Goal: Task Accomplishment & Management: Use online tool/utility

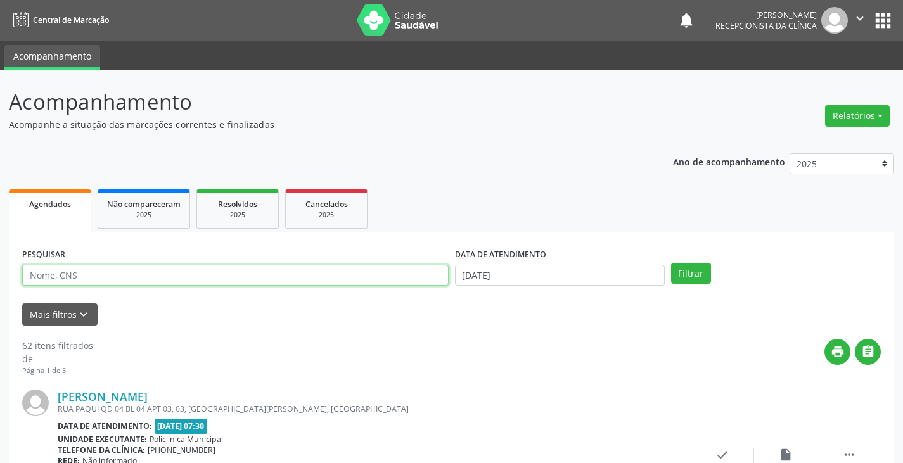
click at [304, 279] on input "text" at bounding box center [235, 276] width 426 height 22
type input "vilmara"
click at [671, 263] on button "Filtrar" at bounding box center [691, 274] width 40 height 22
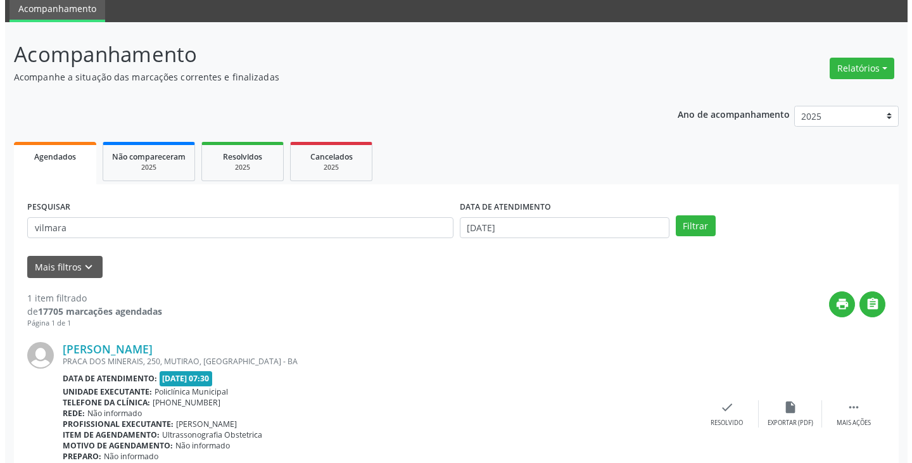
scroll to position [106, 0]
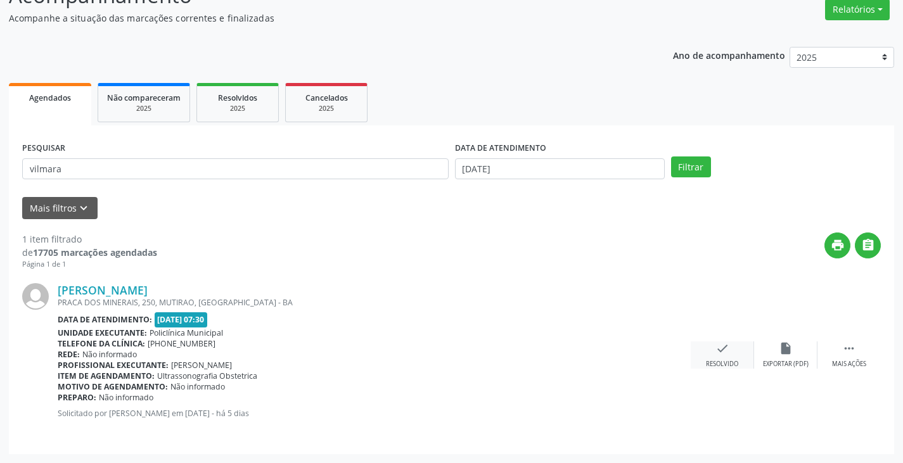
click at [722, 348] on icon "check" at bounding box center [722, 348] width 14 height 14
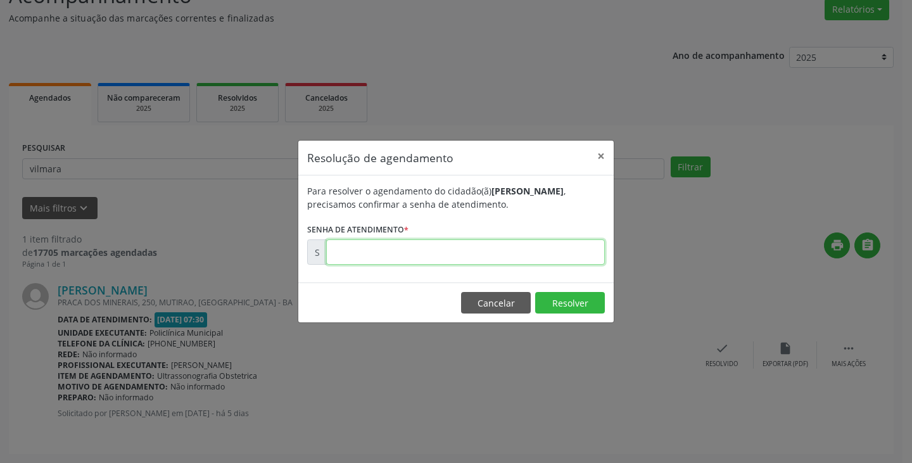
click at [519, 252] on input "text" at bounding box center [465, 251] width 279 height 25
type input "00174517"
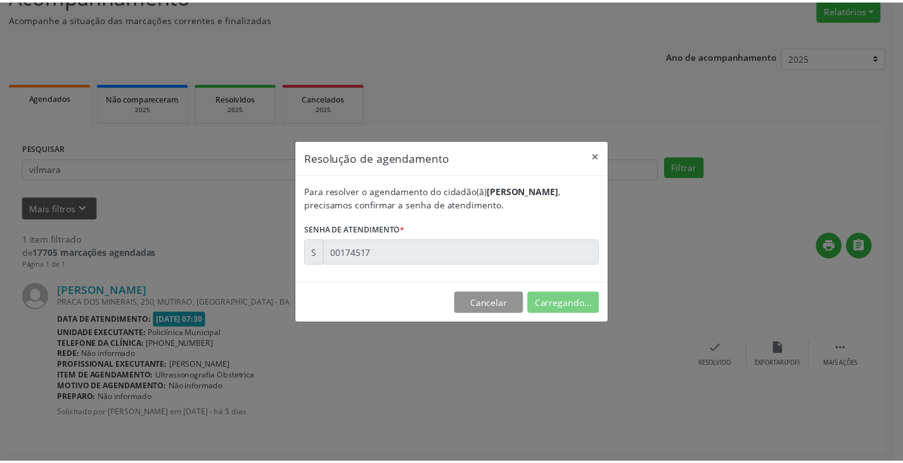
scroll to position [0, 0]
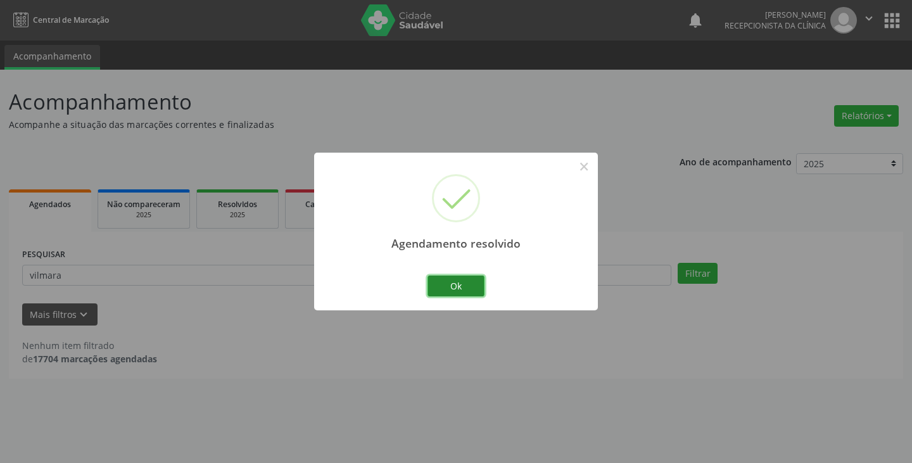
click at [443, 279] on button "Ok" at bounding box center [456, 287] width 57 height 22
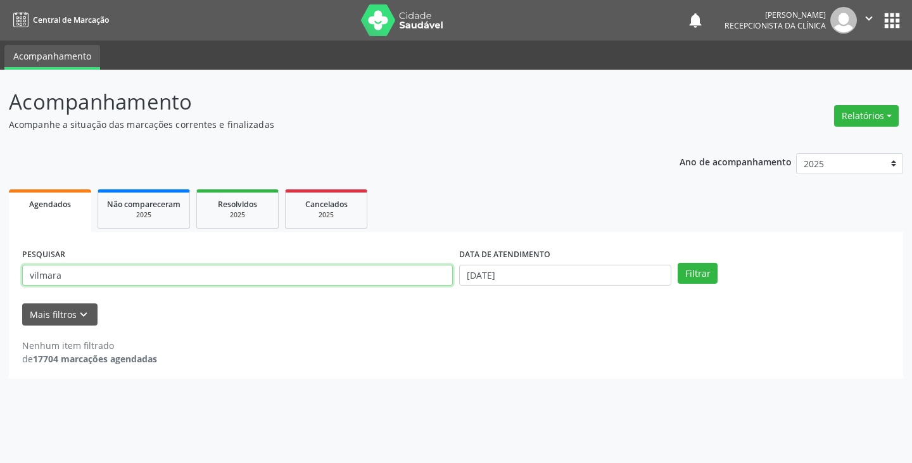
click at [419, 278] on input "vilmara" at bounding box center [237, 276] width 431 height 22
type input "v"
click at [678, 263] on button "Filtrar" at bounding box center [698, 274] width 40 height 22
click at [121, 275] on input "eliana" at bounding box center [237, 276] width 431 height 22
type input "eliane"
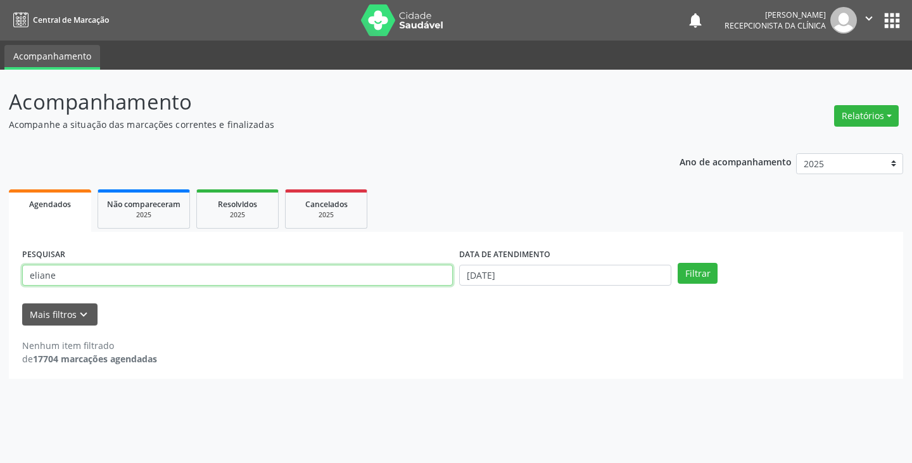
click at [678, 263] on button "Filtrar" at bounding box center [698, 274] width 40 height 22
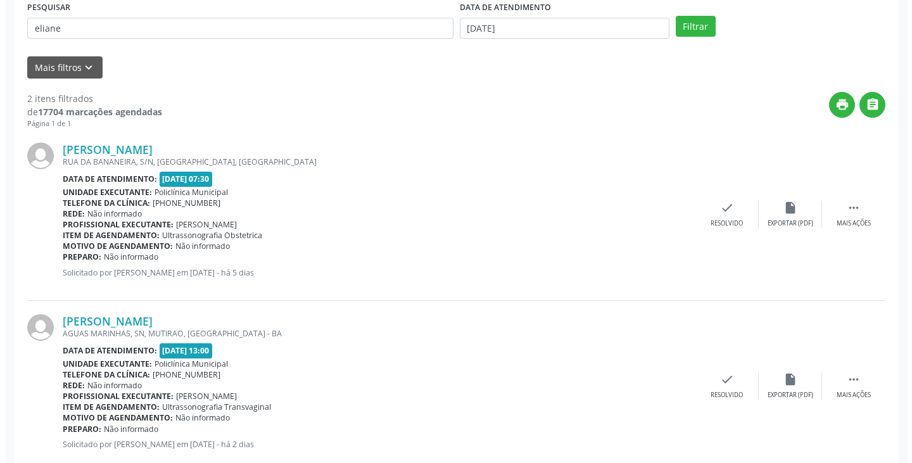
scroll to position [253, 0]
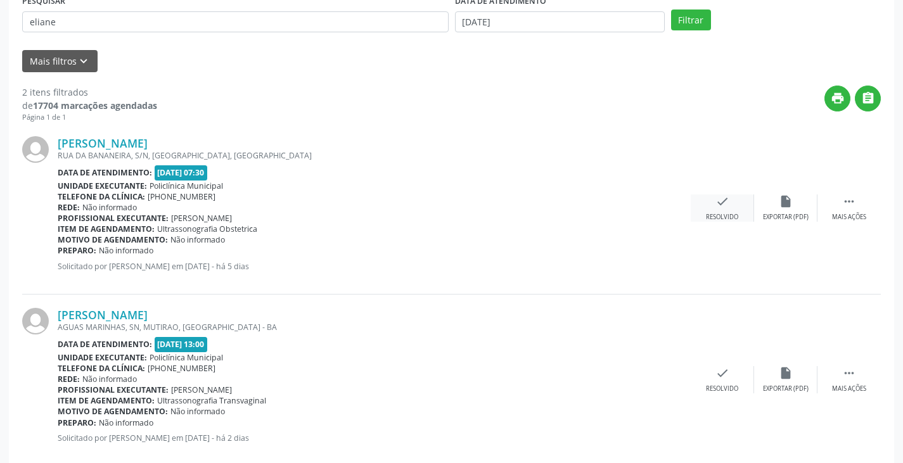
click at [711, 212] on div "check Resolvido" at bounding box center [721, 207] width 63 height 27
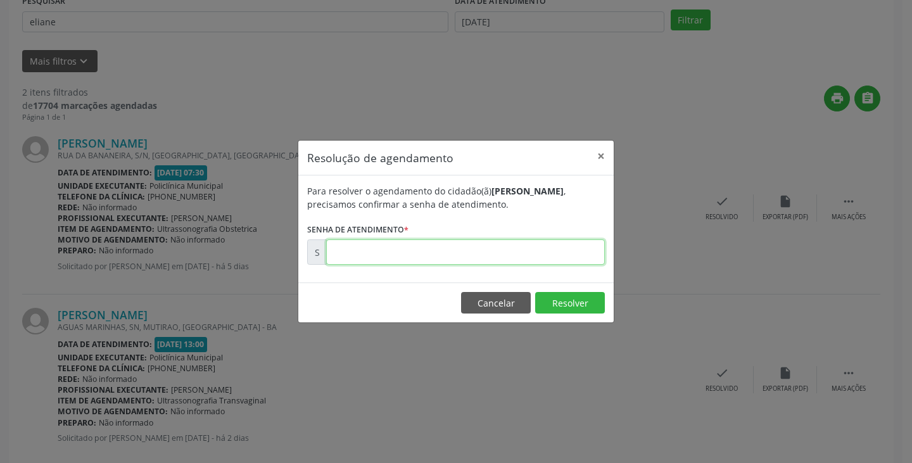
click at [514, 255] on input "text" at bounding box center [465, 251] width 279 height 25
type input "00174507"
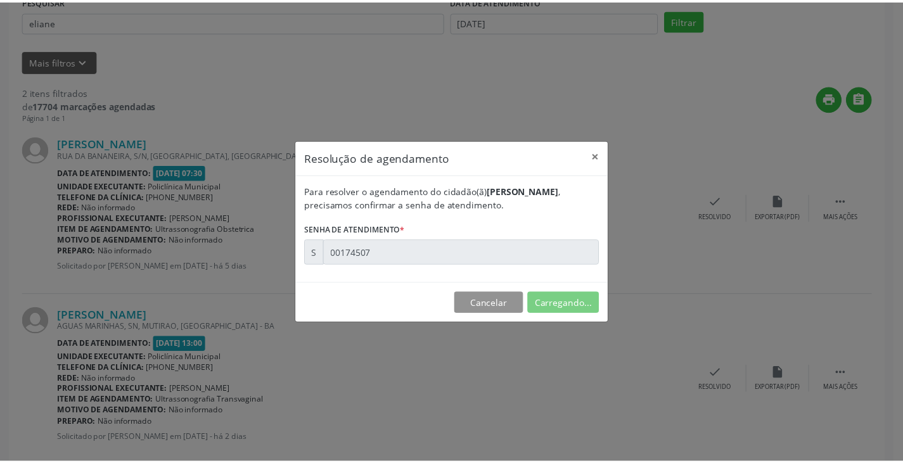
scroll to position [0, 0]
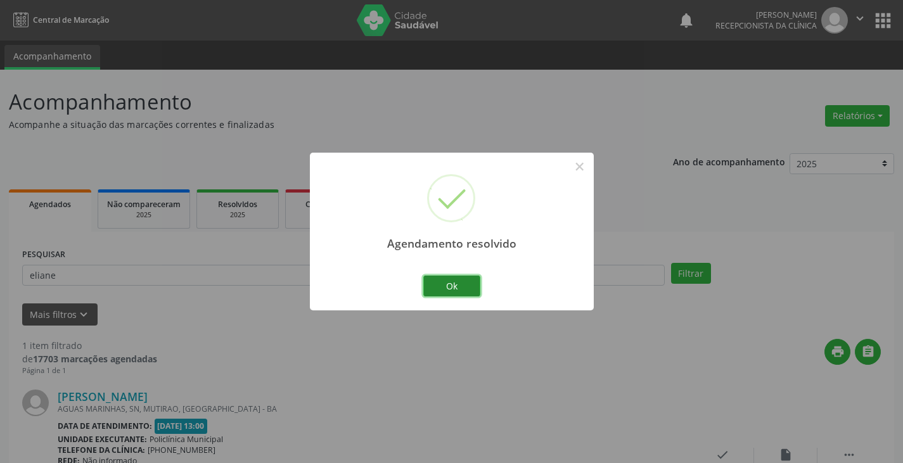
click at [452, 286] on button "Ok" at bounding box center [451, 287] width 57 height 22
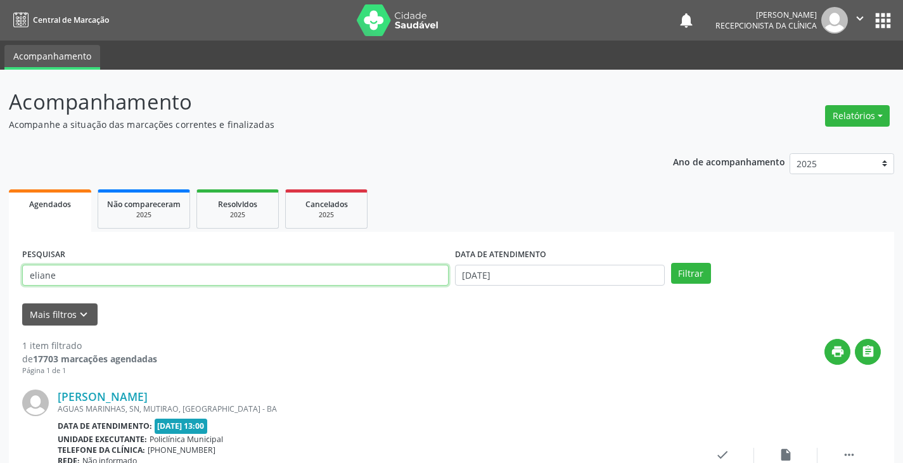
click at [426, 279] on input "eliane" at bounding box center [235, 276] width 426 height 22
type input "e"
type input "shei"
click at [671, 263] on button "Filtrar" at bounding box center [691, 274] width 40 height 22
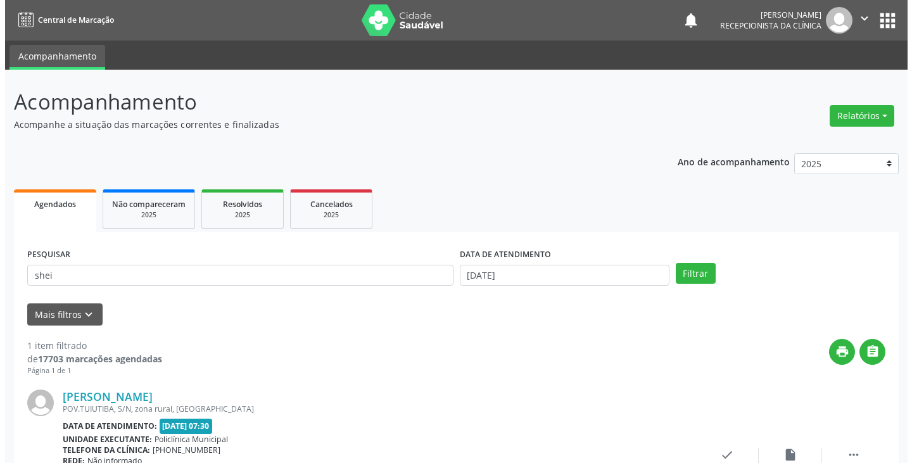
scroll to position [106, 0]
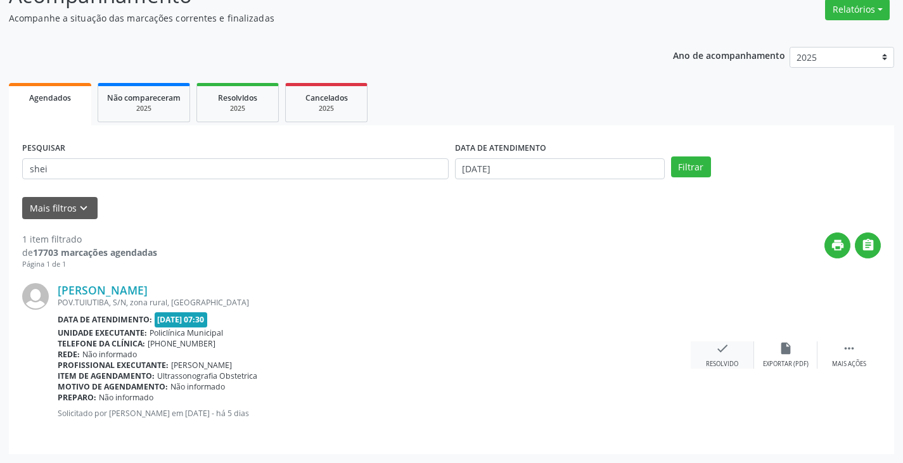
click at [727, 348] on icon "check" at bounding box center [722, 348] width 14 height 14
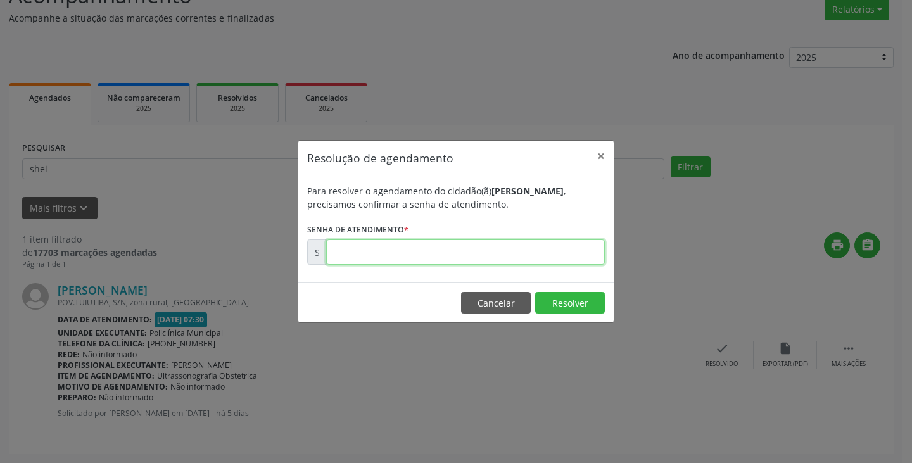
click at [542, 257] on input "text" at bounding box center [465, 251] width 279 height 25
type input "00174514"
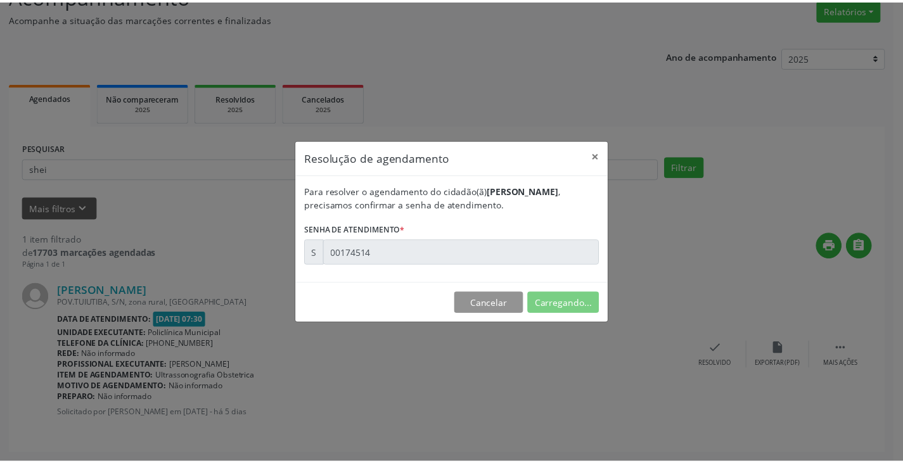
scroll to position [0, 0]
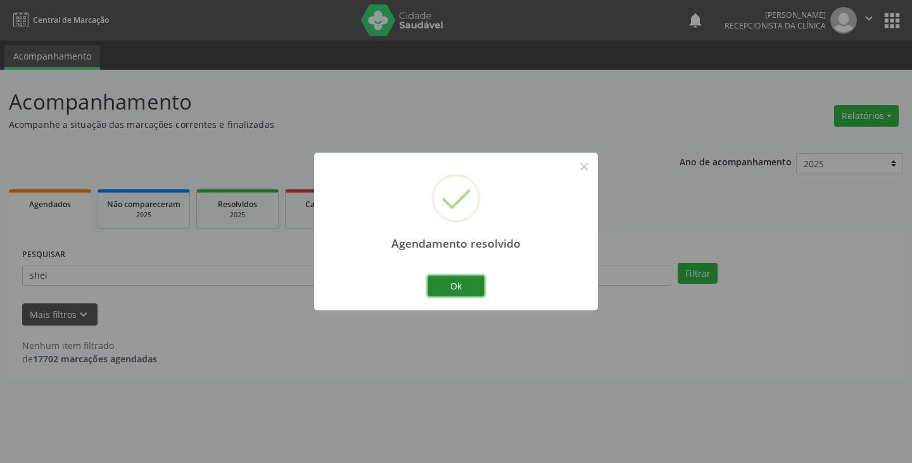
drag, startPoint x: 438, startPoint y: 282, endPoint x: 432, endPoint y: 283, distance: 6.5
click at [436, 283] on button "Ok" at bounding box center [456, 287] width 57 height 22
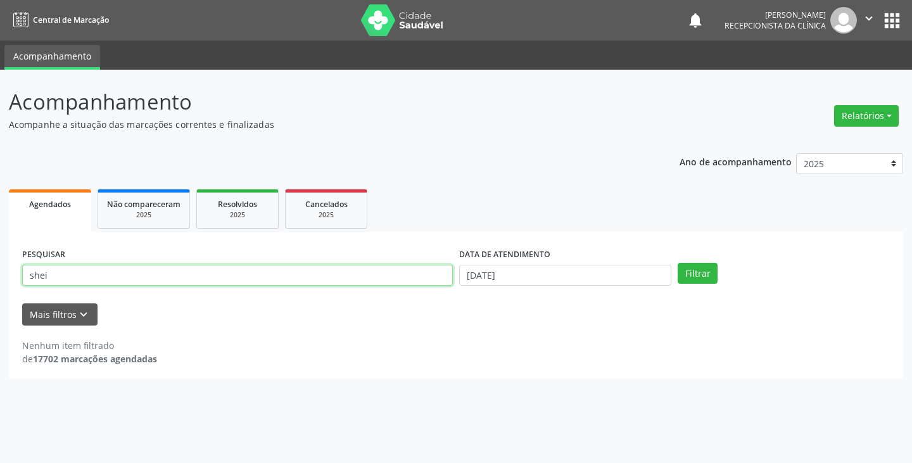
click at [421, 285] on input "shei" at bounding box center [237, 276] width 431 height 22
type input "s"
type input "edna"
click at [678, 263] on button "Filtrar" at bounding box center [698, 274] width 40 height 22
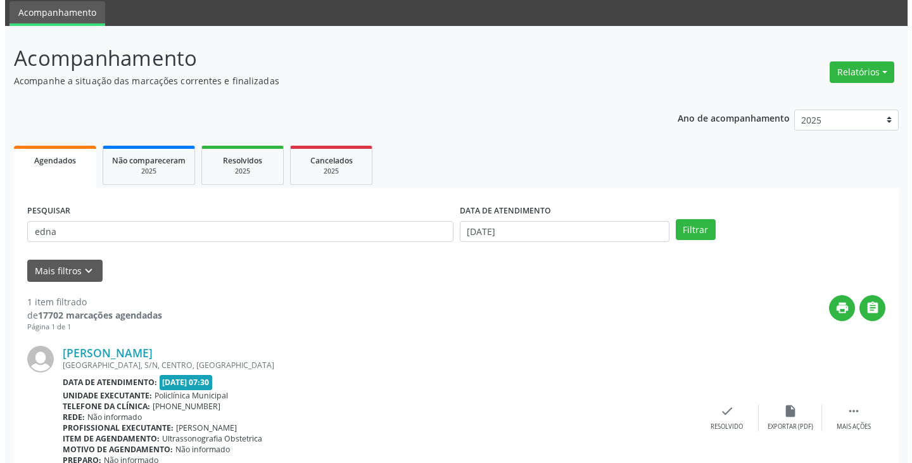
scroll to position [106, 0]
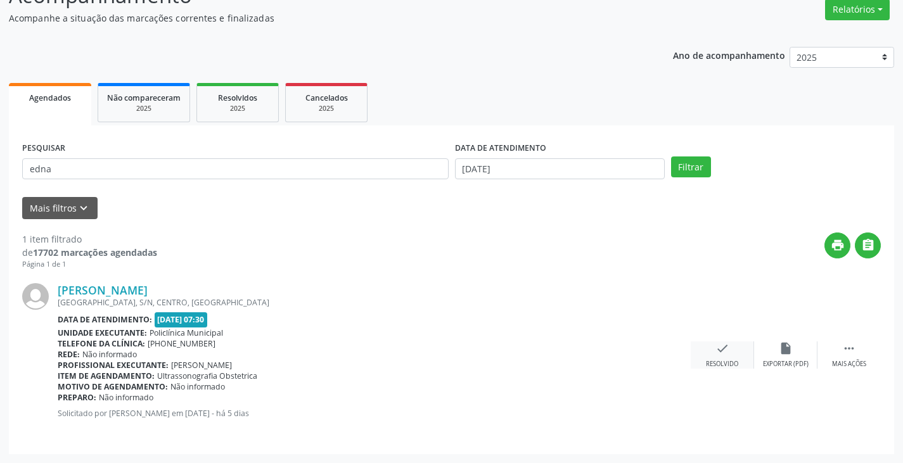
click at [720, 361] on div "Resolvido" at bounding box center [722, 364] width 32 height 9
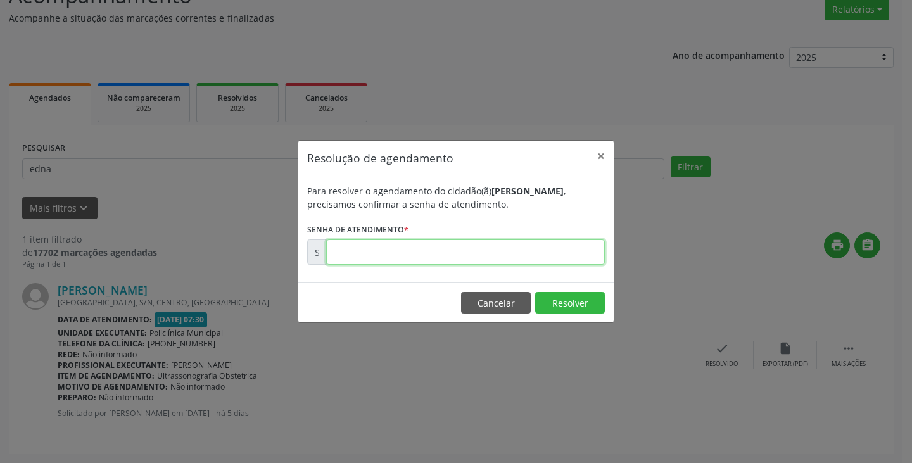
click at [531, 248] on input "text" at bounding box center [465, 251] width 279 height 25
type input "00174523"
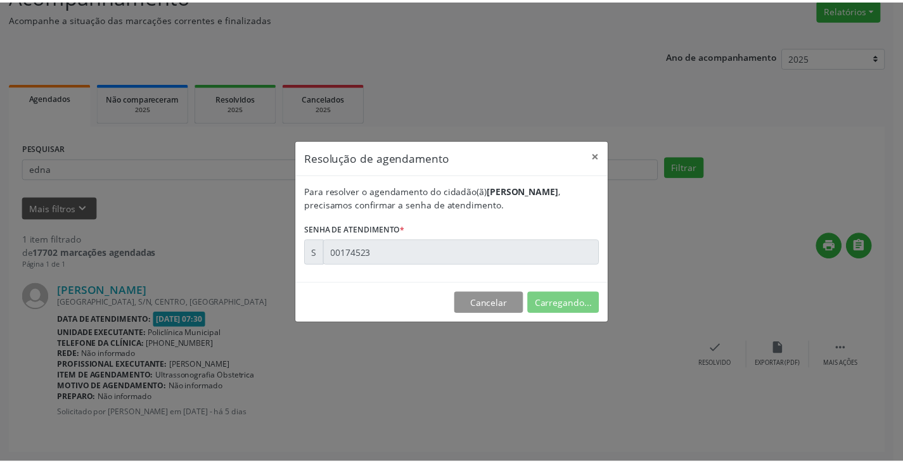
scroll to position [0, 0]
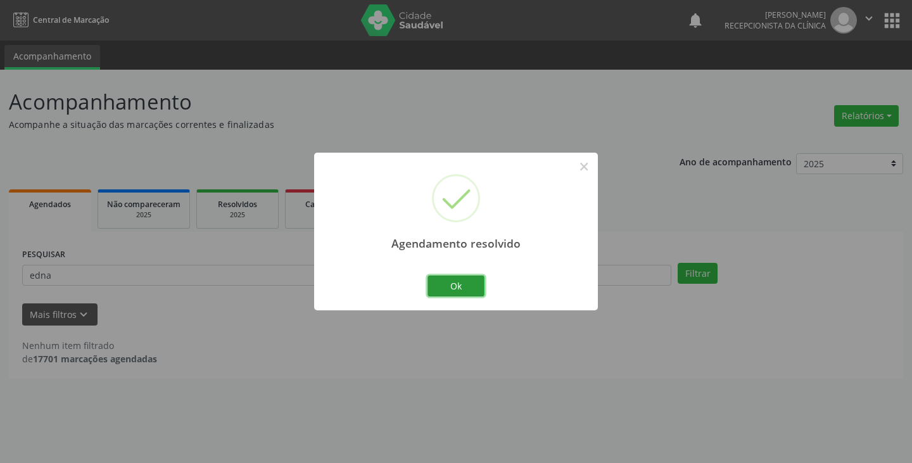
drag, startPoint x: 464, startPoint y: 291, endPoint x: 403, endPoint y: 282, distance: 60.9
click at [459, 291] on button "Ok" at bounding box center [456, 287] width 57 height 22
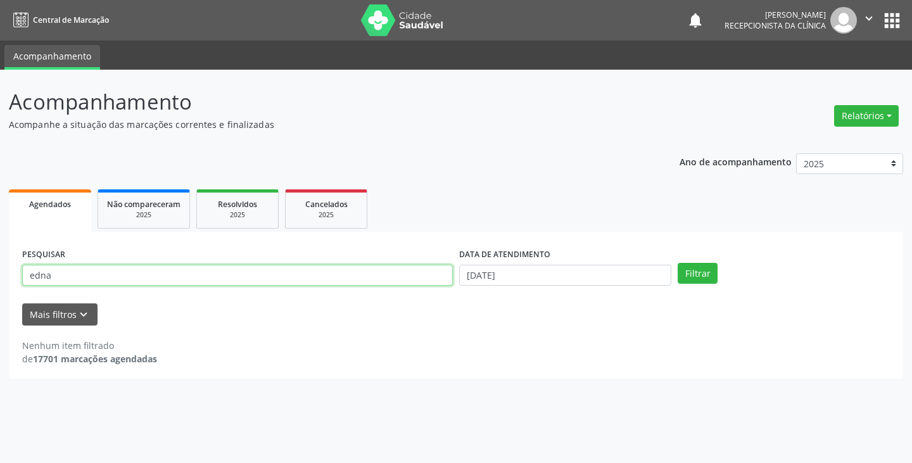
click at [369, 274] on input "edna" at bounding box center [237, 276] width 431 height 22
type input "e"
type input "bia"
click at [678, 263] on button "Filtrar" at bounding box center [698, 274] width 40 height 22
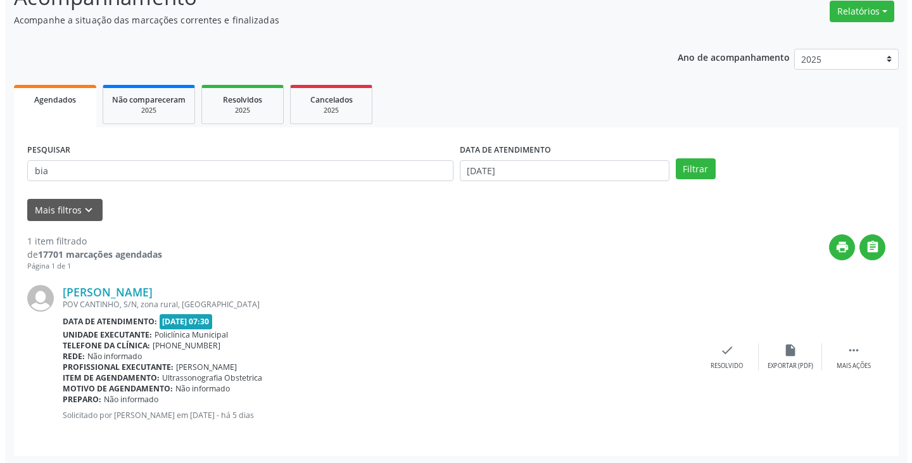
scroll to position [106, 0]
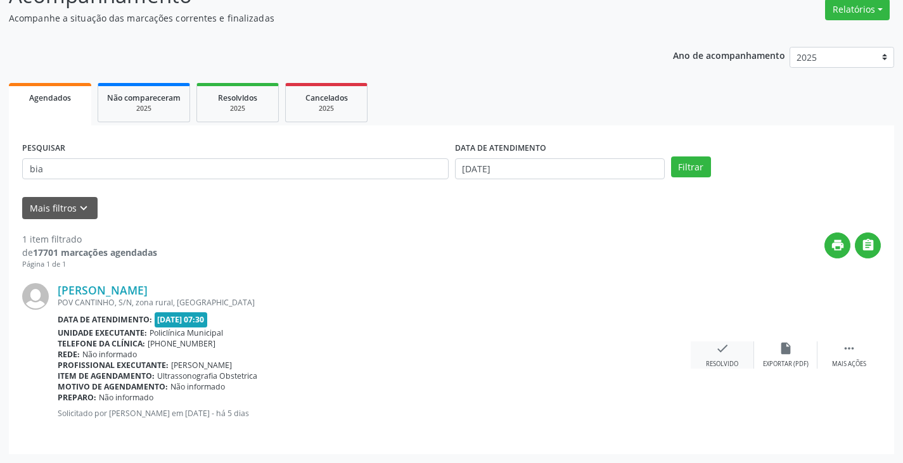
click at [712, 344] on div "check Resolvido" at bounding box center [721, 354] width 63 height 27
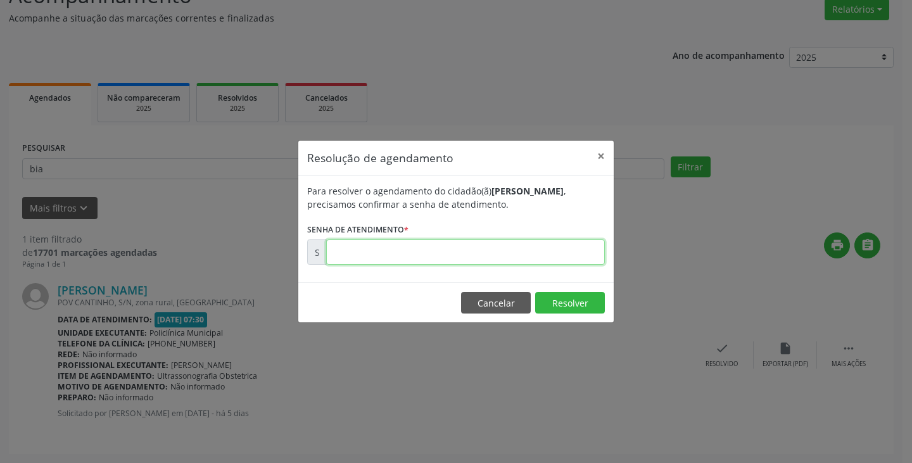
click at [553, 254] on input "text" at bounding box center [465, 251] width 279 height 25
type input "00174532"
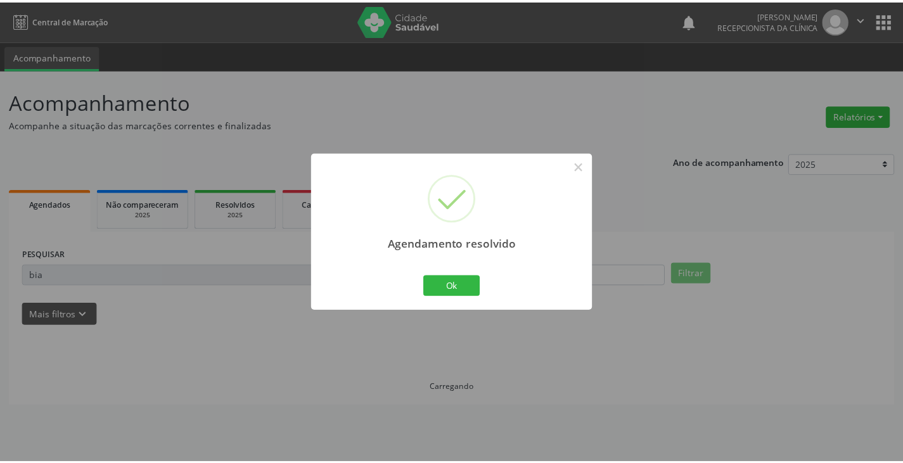
scroll to position [0, 0]
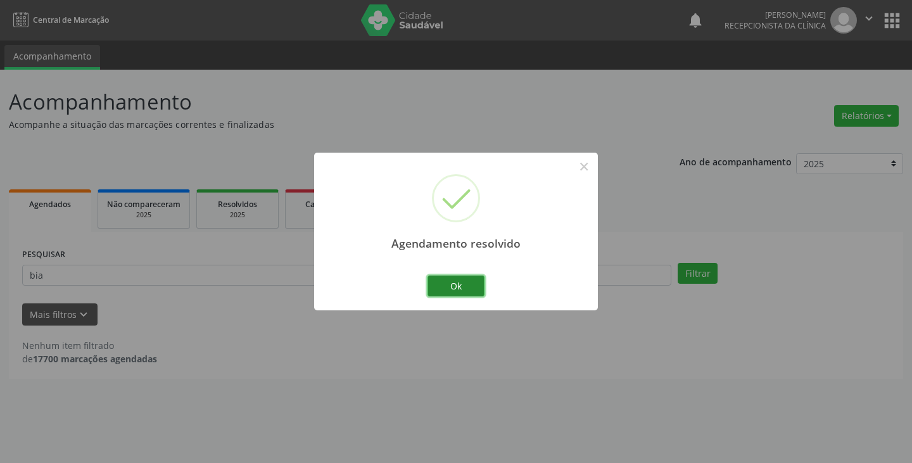
click at [430, 290] on button "Ok" at bounding box center [456, 287] width 57 height 22
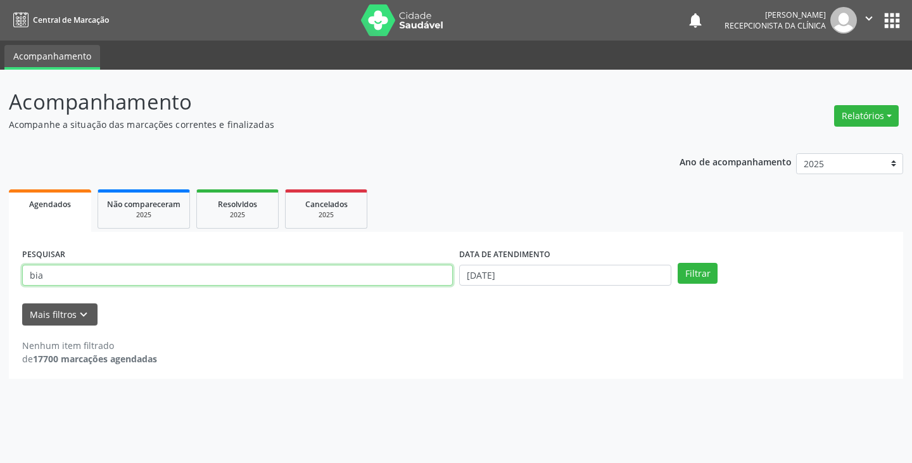
click at [406, 277] on input "bia" at bounding box center [237, 276] width 431 height 22
type input "b"
type input "gise"
click at [678, 263] on button "Filtrar" at bounding box center [698, 274] width 40 height 22
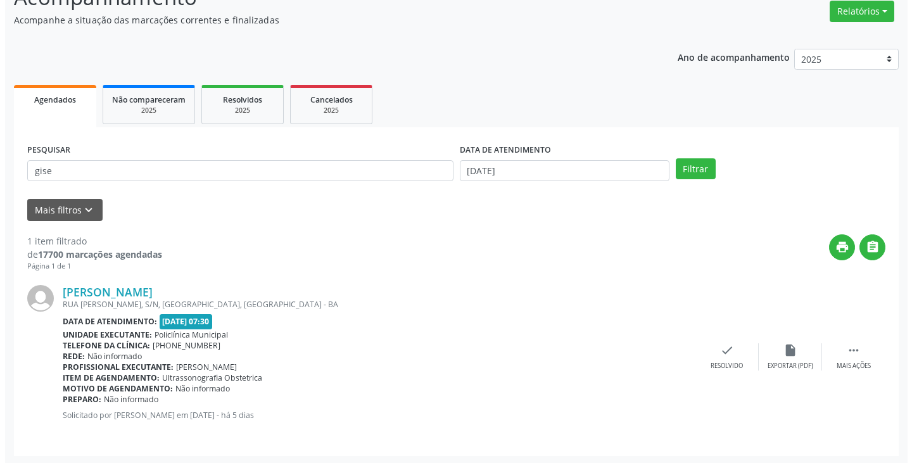
scroll to position [106, 0]
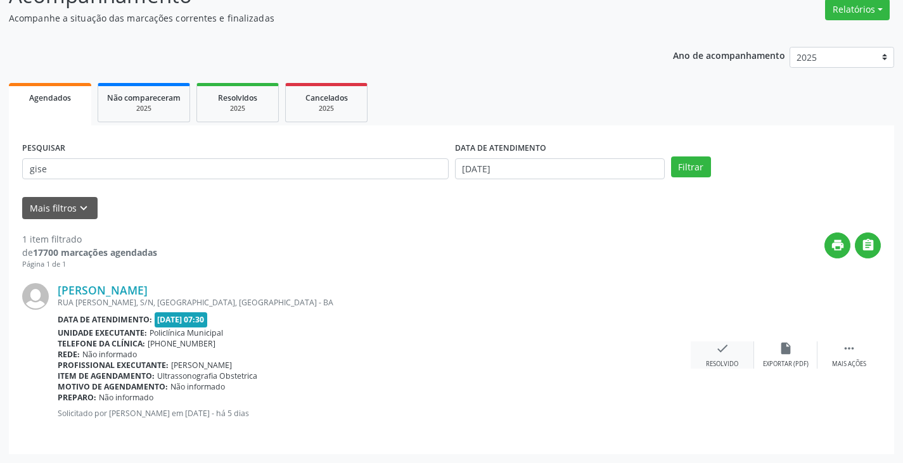
drag, startPoint x: 726, startPoint y: 357, endPoint x: 718, endPoint y: 353, distance: 8.8
click at [718, 353] on div "check Resolvido" at bounding box center [721, 354] width 63 height 27
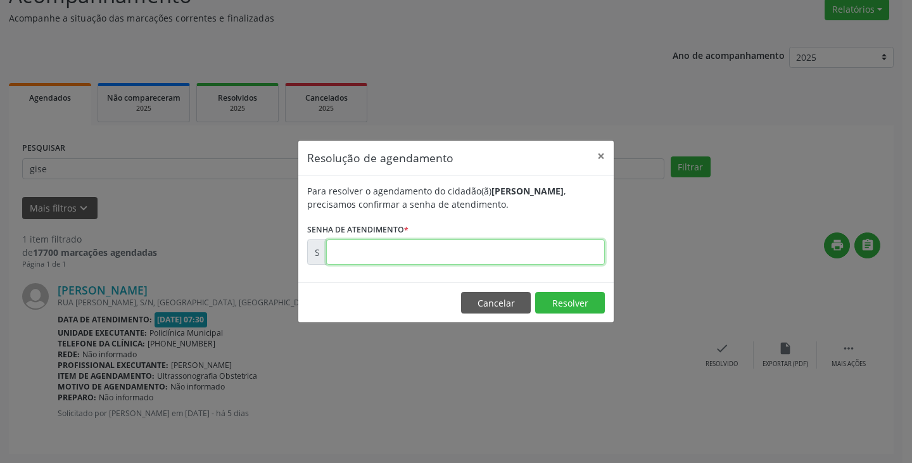
click at [481, 255] on input "text" at bounding box center [465, 251] width 279 height 25
type input "00174515"
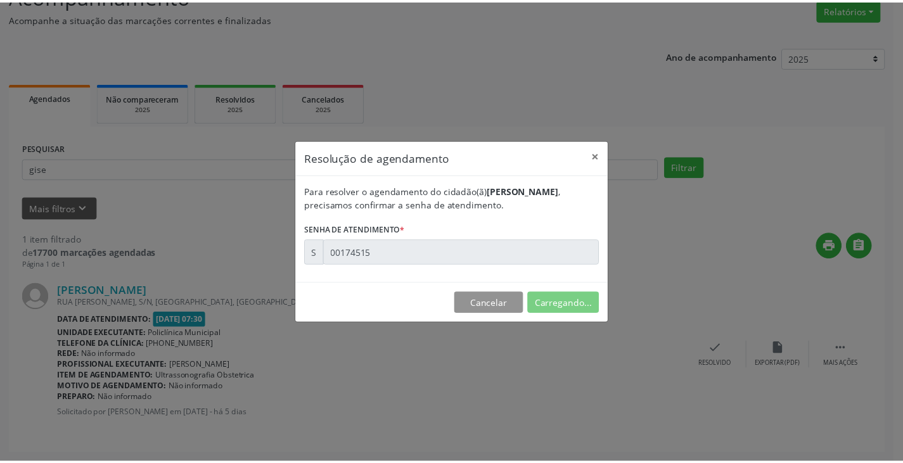
scroll to position [0, 0]
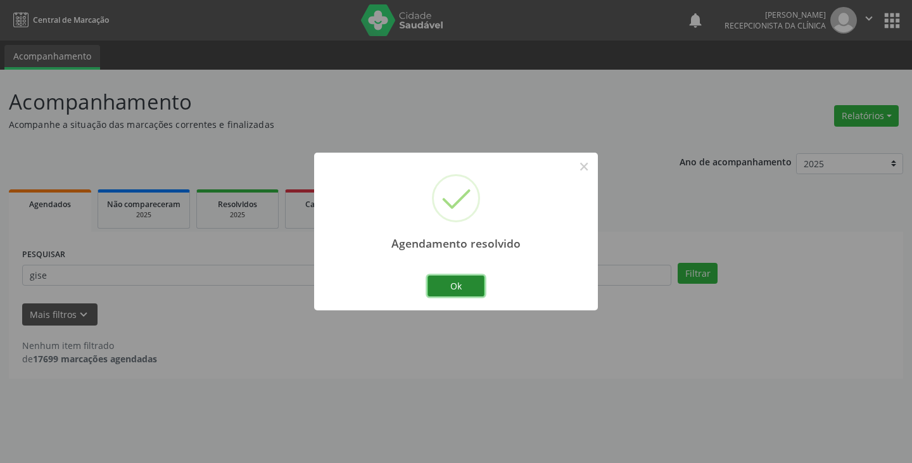
click at [435, 290] on button "Ok" at bounding box center [456, 287] width 57 height 22
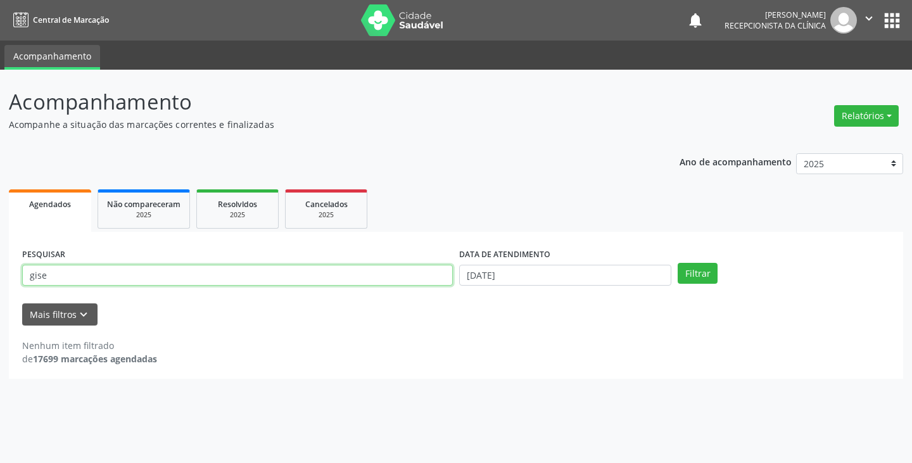
click at [410, 283] on input "gise" at bounding box center [237, 276] width 431 height 22
type input "g"
type input "maril"
click at [678, 263] on button "Filtrar" at bounding box center [698, 274] width 40 height 22
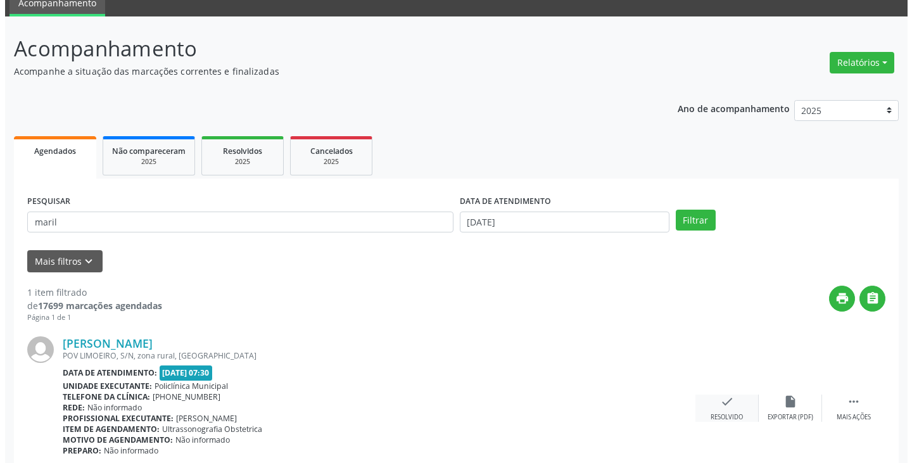
scroll to position [106, 0]
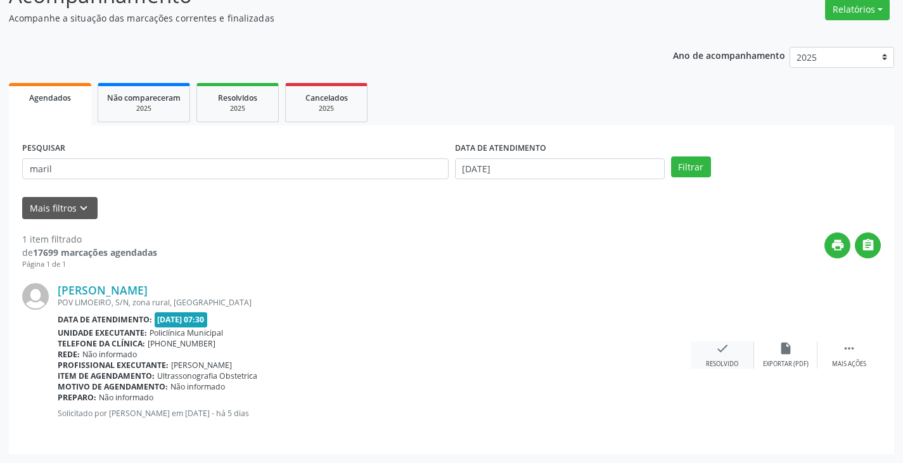
click at [715, 347] on icon "check" at bounding box center [722, 348] width 14 height 14
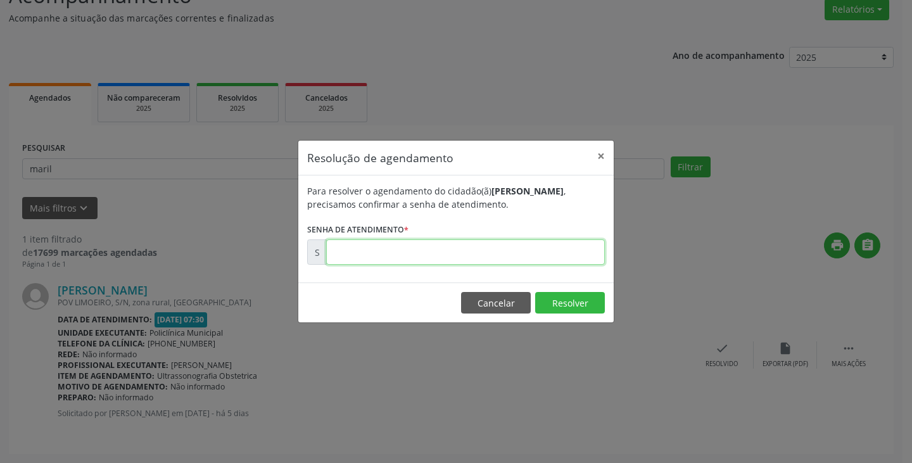
click at [559, 248] on input "text" at bounding box center [465, 251] width 279 height 25
type input "00174511"
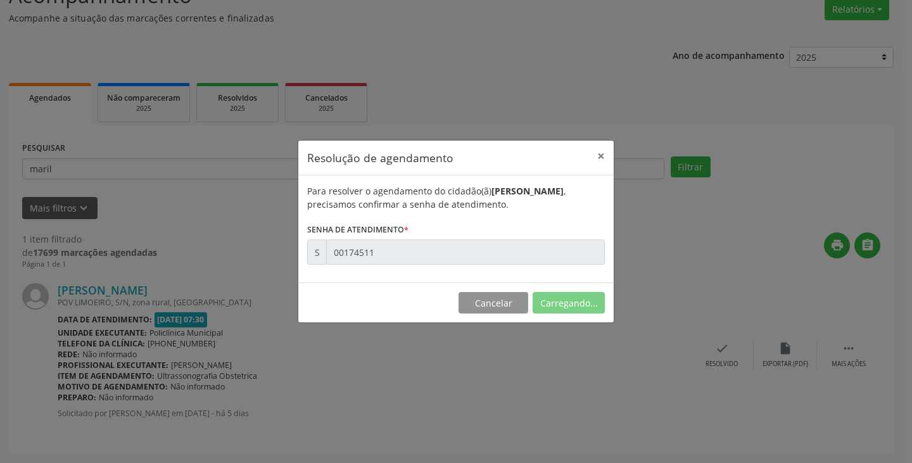
scroll to position [0, 0]
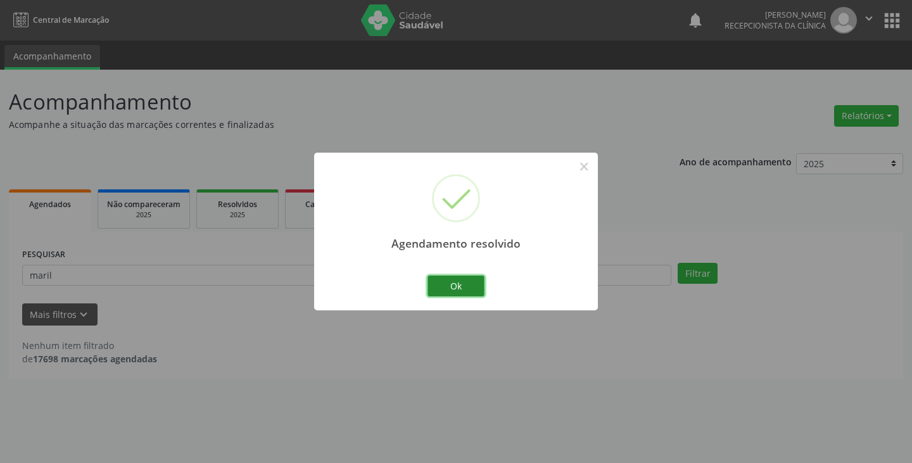
drag, startPoint x: 459, startPoint y: 286, endPoint x: 430, endPoint y: 279, distance: 29.3
click at [456, 285] on button "Ok" at bounding box center [456, 287] width 57 height 22
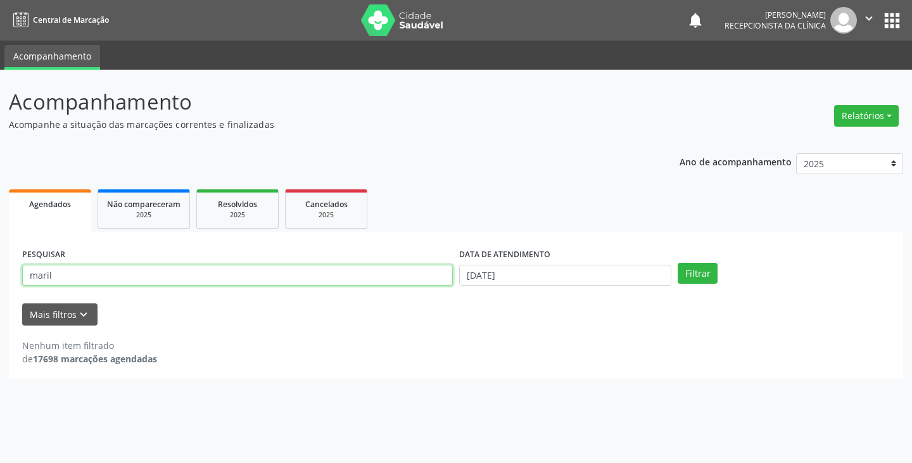
click at [417, 276] on input "maril" at bounding box center [237, 276] width 431 height 22
type input "m"
type input "marle"
click at [678, 263] on button "Filtrar" at bounding box center [698, 274] width 40 height 22
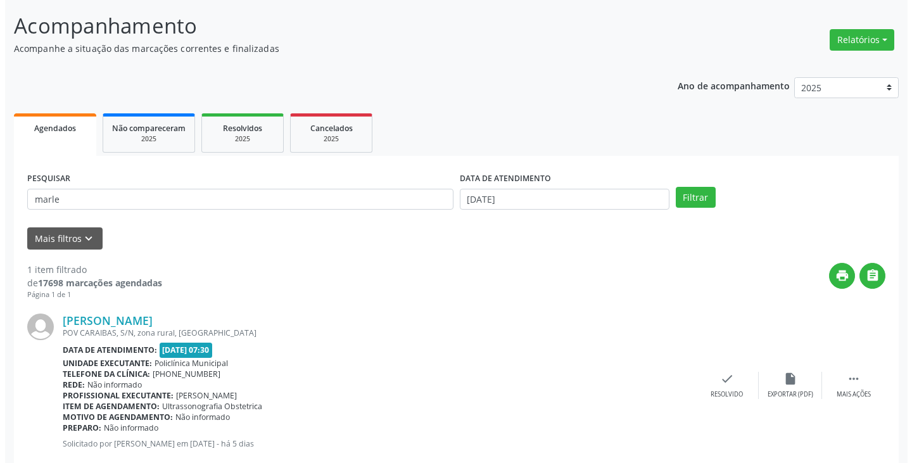
scroll to position [106, 0]
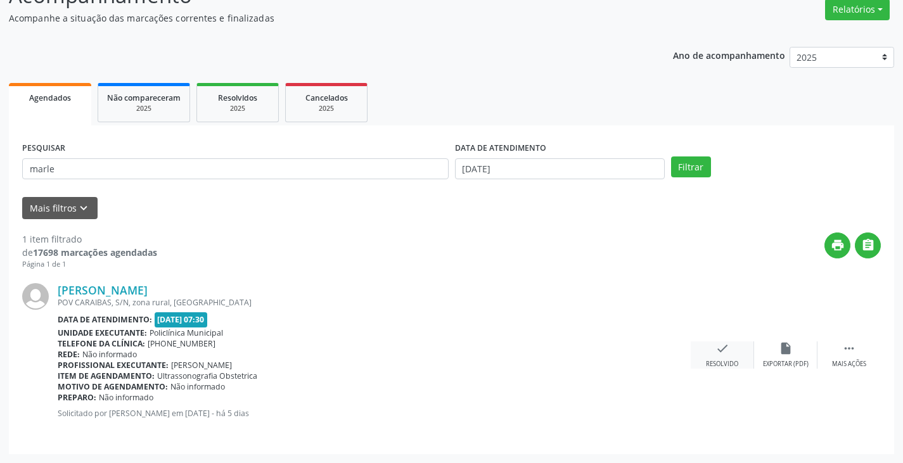
click at [716, 351] on icon "check" at bounding box center [722, 348] width 14 height 14
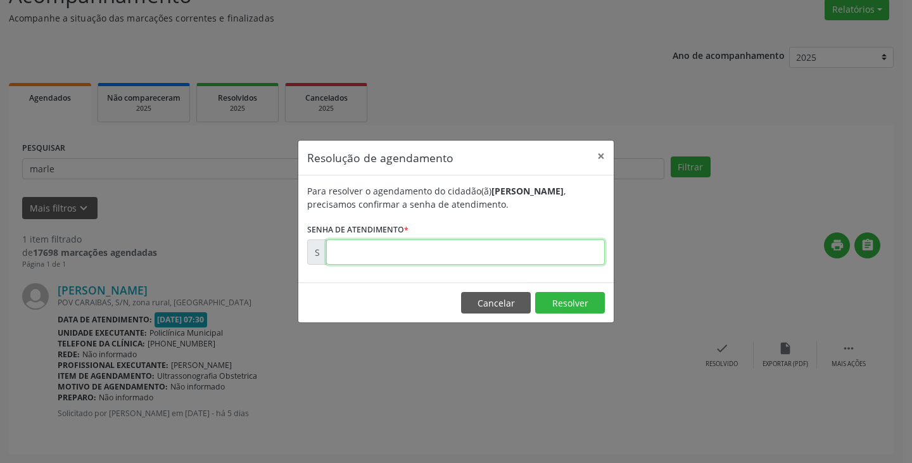
click at [512, 253] on input "text" at bounding box center [465, 251] width 279 height 25
type input "00174503"
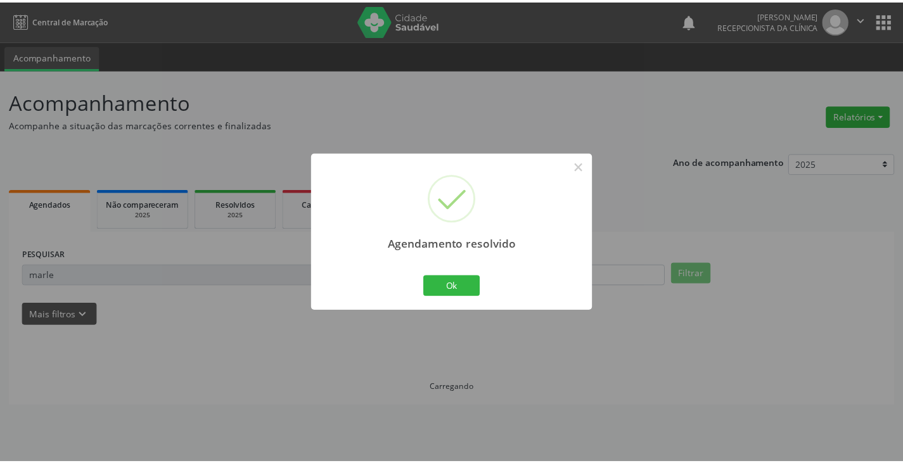
scroll to position [0, 0]
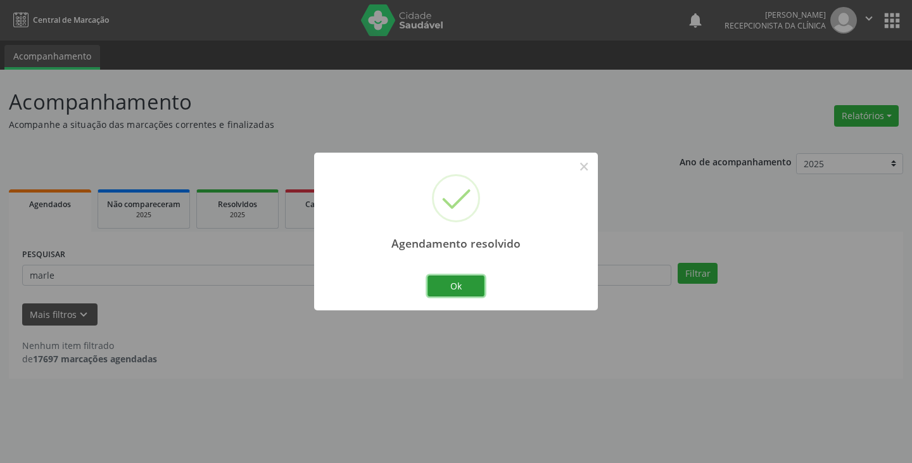
drag, startPoint x: 469, startPoint y: 291, endPoint x: 440, endPoint y: 280, distance: 31.3
click at [462, 287] on button "Ok" at bounding box center [456, 287] width 57 height 22
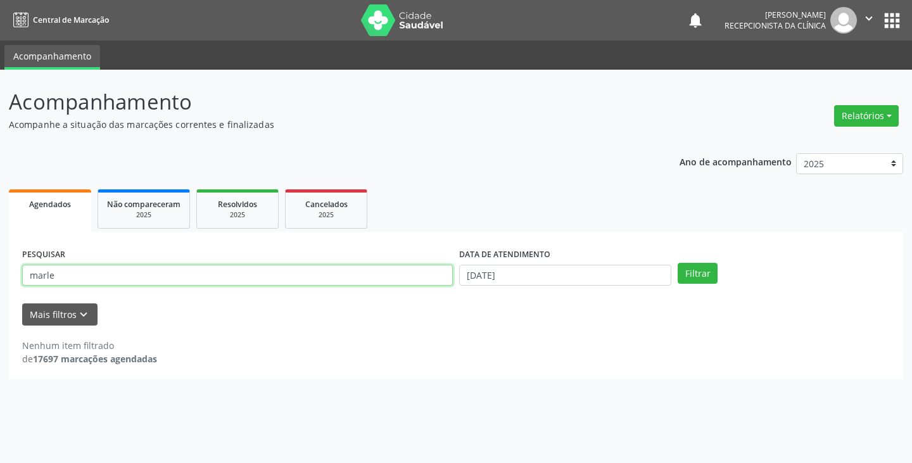
click at [433, 274] on input "marle" at bounding box center [237, 276] width 431 height 22
type input "m"
click at [678, 263] on button "Filtrar" at bounding box center [698, 274] width 40 height 22
click at [234, 269] on input "michell" at bounding box center [237, 276] width 431 height 22
type input "[PERSON_NAME]"
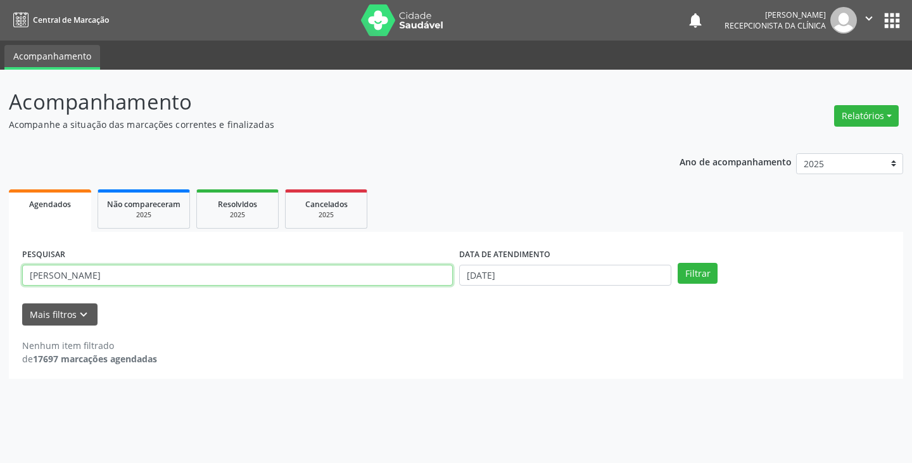
click at [678, 263] on button "Filtrar" at bounding box center [698, 274] width 40 height 22
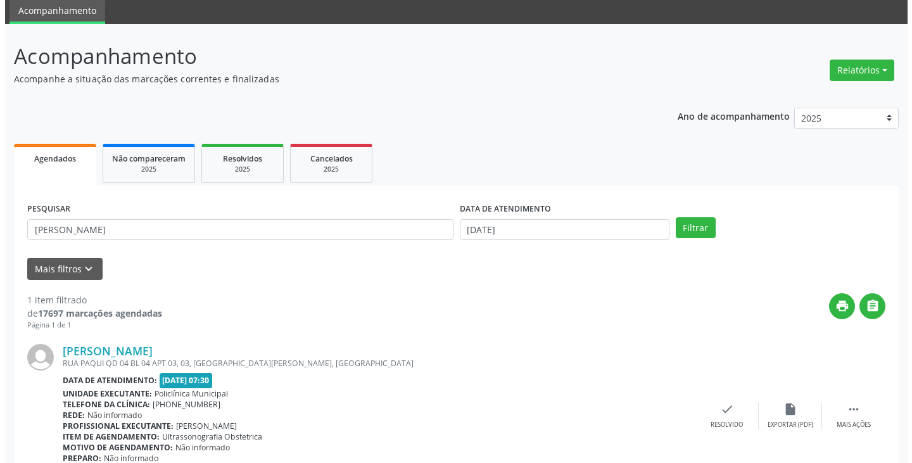
scroll to position [106, 0]
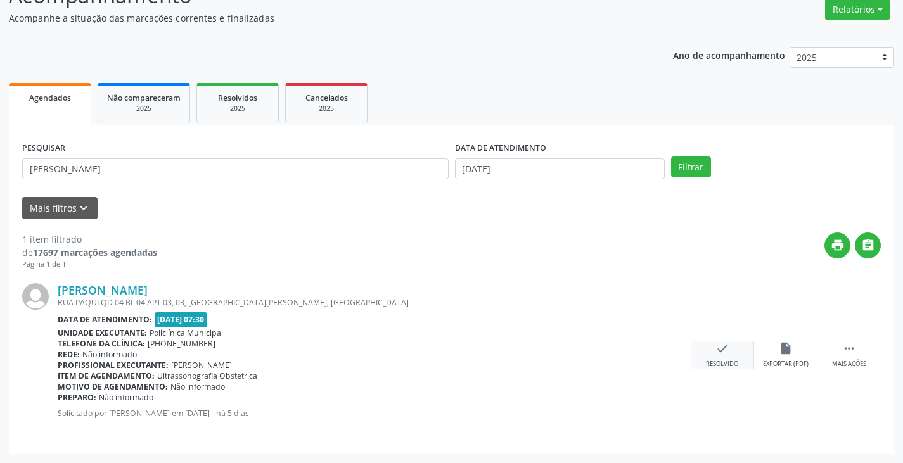
click at [714, 350] on div "check Resolvido" at bounding box center [721, 354] width 63 height 27
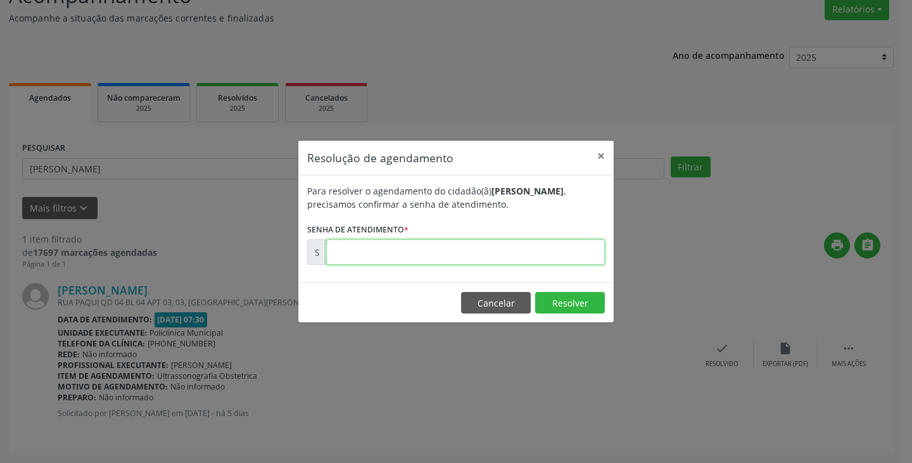
click at [545, 253] on input "text" at bounding box center [465, 251] width 279 height 25
type input "00174501"
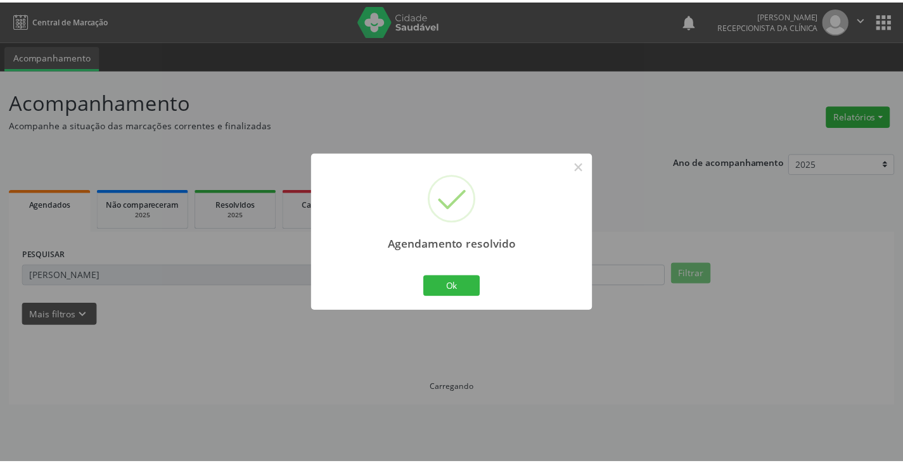
scroll to position [0, 0]
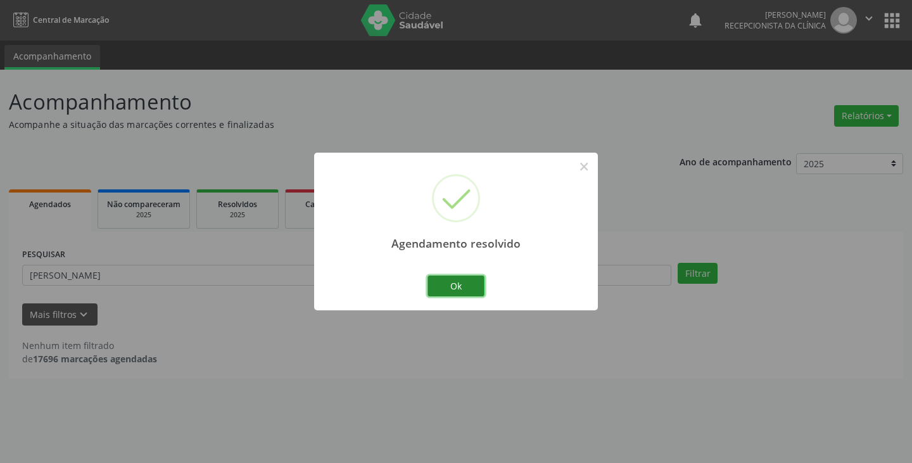
click at [452, 290] on button "Ok" at bounding box center [456, 287] width 57 height 22
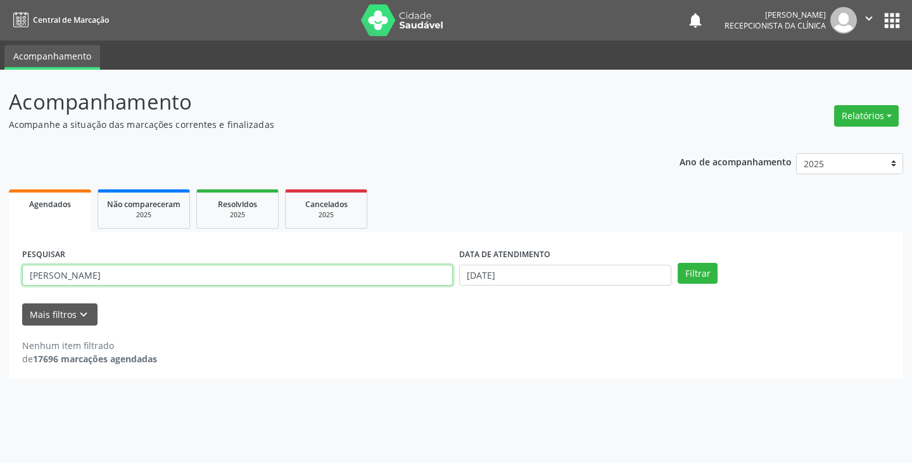
drag, startPoint x: 407, startPoint y: 282, endPoint x: 412, endPoint y: 279, distance: 6.5
click at [412, 279] on input "[PERSON_NAME]" at bounding box center [237, 276] width 431 height 22
type input "m"
click at [678, 263] on button "Filtrar" at bounding box center [698, 274] width 40 height 22
click at [412, 279] on input "crrist" at bounding box center [237, 276] width 431 height 22
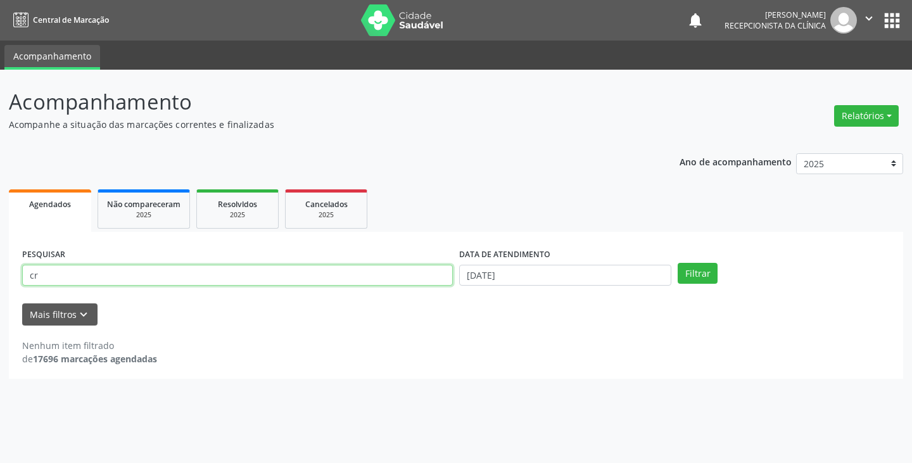
type input "c"
click at [678, 263] on button "Filtrar" at bounding box center [698, 274] width 40 height 22
click at [393, 275] on input "cist" at bounding box center [237, 276] width 431 height 22
type input "[DEMOGRAPHIC_DATA]"
click at [678, 263] on button "Filtrar" at bounding box center [698, 274] width 40 height 22
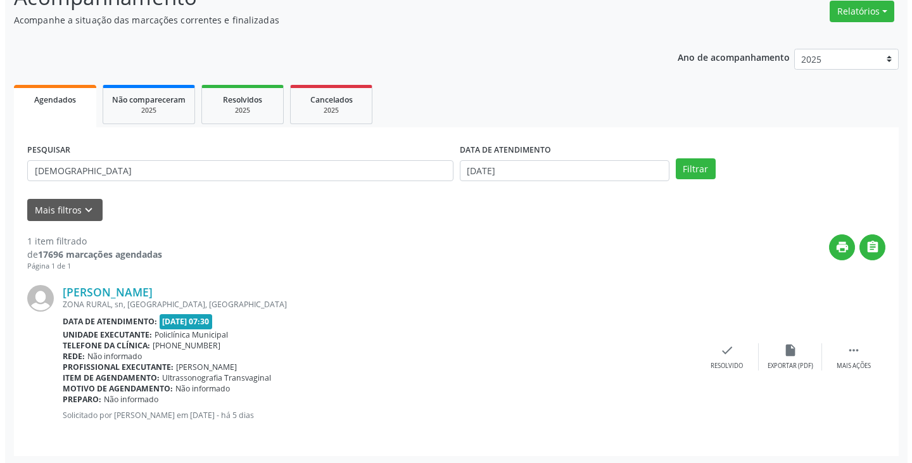
scroll to position [106, 0]
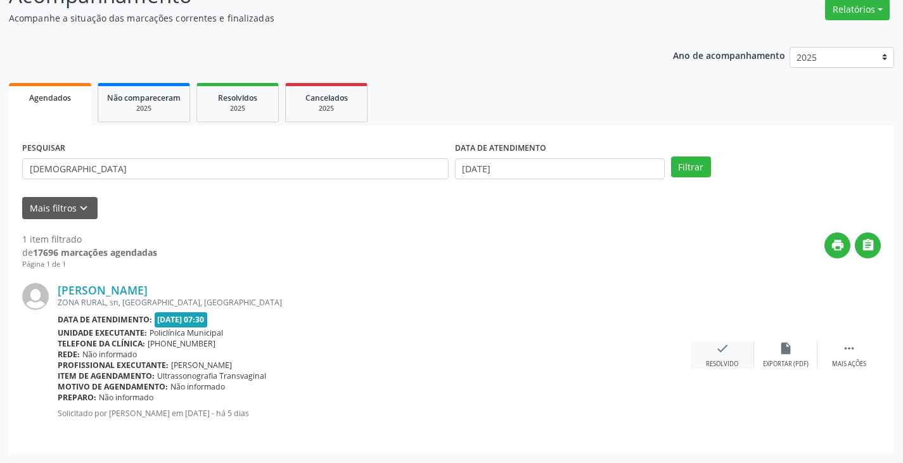
click at [723, 352] on icon "check" at bounding box center [722, 348] width 14 height 14
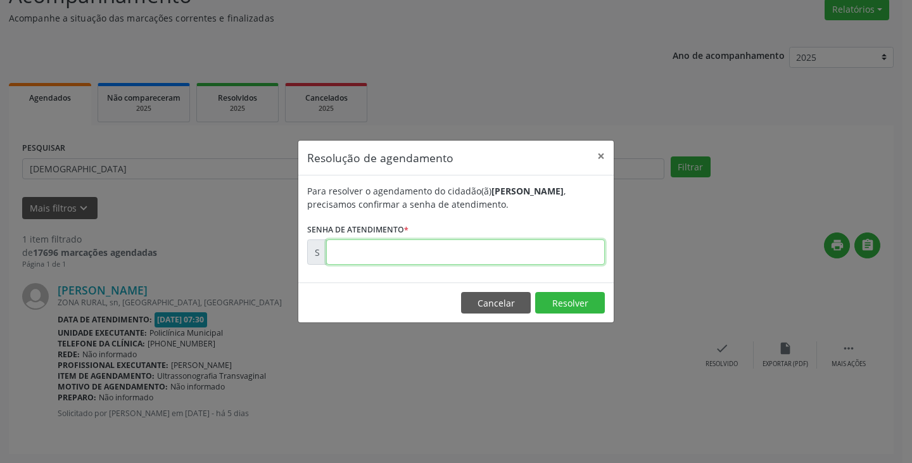
click at [556, 255] on input "text" at bounding box center [465, 251] width 279 height 25
type input "00174527"
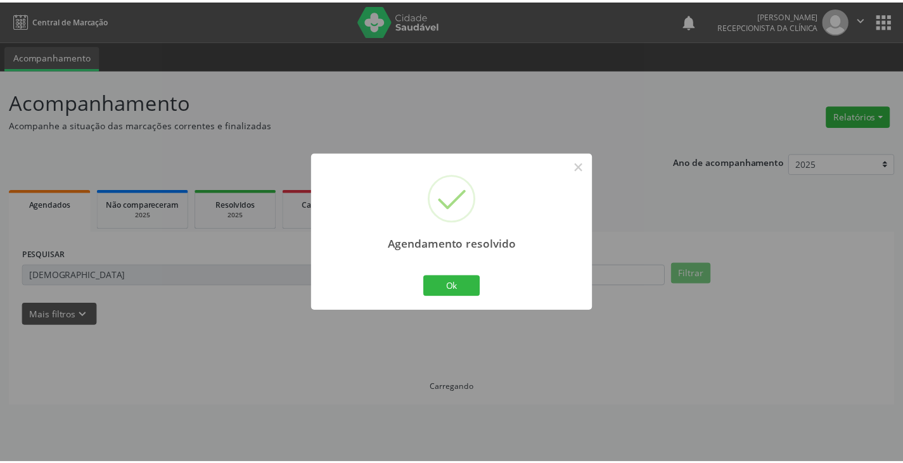
scroll to position [0, 0]
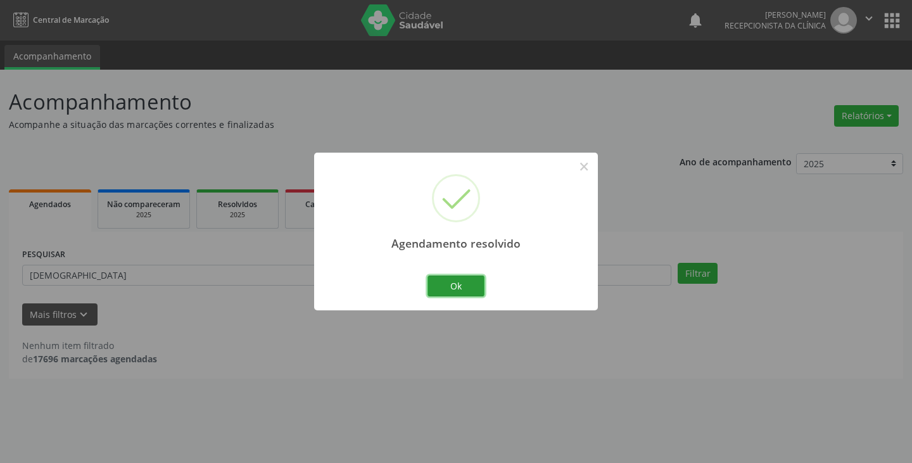
drag, startPoint x: 470, startPoint y: 281, endPoint x: 440, endPoint y: 280, distance: 30.4
click at [467, 282] on button "Ok" at bounding box center [456, 287] width 57 height 22
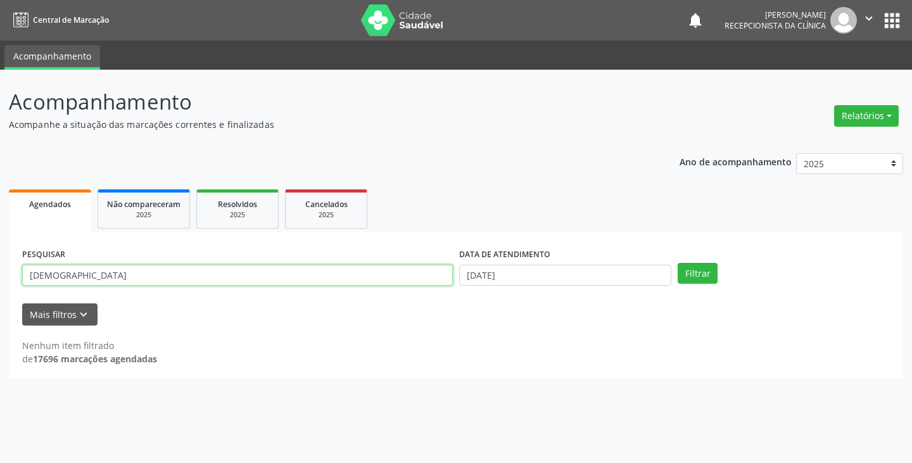
click at [429, 279] on input "[DEMOGRAPHIC_DATA]" at bounding box center [237, 276] width 431 height 22
type input "c"
type input "[PERSON_NAME]"
click at [678, 263] on button "Filtrar" at bounding box center [698, 274] width 40 height 22
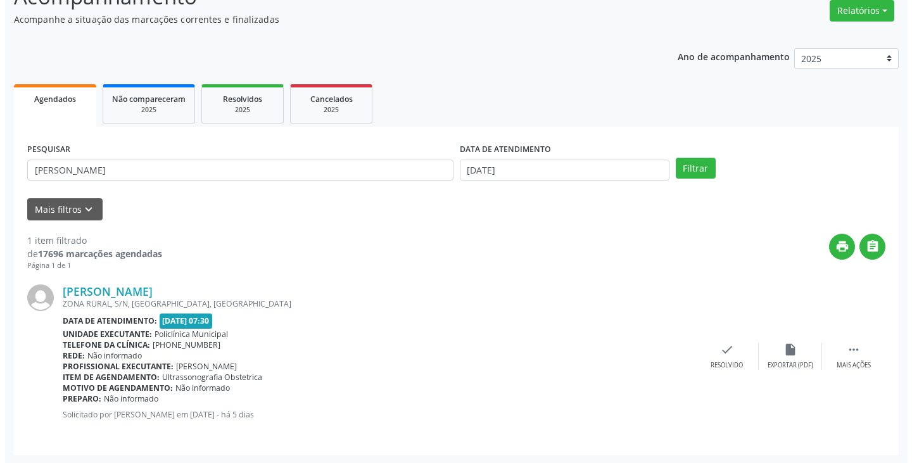
scroll to position [106, 0]
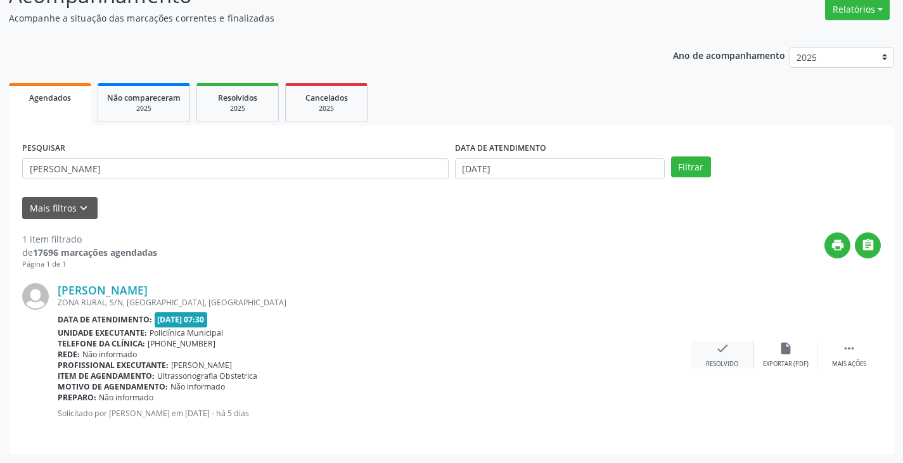
click at [719, 350] on icon "check" at bounding box center [722, 348] width 14 height 14
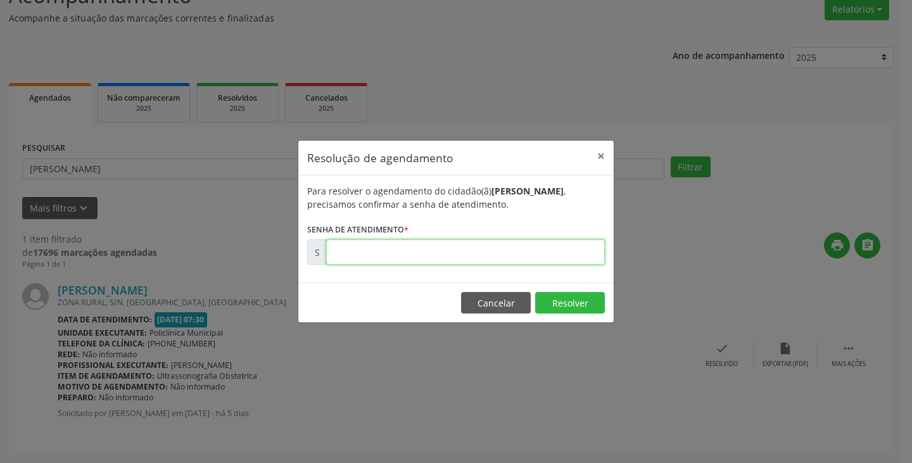
click at [537, 251] on input "text" at bounding box center [465, 251] width 279 height 25
type input "00174521"
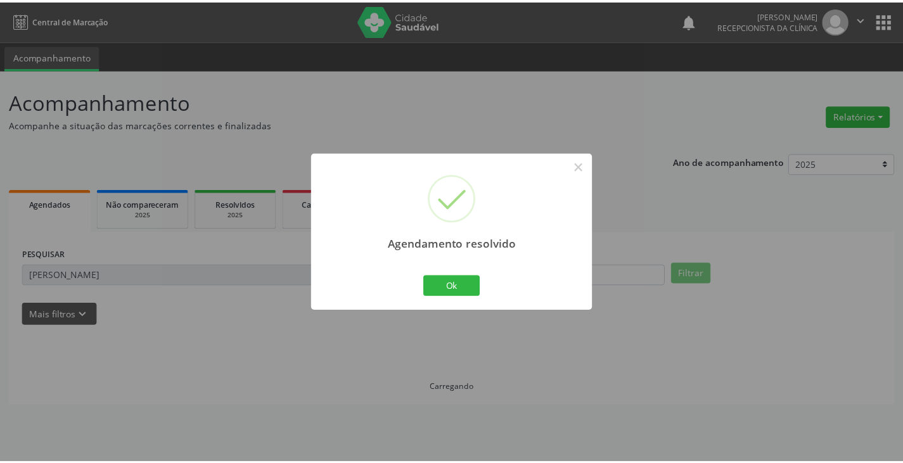
scroll to position [0, 0]
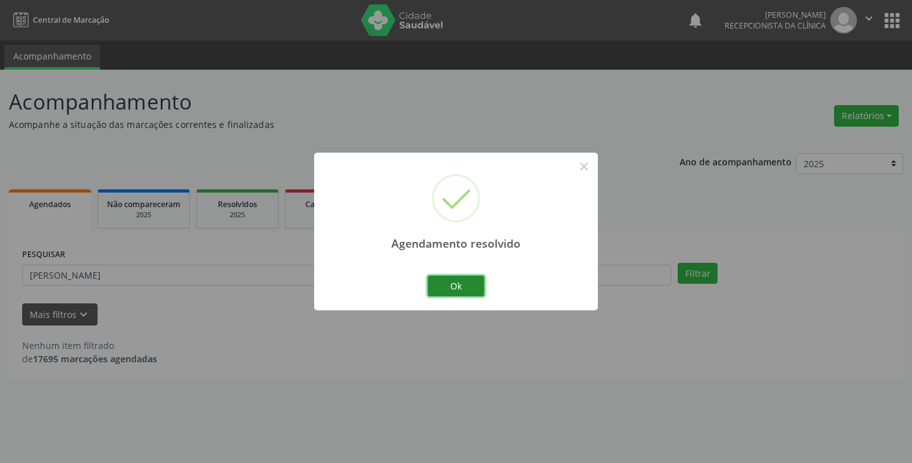
click at [438, 282] on button "Ok" at bounding box center [456, 287] width 57 height 22
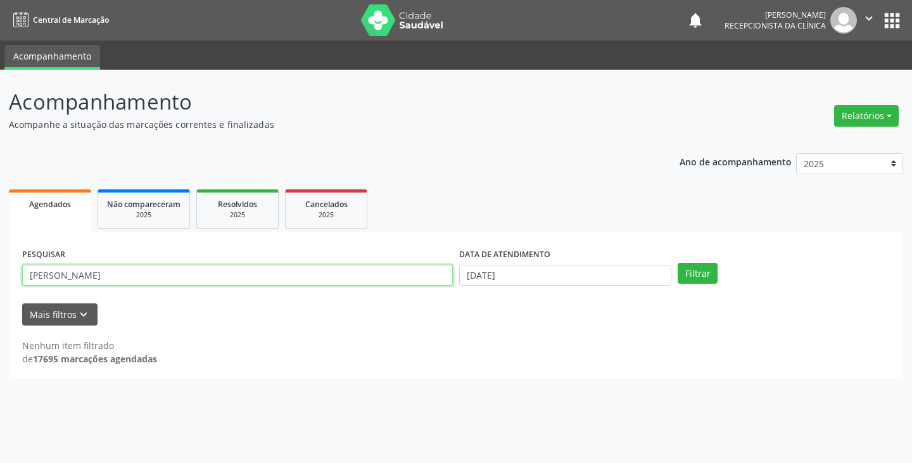
click at [405, 277] on input "[PERSON_NAME]" at bounding box center [237, 276] width 431 height 22
type input "m"
type input "rosim"
click at [678, 263] on button "Filtrar" at bounding box center [698, 274] width 40 height 22
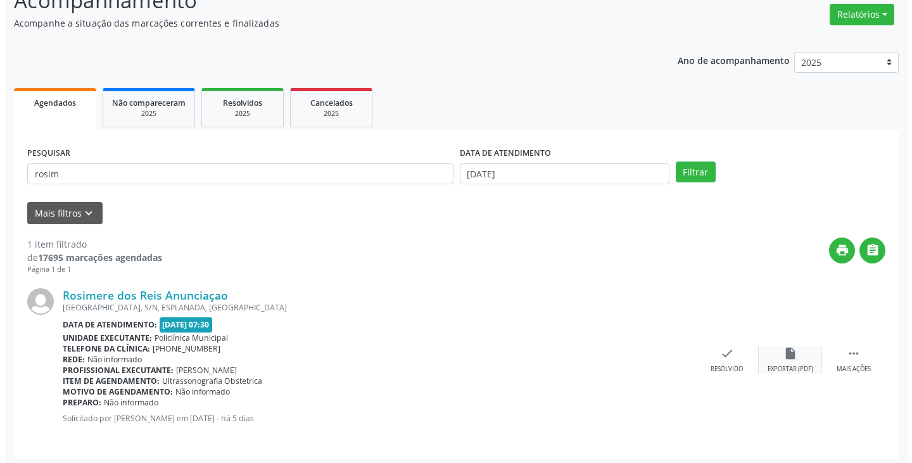
scroll to position [106, 0]
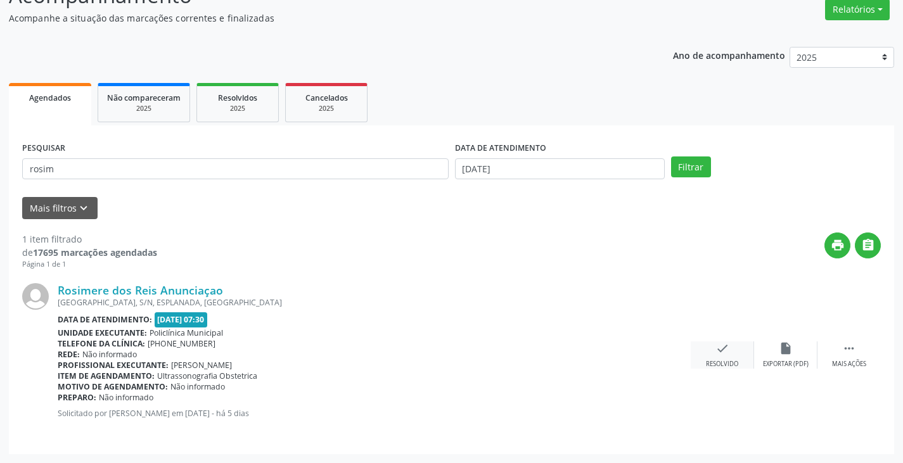
click at [724, 348] on icon "check" at bounding box center [722, 348] width 14 height 14
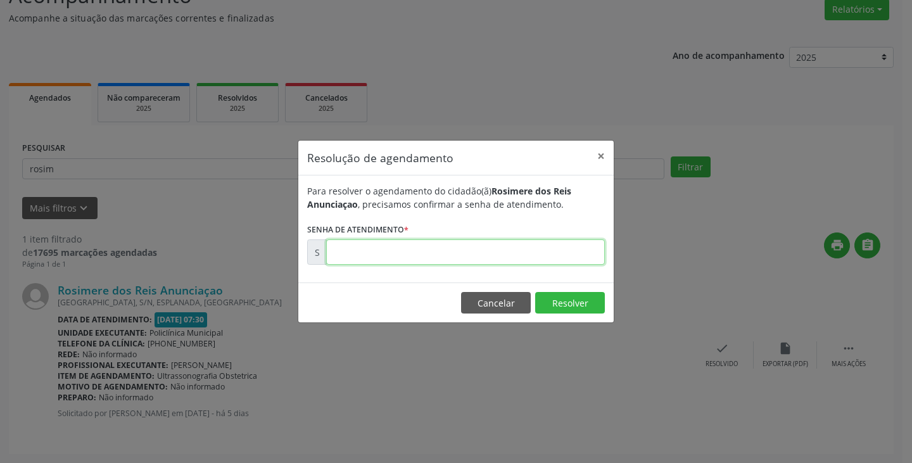
click at [524, 251] on input "text" at bounding box center [465, 251] width 279 height 25
type input "00174504"
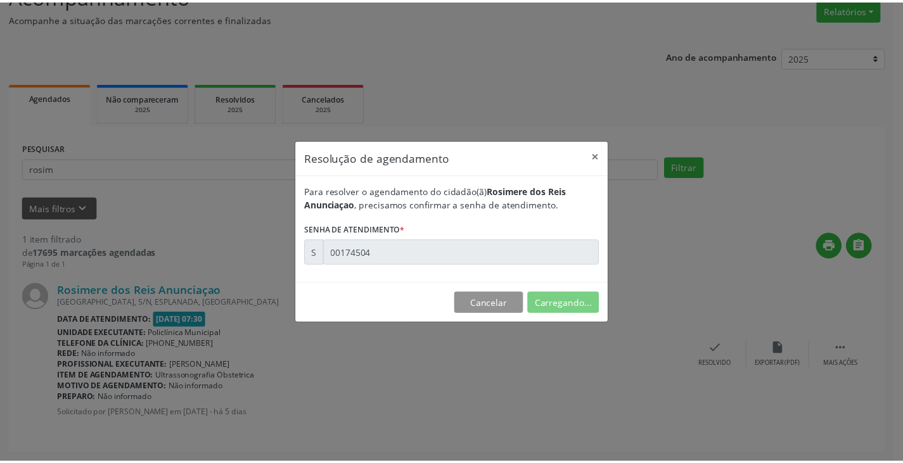
scroll to position [0, 0]
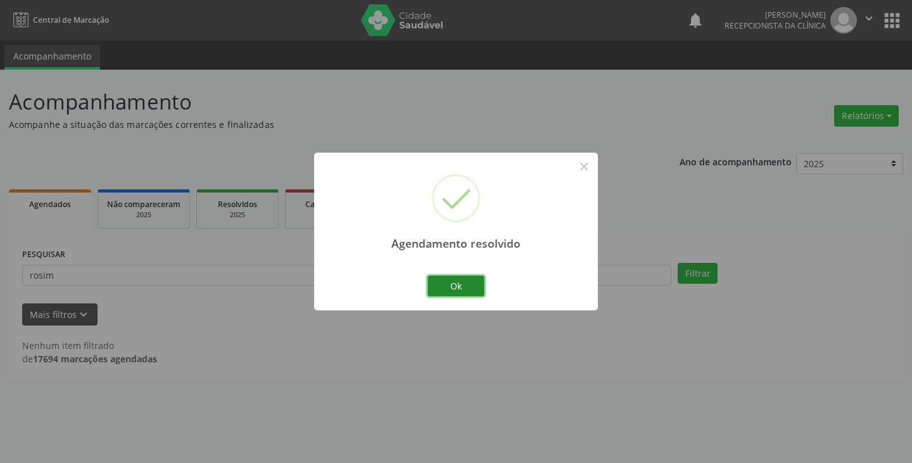
click at [444, 289] on button "Ok" at bounding box center [456, 287] width 57 height 22
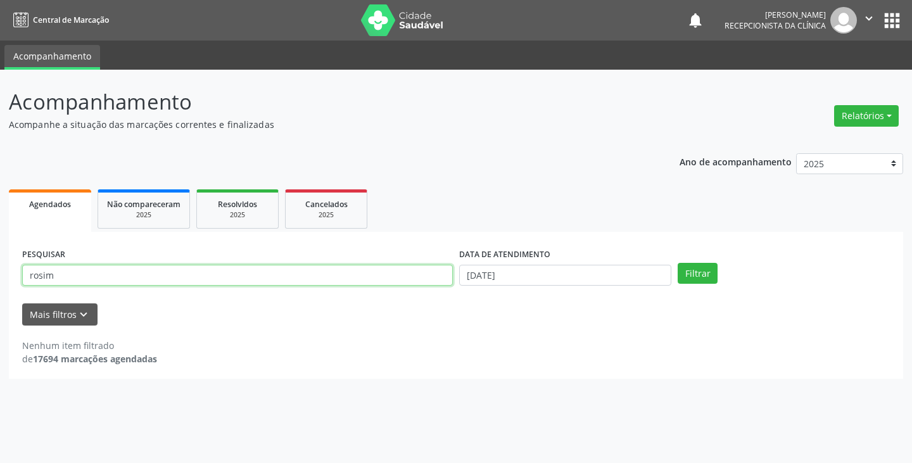
click at [423, 283] on input "rosim" at bounding box center [237, 276] width 431 height 22
type input "r"
type input "clau"
click at [678, 263] on button "Filtrar" at bounding box center [698, 274] width 40 height 22
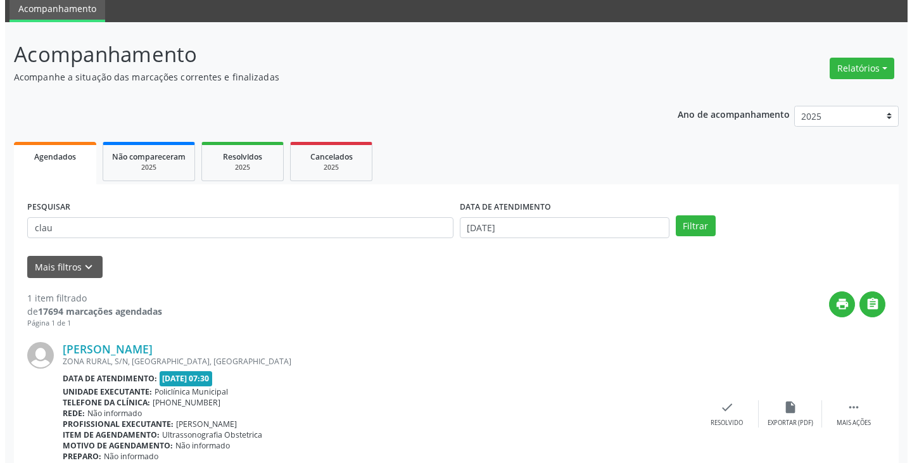
scroll to position [106, 0]
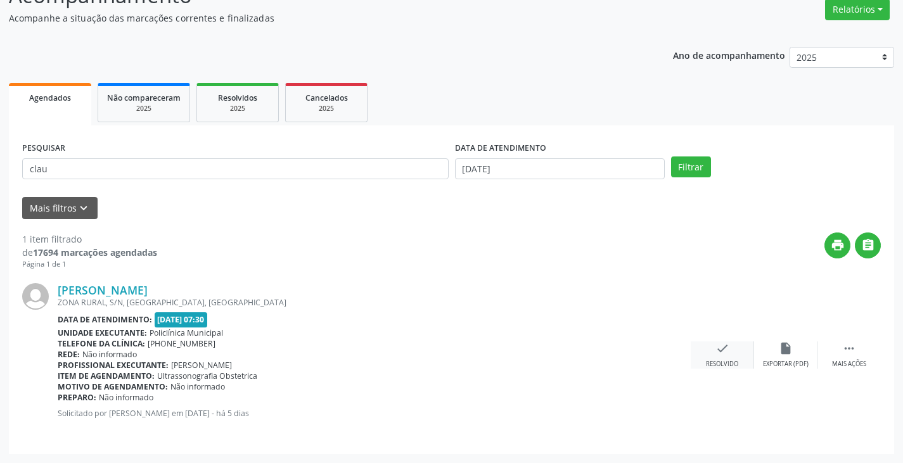
click at [712, 348] on div "check Resolvido" at bounding box center [721, 354] width 63 height 27
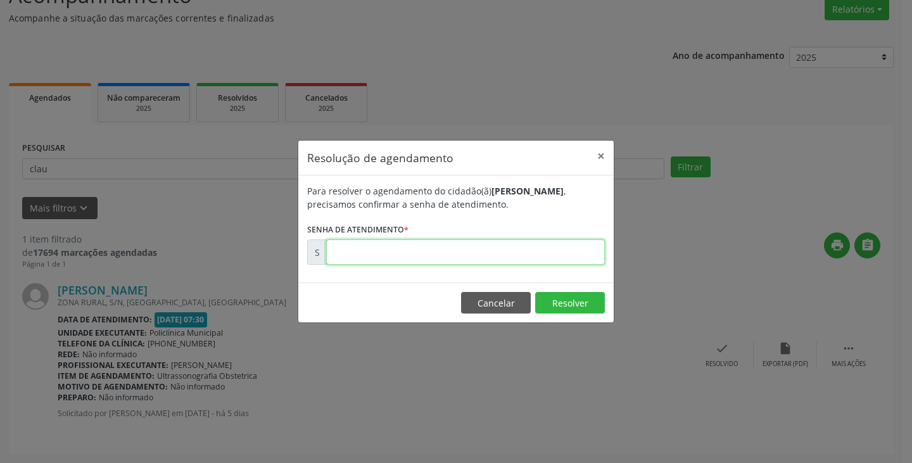
click at [543, 254] on input "text" at bounding box center [465, 251] width 279 height 25
type input "00174508"
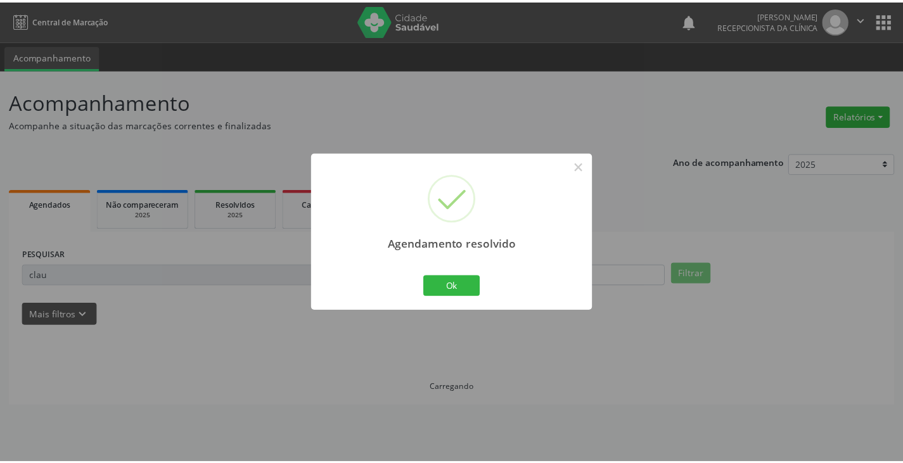
scroll to position [0, 0]
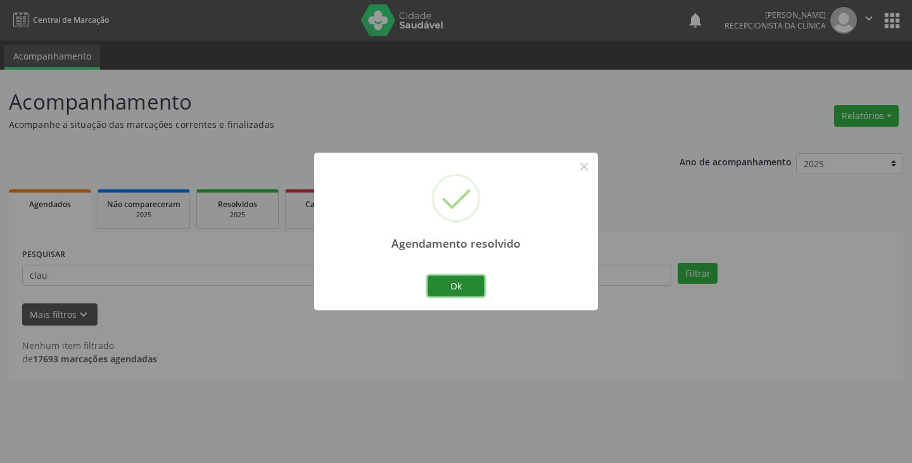
drag, startPoint x: 458, startPoint y: 292, endPoint x: 449, endPoint y: 293, distance: 8.9
click at [449, 293] on button "Ok" at bounding box center [456, 287] width 57 height 22
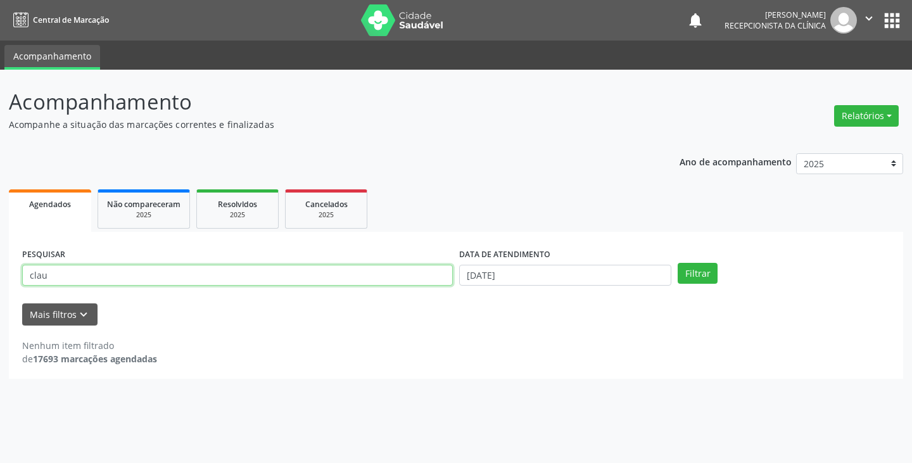
click at [400, 281] on input "clau" at bounding box center [237, 276] width 431 height 22
type input "c"
type input "[PERSON_NAME]"
click at [678, 263] on button "Filtrar" at bounding box center [698, 274] width 40 height 22
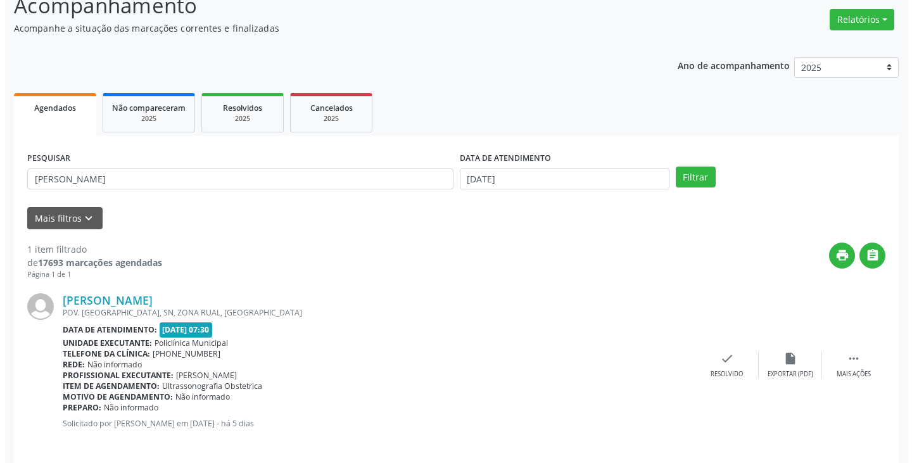
scroll to position [106, 0]
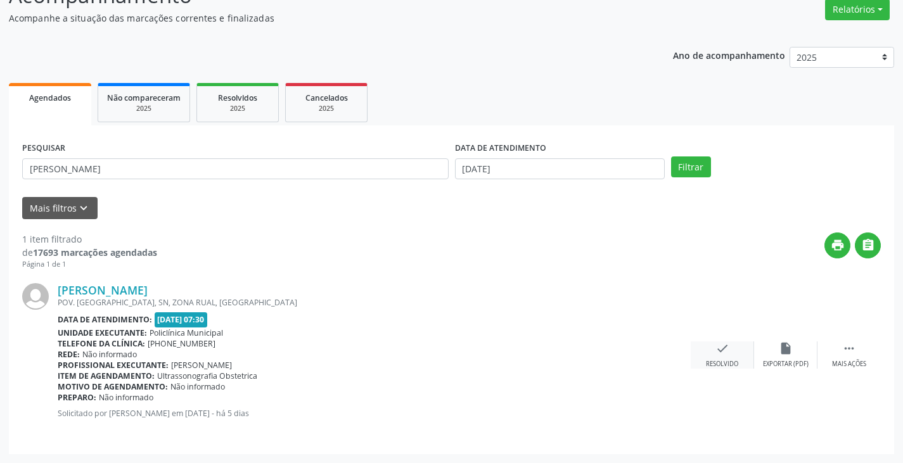
click at [724, 348] on icon "check" at bounding box center [722, 348] width 14 height 14
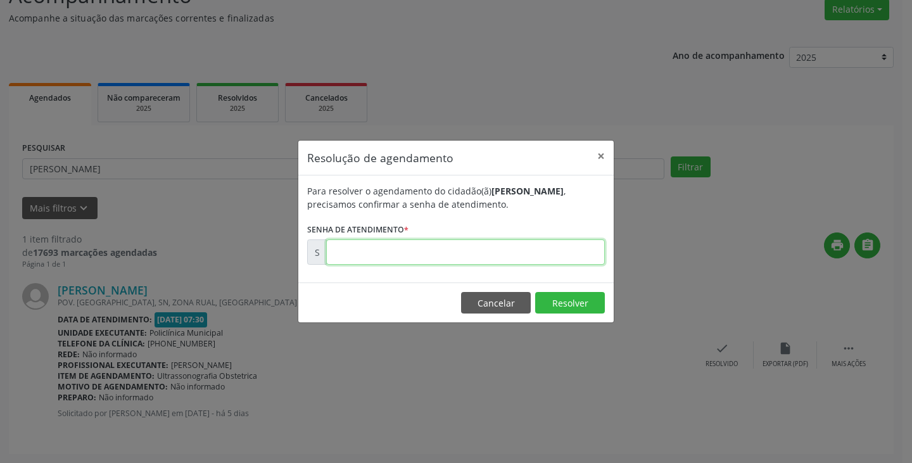
click at [520, 253] on input "text" at bounding box center [465, 251] width 279 height 25
type input "00174512"
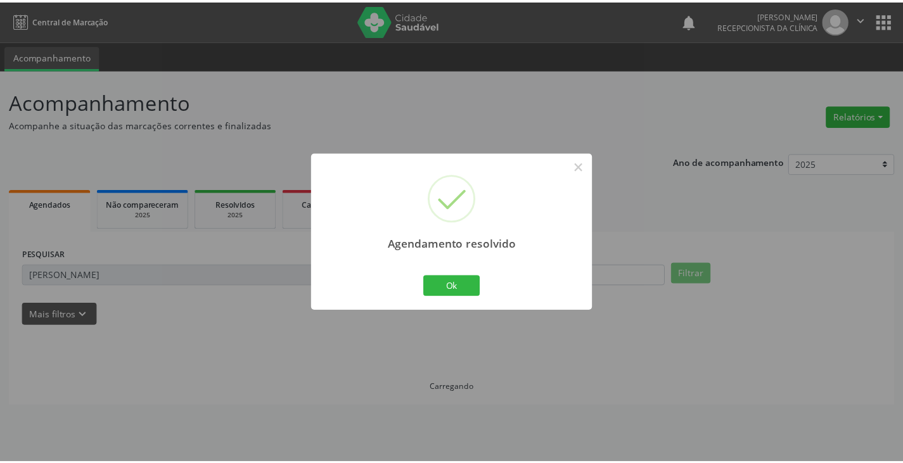
scroll to position [0, 0]
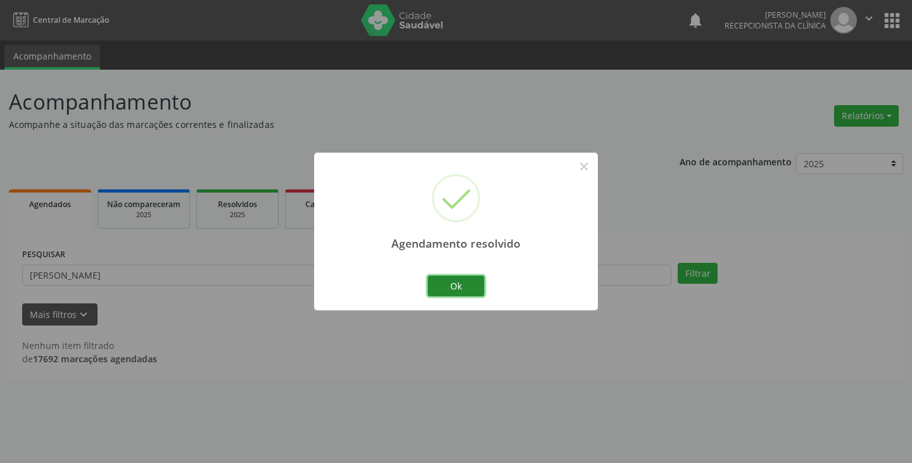
drag, startPoint x: 459, startPoint y: 284, endPoint x: 398, endPoint y: 286, distance: 60.2
click at [458, 284] on button "Ok" at bounding box center [456, 287] width 57 height 22
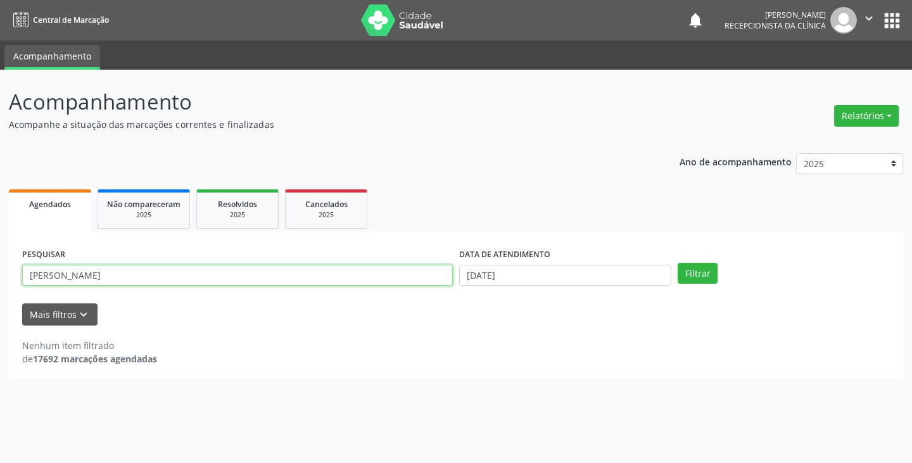
click at [381, 279] on input "[PERSON_NAME]" at bounding box center [237, 276] width 431 height 22
type input "a"
click at [352, 277] on input "text" at bounding box center [237, 276] width 431 height 22
type input "cint"
click at [678, 263] on button "Filtrar" at bounding box center [698, 274] width 40 height 22
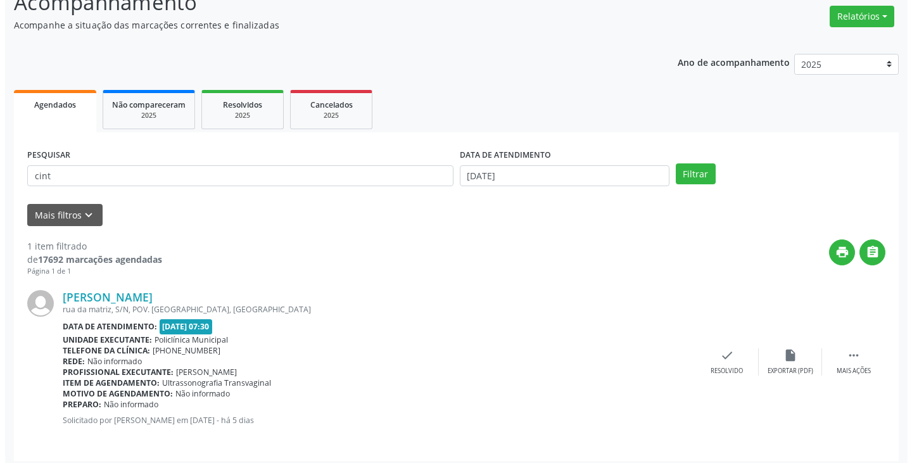
scroll to position [106, 0]
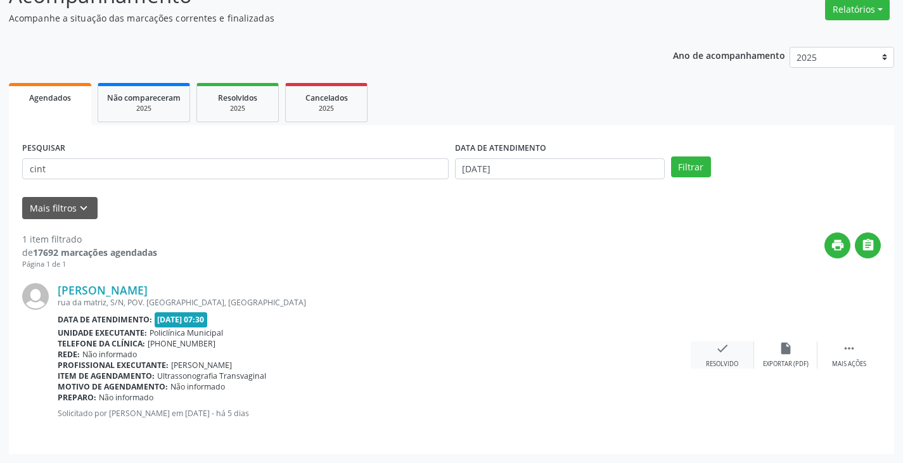
click at [724, 345] on icon "check" at bounding box center [722, 348] width 14 height 14
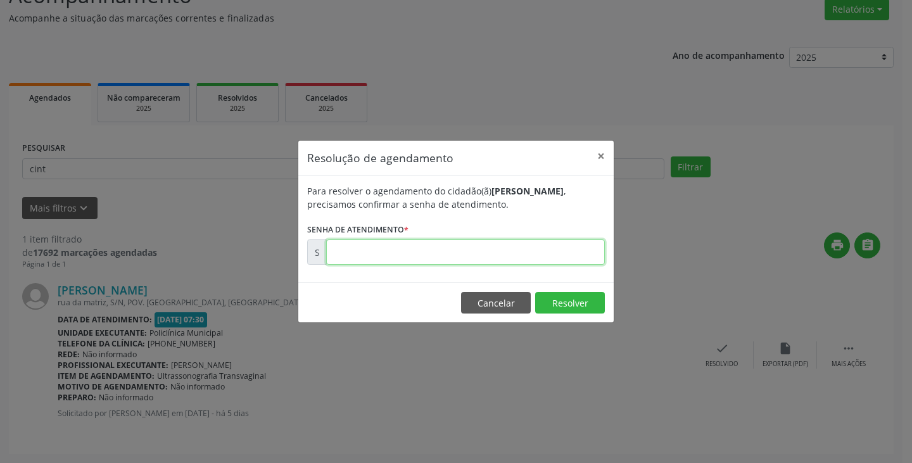
click at [528, 256] on input "text" at bounding box center [465, 251] width 279 height 25
type input "00174528"
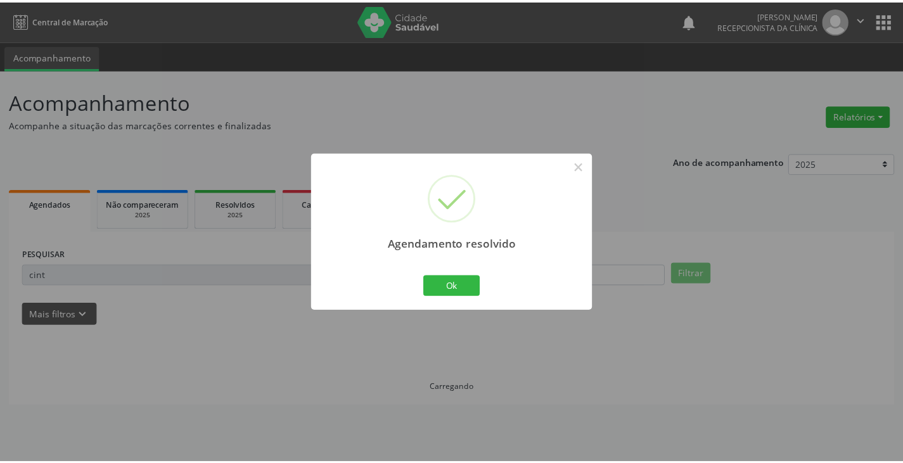
scroll to position [0, 0]
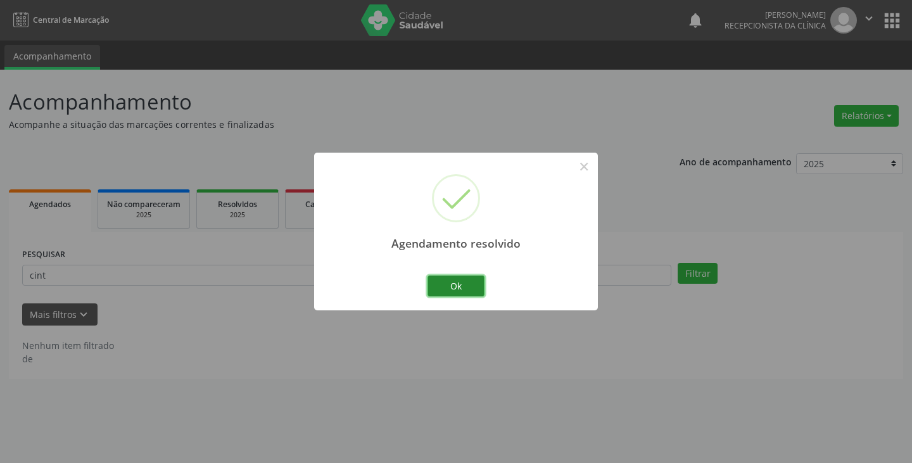
click at [470, 283] on button "Ok" at bounding box center [456, 287] width 57 height 22
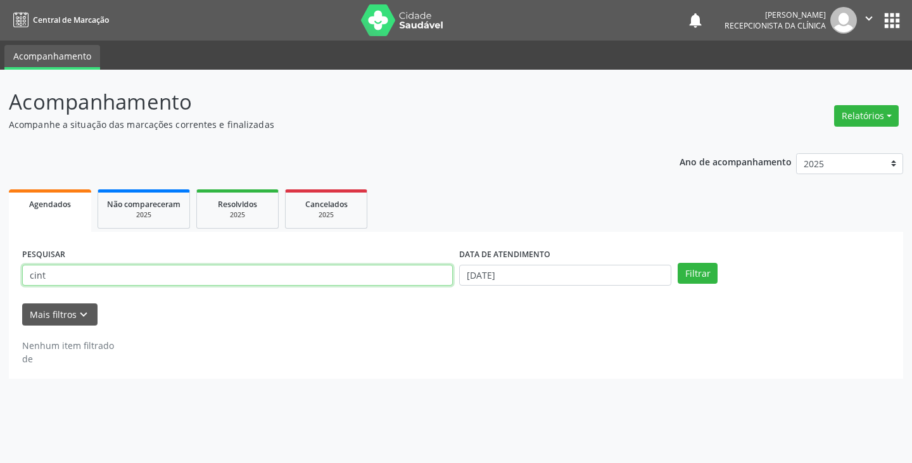
click at [434, 281] on input "cint" at bounding box center [237, 276] width 431 height 22
type input "c"
type input "gabri"
click at [678, 263] on button "Filtrar" at bounding box center [698, 274] width 40 height 22
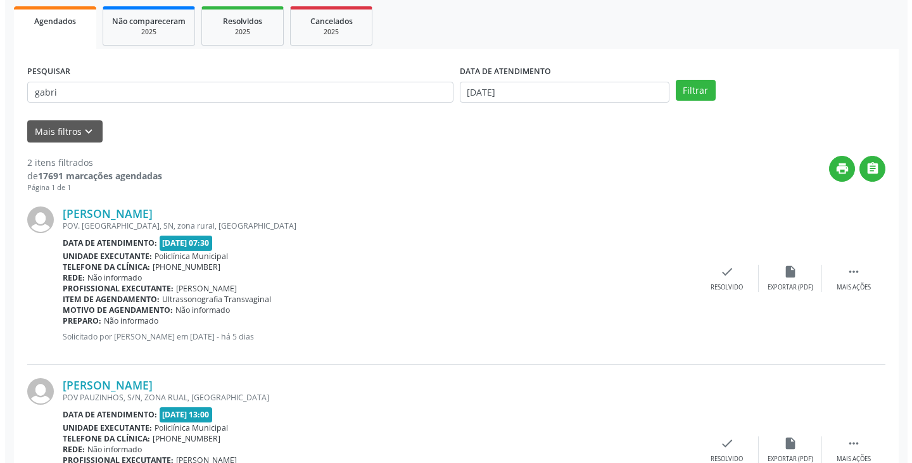
scroll to position [190, 0]
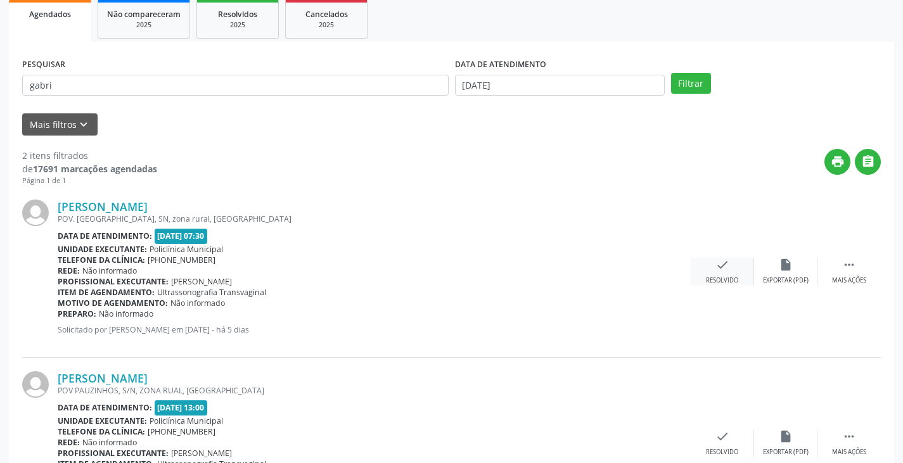
click at [716, 272] on icon "check" at bounding box center [722, 265] width 14 height 14
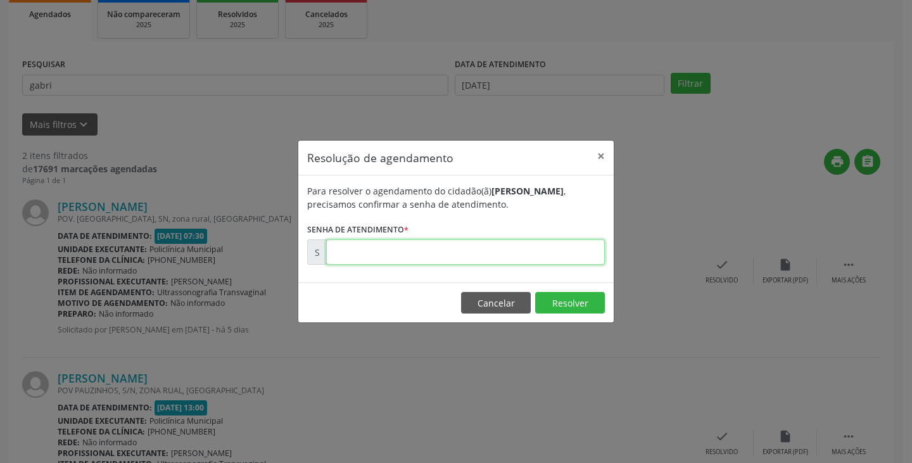
click at [461, 251] on input "text" at bounding box center [465, 251] width 279 height 25
type input "00174525"
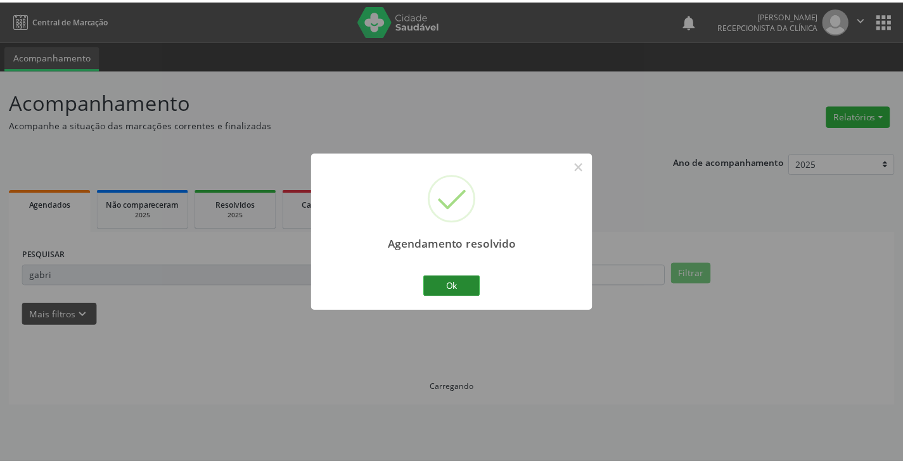
scroll to position [0, 0]
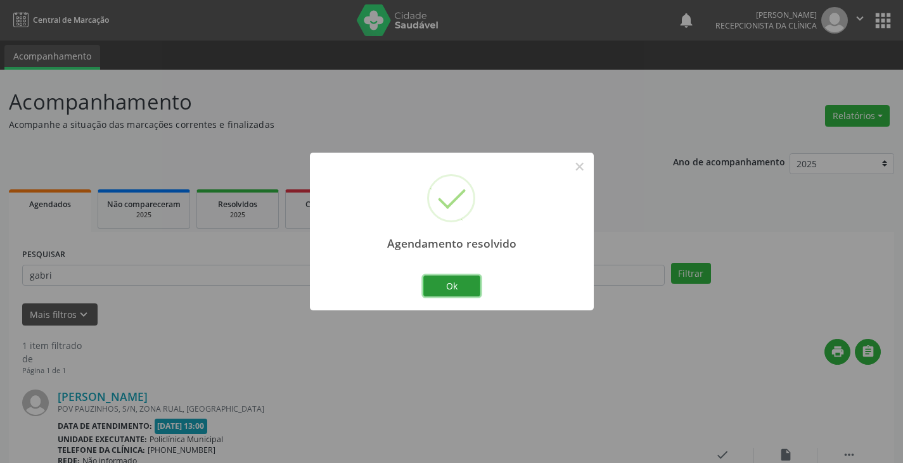
drag, startPoint x: 450, startPoint y: 279, endPoint x: 429, endPoint y: 282, distance: 20.4
click at [448, 281] on button "Ok" at bounding box center [451, 287] width 57 height 22
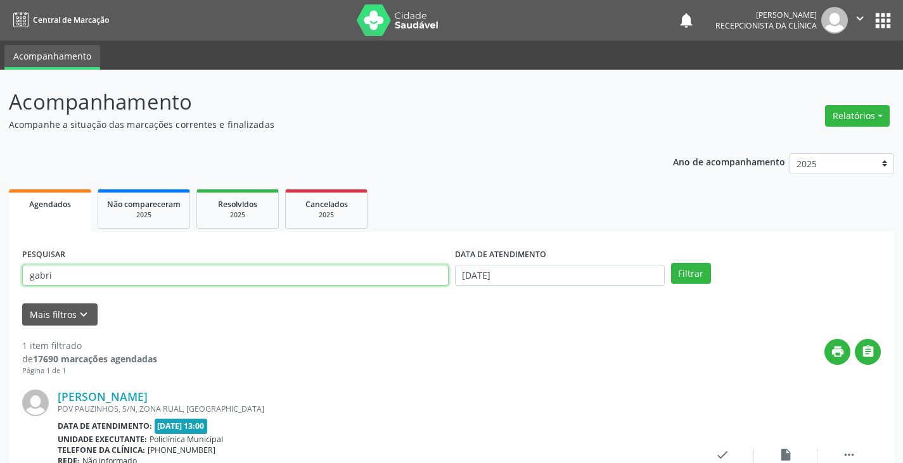
click at [419, 279] on input "gabri" at bounding box center [235, 276] width 426 height 22
type input "g"
type input "josen"
click at [671, 263] on button "Filtrar" at bounding box center [691, 274] width 40 height 22
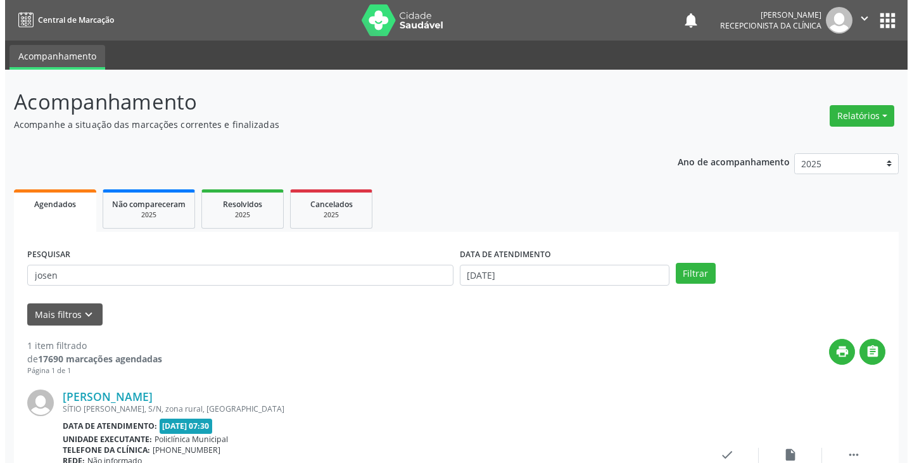
scroll to position [106, 0]
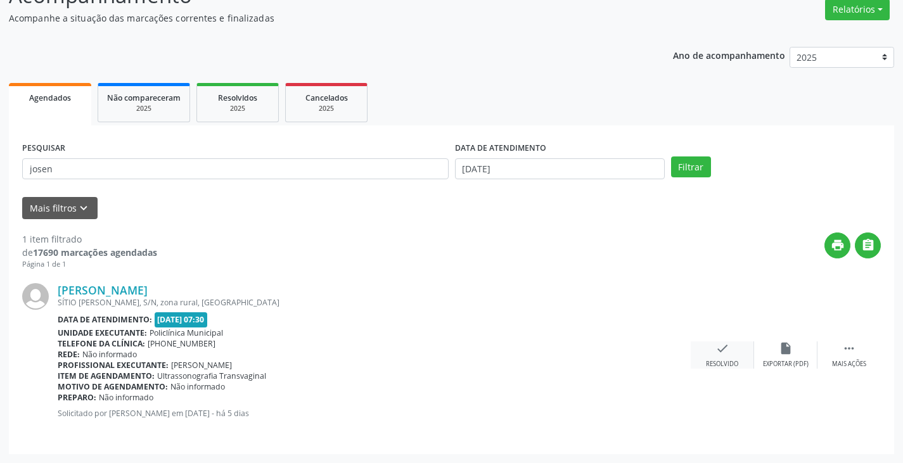
drag, startPoint x: 727, startPoint y: 353, endPoint x: 709, endPoint y: 347, distance: 18.2
click at [709, 347] on div "check Resolvido" at bounding box center [721, 354] width 63 height 27
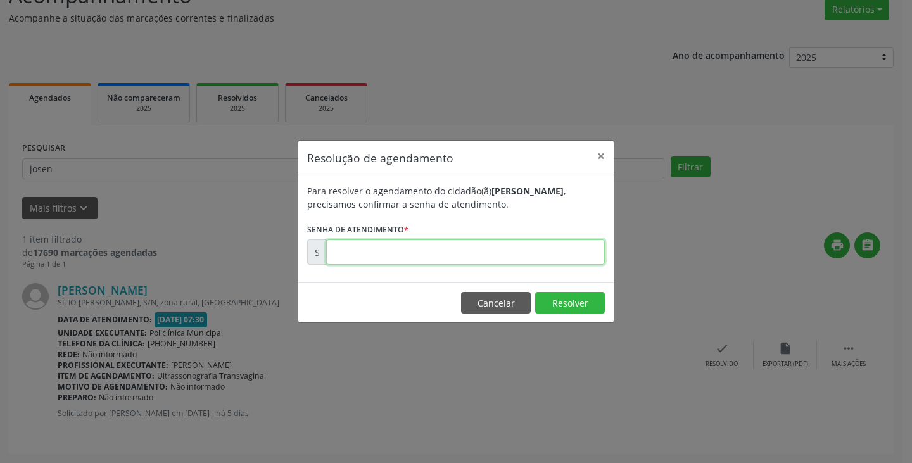
click at [465, 246] on input "text" at bounding box center [465, 251] width 279 height 25
type input "00174530"
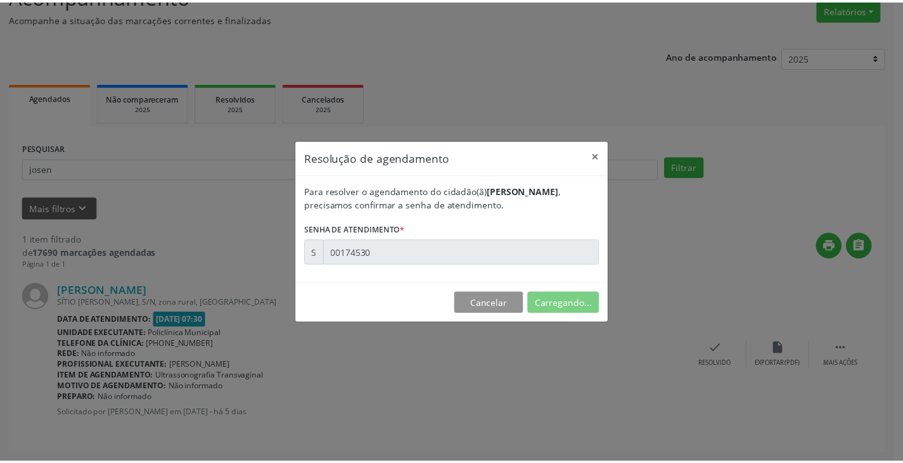
scroll to position [0, 0]
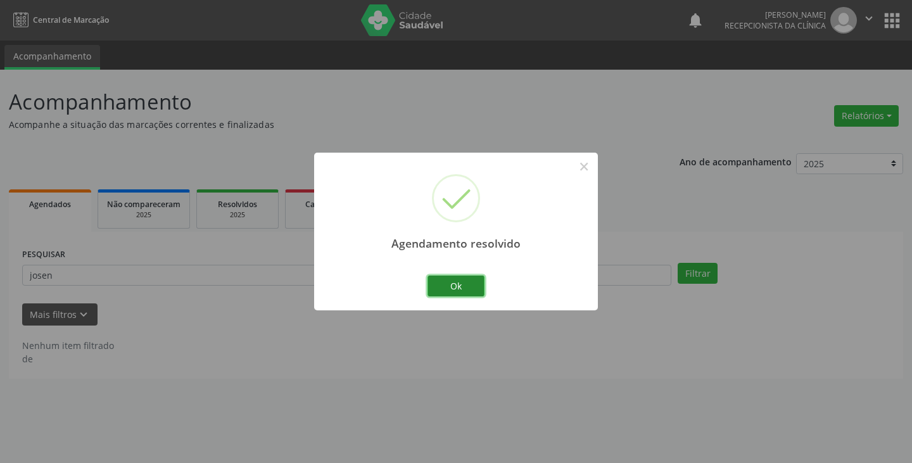
drag, startPoint x: 446, startPoint y: 280, endPoint x: 424, endPoint y: 267, distance: 25.5
click at [443, 278] on button "Ok" at bounding box center [456, 287] width 57 height 22
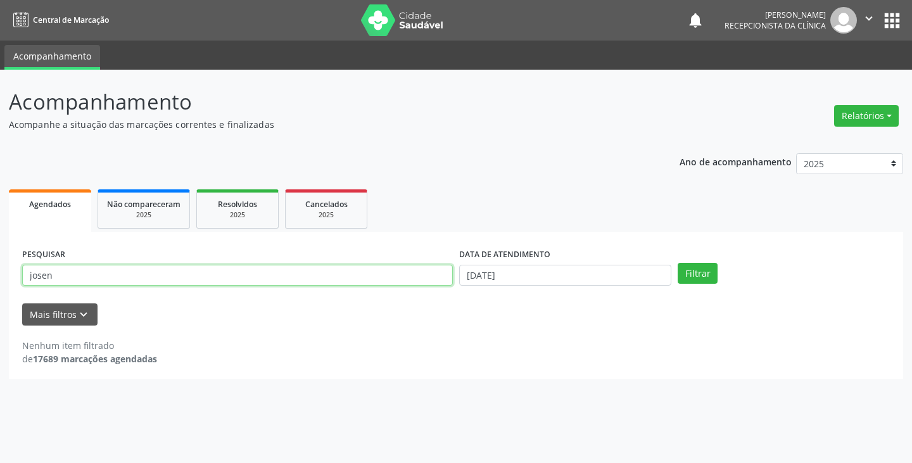
click at [417, 278] on input "josen" at bounding box center [237, 276] width 431 height 22
type input "j"
type input "rail"
click at [678, 263] on button "Filtrar" at bounding box center [698, 274] width 40 height 22
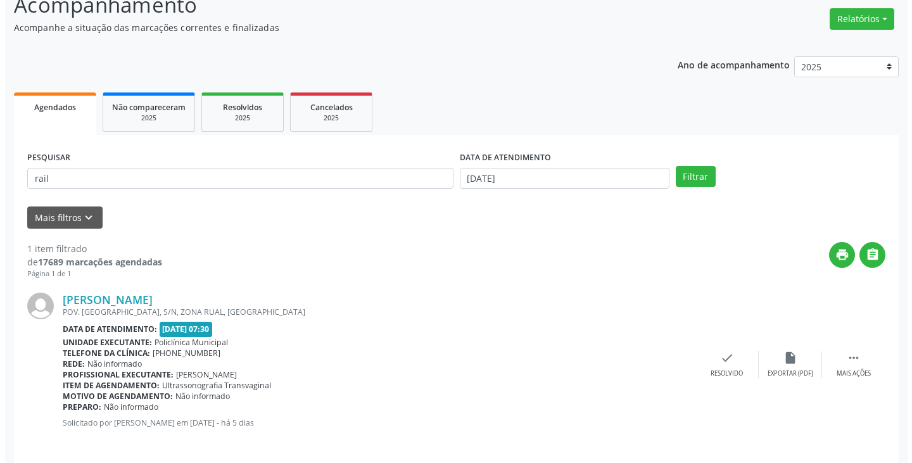
scroll to position [106, 0]
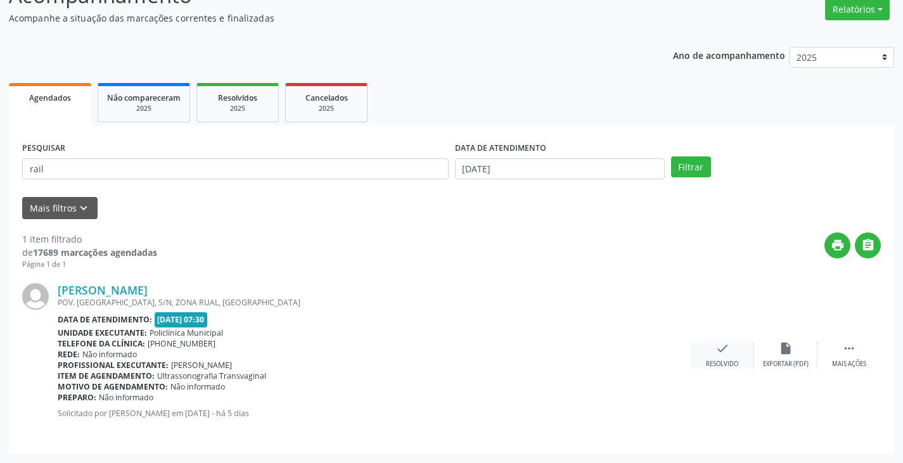
drag, startPoint x: 718, startPoint y: 350, endPoint x: 709, endPoint y: 346, distance: 10.5
click at [709, 346] on div "check Resolvido" at bounding box center [721, 354] width 63 height 27
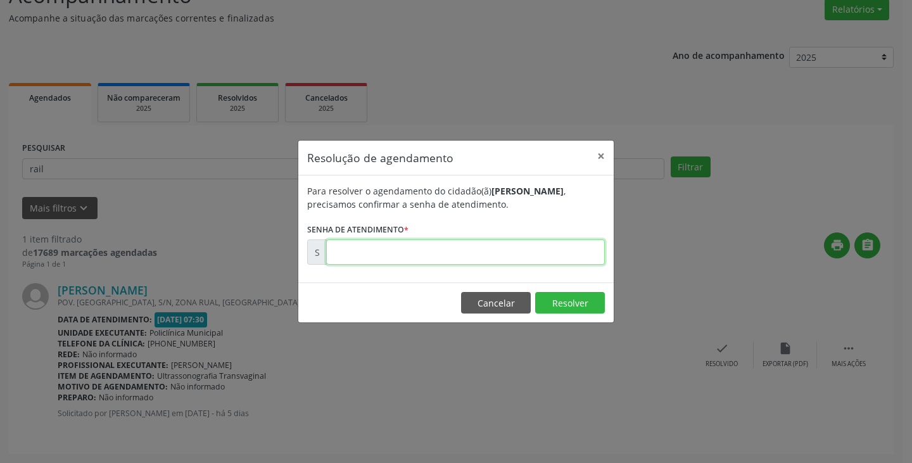
click at [526, 251] on input "text" at bounding box center [465, 251] width 279 height 25
type input "00174529"
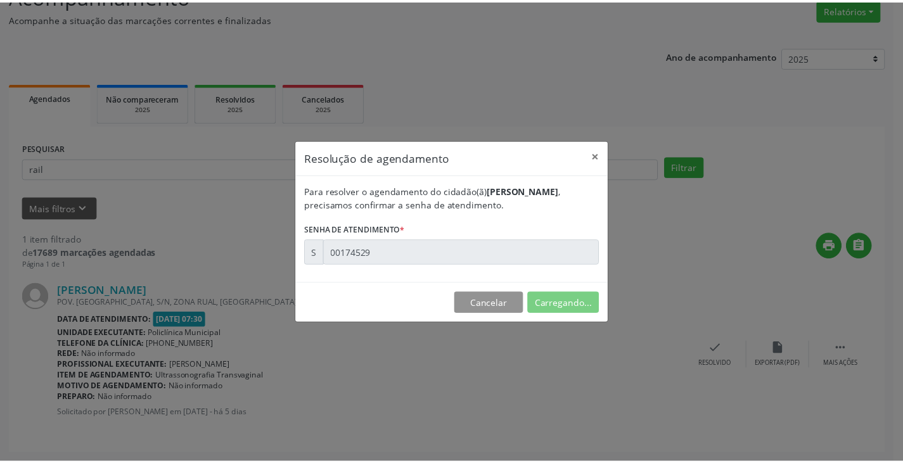
scroll to position [0, 0]
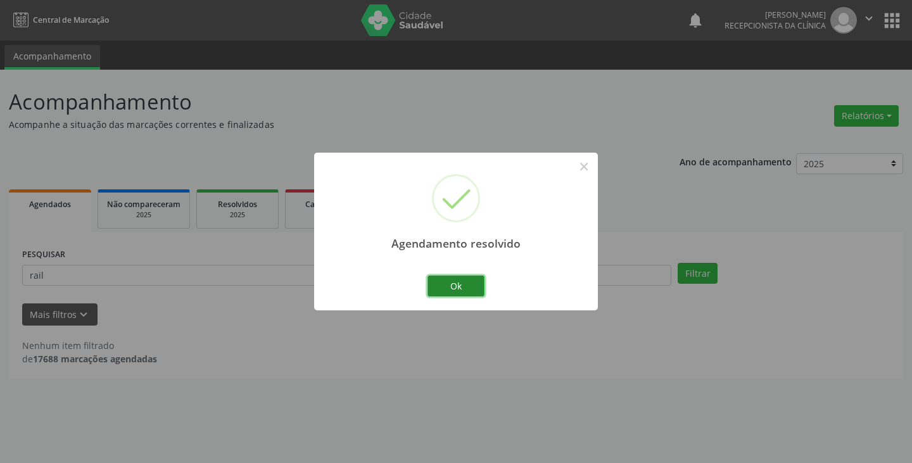
drag, startPoint x: 450, startPoint y: 285, endPoint x: 432, endPoint y: 285, distance: 17.7
click at [445, 286] on button "Ok" at bounding box center [456, 287] width 57 height 22
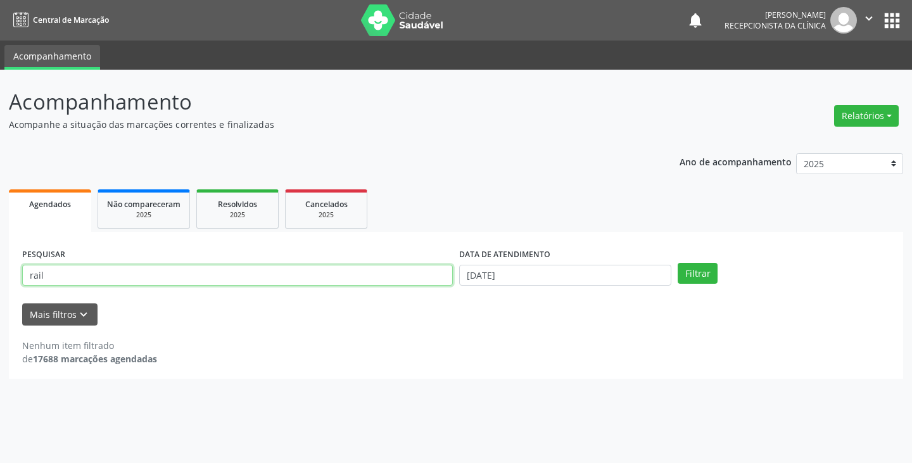
click at [384, 277] on input "rail" at bounding box center [237, 276] width 431 height 22
type input "r"
type input "[PERSON_NAME]"
click at [678, 263] on button "Filtrar" at bounding box center [698, 274] width 40 height 22
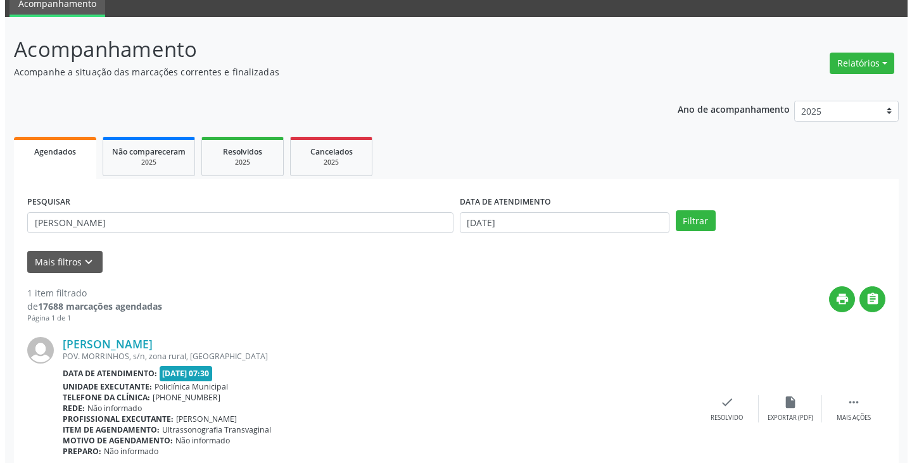
scroll to position [106, 0]
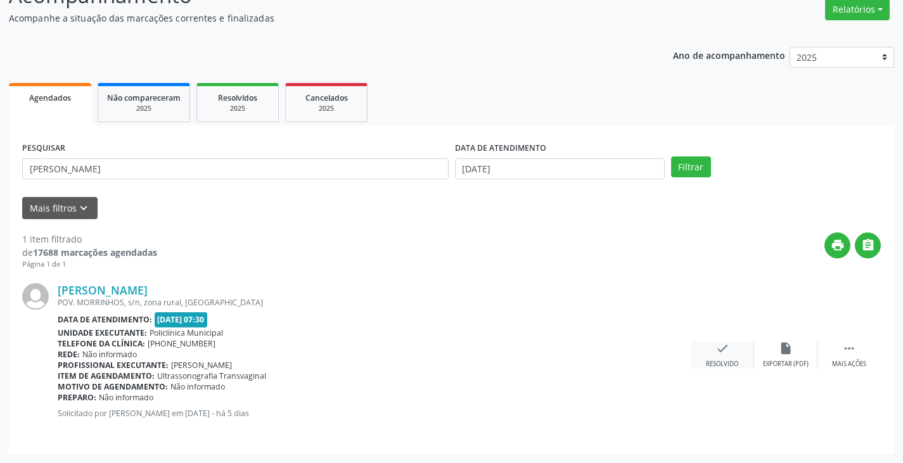
click at [718, 349] on icon "check" at bounding box center [722, 348] width 14 height 14
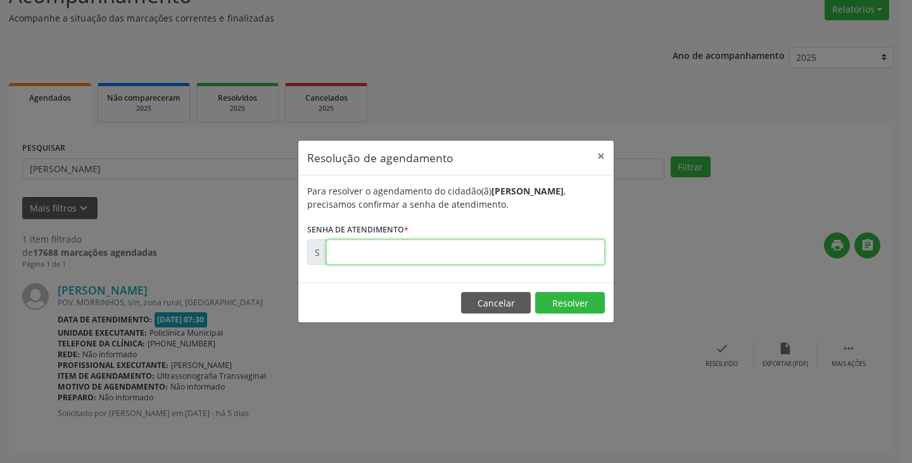
click at [537, 254] on input "text" at bounding box center [465, 251] width 279 height 25
type input "00174524"
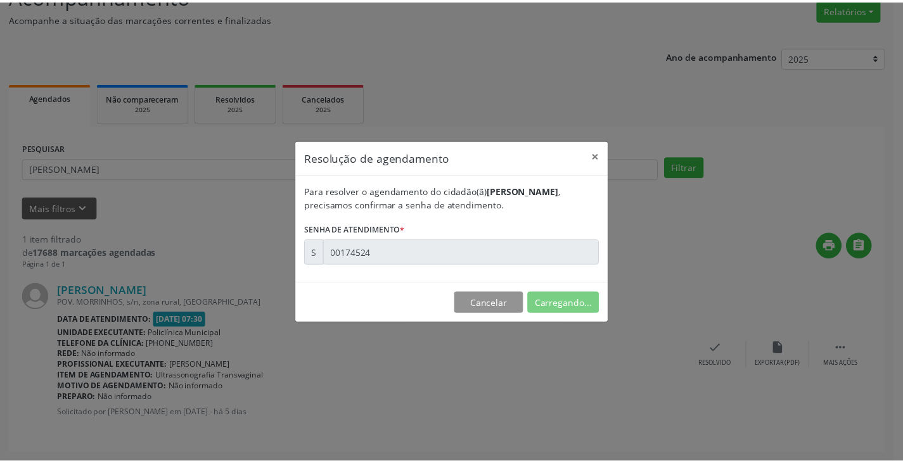
scroll to position [0, 0]
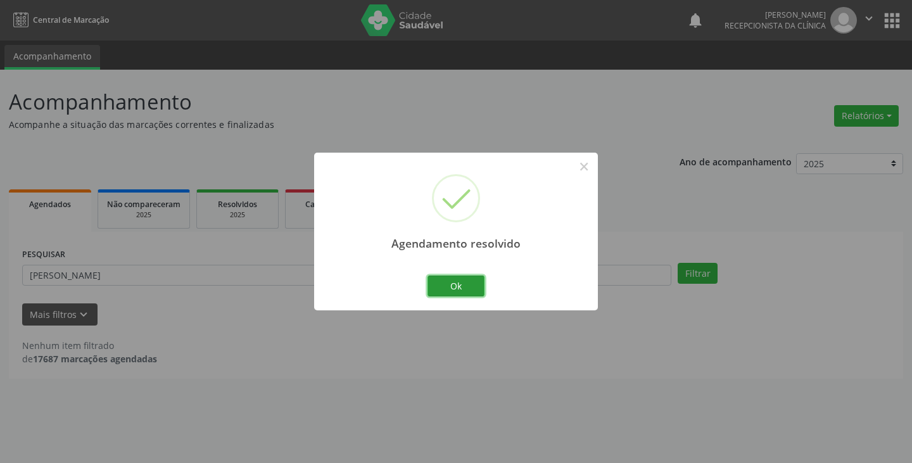
drag, startPoint x: 428, startPoint y: 291, endPoint x: 379, endPoint y: 280, distance: 49.3
click at [423, 288] on div "Agendamento resolvido × Ok Cancel" at bounding box center [456, 232] width 284 height 158
drag, startPoint x: 444, startPoint y: 291, endPoint x: 426, endPoint y: 288, distance: 18.5
click at [440, 289] on button "Ok" at bounding box center [456, 287] width 57 height 22
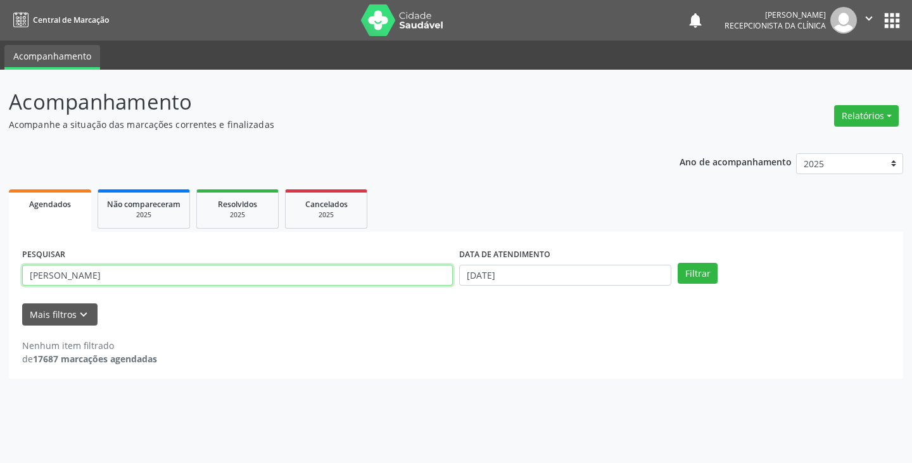
click at [392, 277] on input "[PERSON_NAME]" at bounding box center [237, 276] width 431 height 22
type input "m"
type input "ivon"
click at [678, 263] on button "Filtrar" at bounding box center [698, 274] width 40 height 22
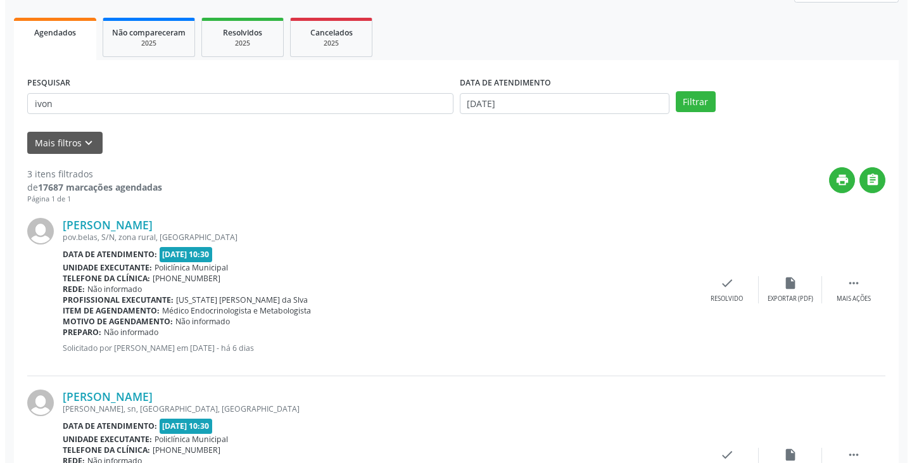
scroll to position [190, 0]
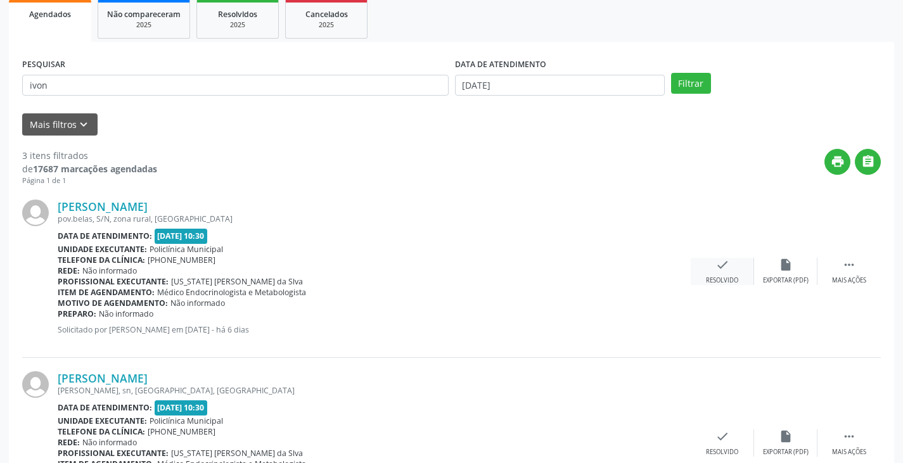
click at [721, 270] on icon "check" at bounding box center [722, 265] width 14 height 14
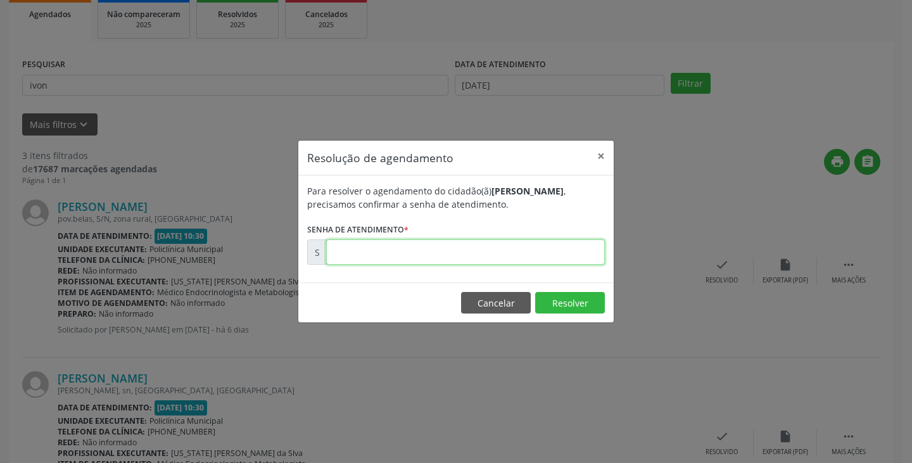
click at [480, 255] on input "text" at bounding box center [465, 251] width 279 height 25
type input "00174046"
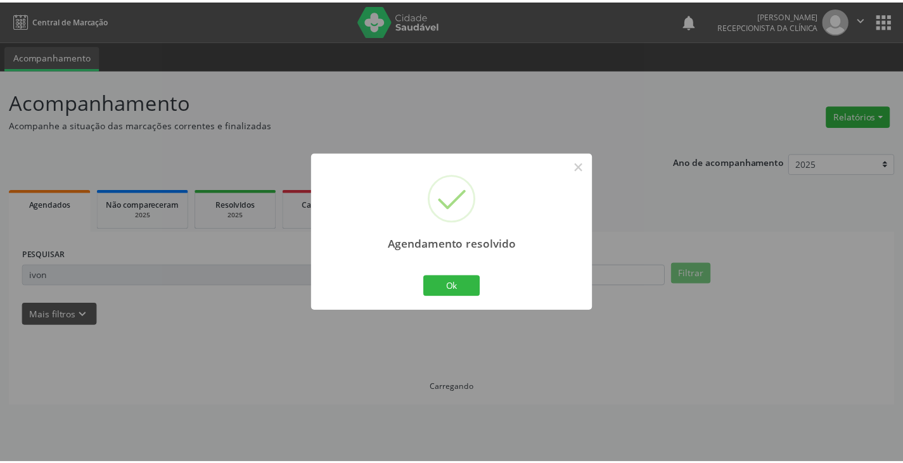
scroll to position [0, 0]
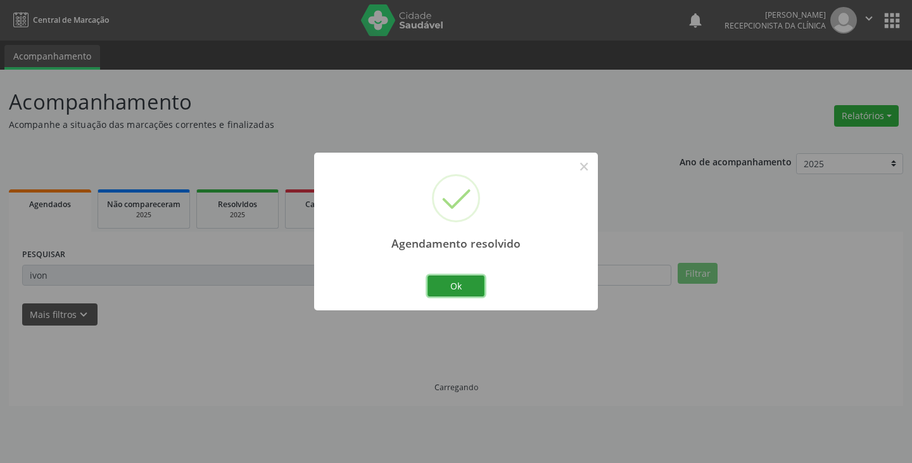
drag, startPoint x: 438, startPoint y: 281, endPoint x: 395, endPoint y: 276, distance: 42.8
click at [437, 281] on button "Ok" at bounding box center [456, 287] width 57 height 22
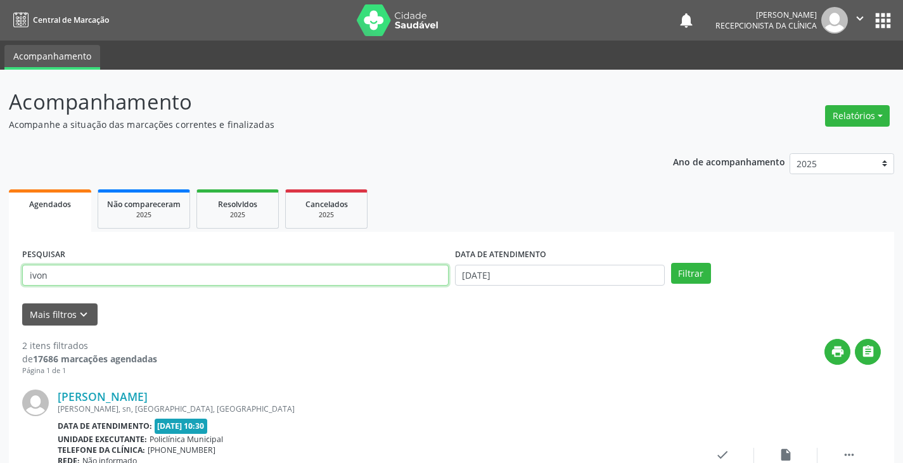
click at [392, 276] on input "ivon" at bounding box center [235, 276] width 426 height 22
type input "i"
type input "[PERSON_NAME]"
click at [671, 263] on button "Filtrar" at bounding box center [691, 274] width 40 height 22
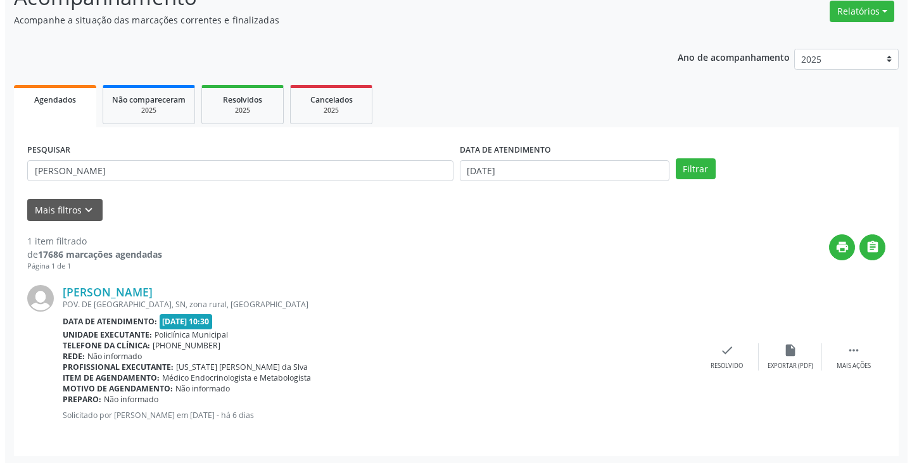
scroll to position [106, 0]
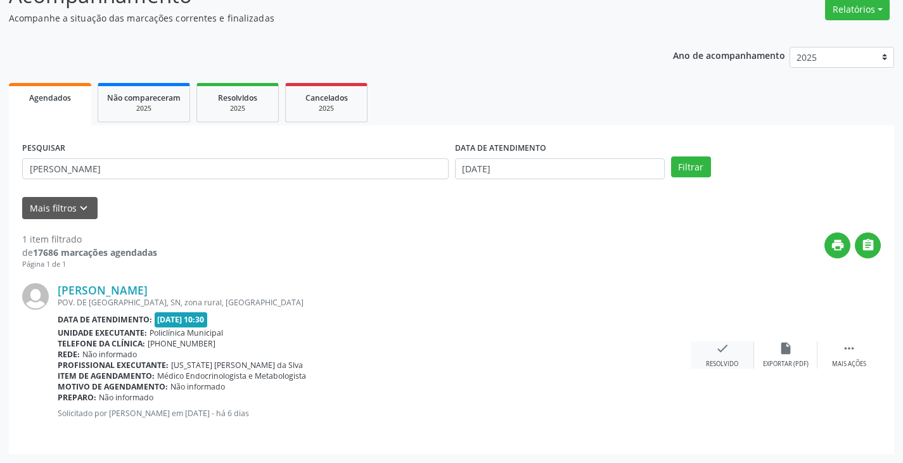
click at [717, 349] on icon "check" at bounding box center [722, 348] width 14 height 14
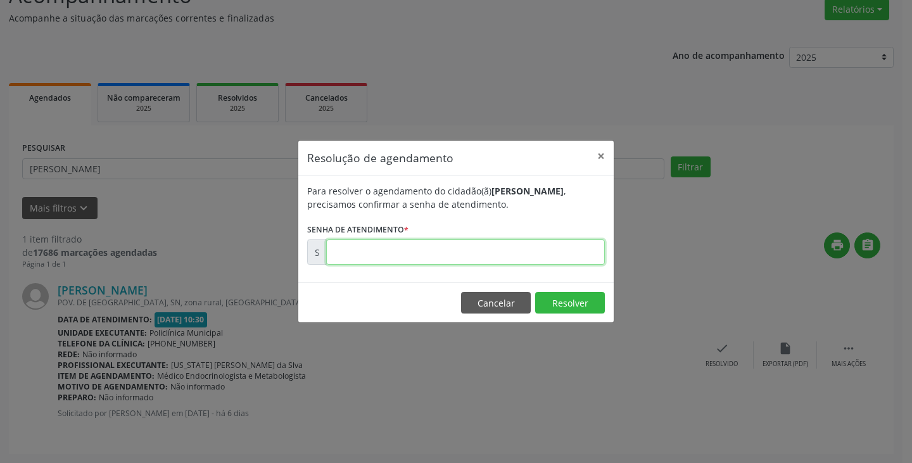
click at [495, 248] on input "text" at bounding box center [465, 251] width 279 height 25
type input "00174064"
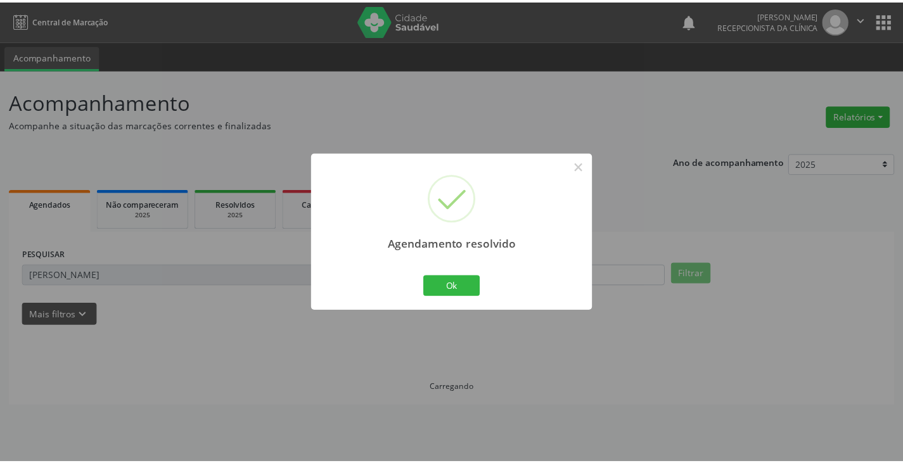
scroll to position [0, 0]
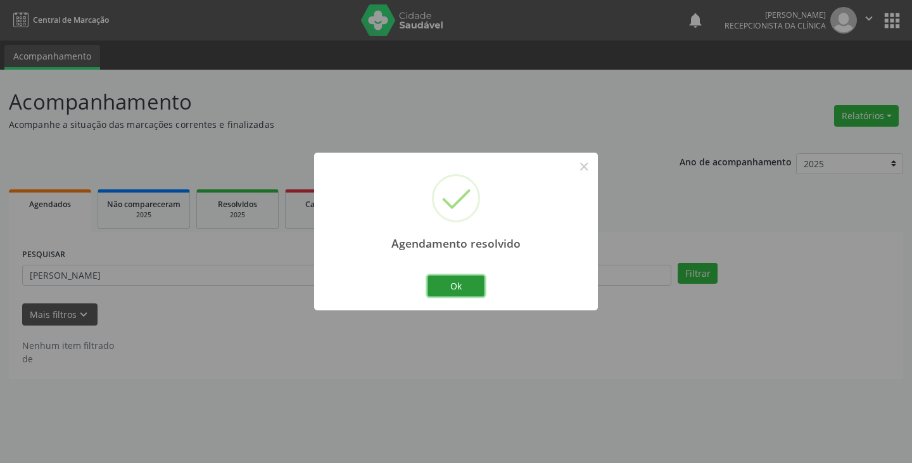
drag, startPoint x: 462, startPoint y: 284, endPoint x: 390, endPoint y: 281, distance: 72.9
click at [455, 284] on button "Ok" at bounding box center [456, 287] width 57 height 22
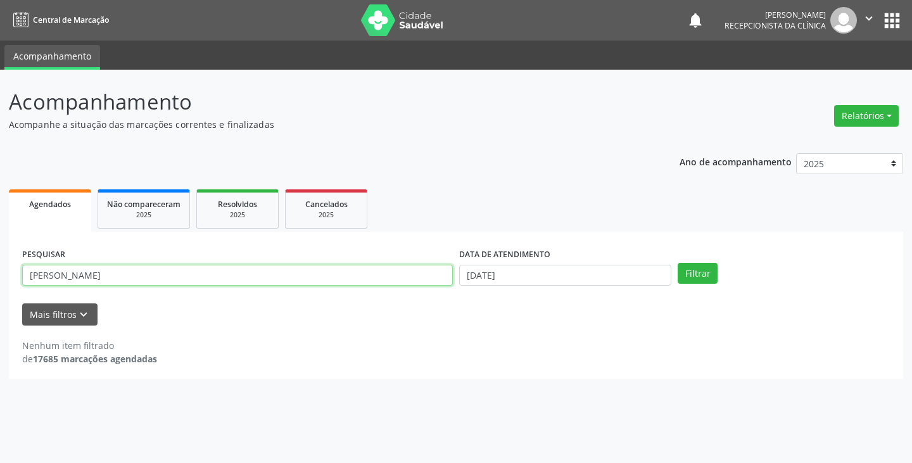
click at [388, 281] on input "[PERSON_NAME]" at bounding box center [237, 276] width 431 height 22
type input "m"
type input "geni"
click at [678, 263] on button "Filtrar" at bounding box center [698, 274] width 40 height 22
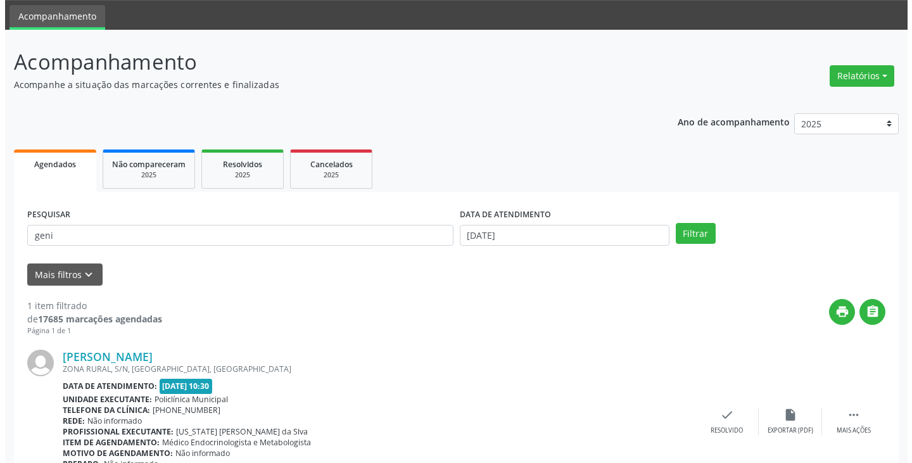
scroll to position [106, 0]
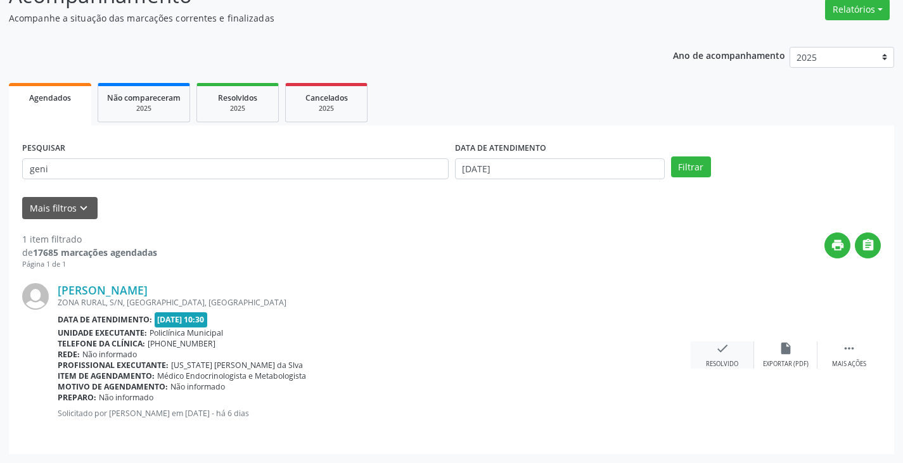
drag, startPoint x: 713, startPoint y: 351, endPoint x: 704, endPoint y: 349, distance: 9.1
click at [704, 349] on div "check Resolvido" at bounding box center [721, 354] width 63 height 27
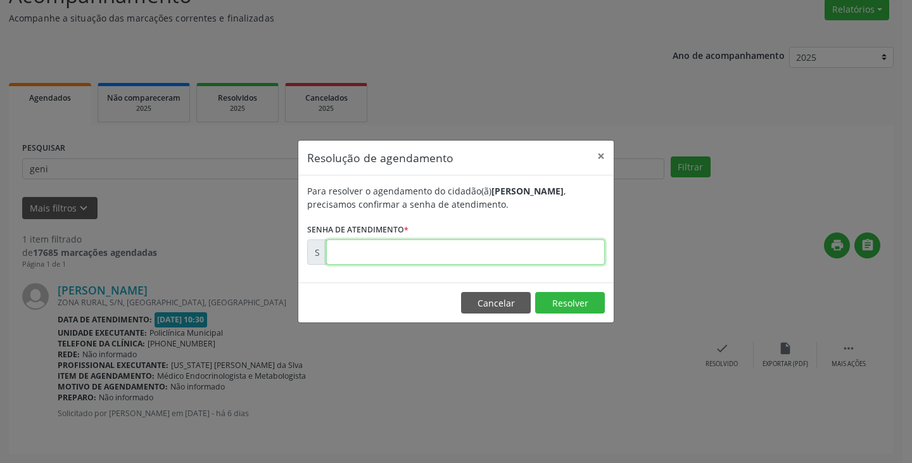
click at [549, 255] on input "text" at bounding box center [465, 251] width 279 height 25
type input "00174029"
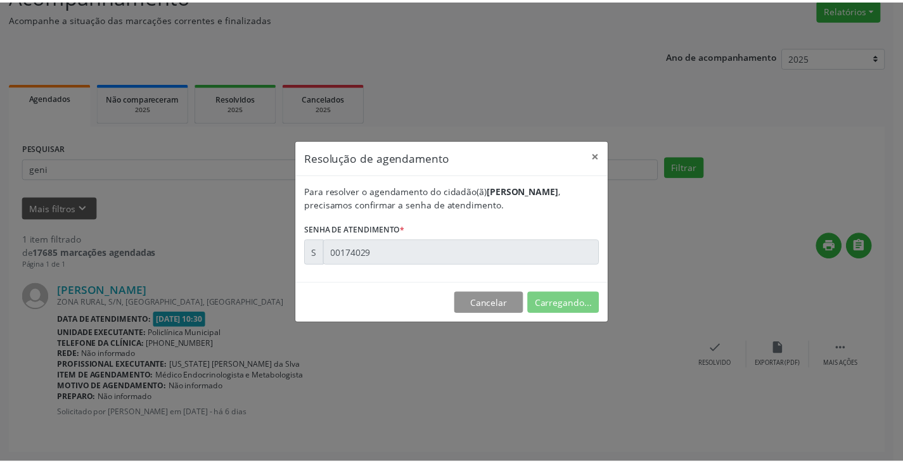
scroll to position [0, 0]
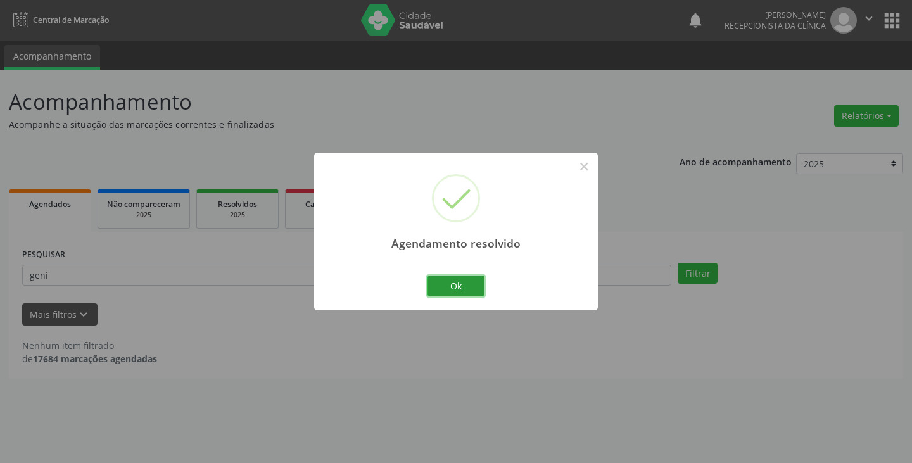
drag, startPoint x: 471, startPoint y: 282, endPoint x: 398, endPoint y: 282, distance: 72.8
click at [461, 282] on button "Ok" at bounding box center [456, 287] width 57 height 22
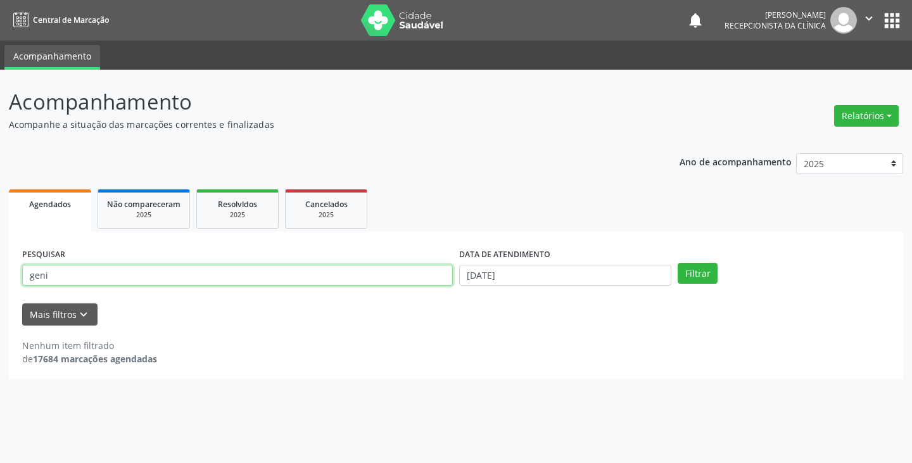
click at [369, 281] on input "geni" at bounding box center [237, 276] width 431 height 22
type input "g"
type input "luciva"
click at [678, 263] on button "Filtrar" at bounding box center [698, 274] width 40 height 22
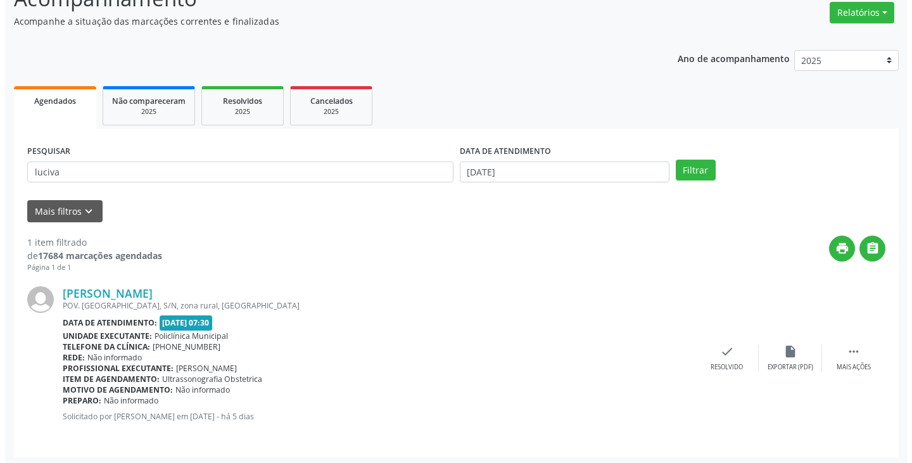
scroll to position [106, 0]
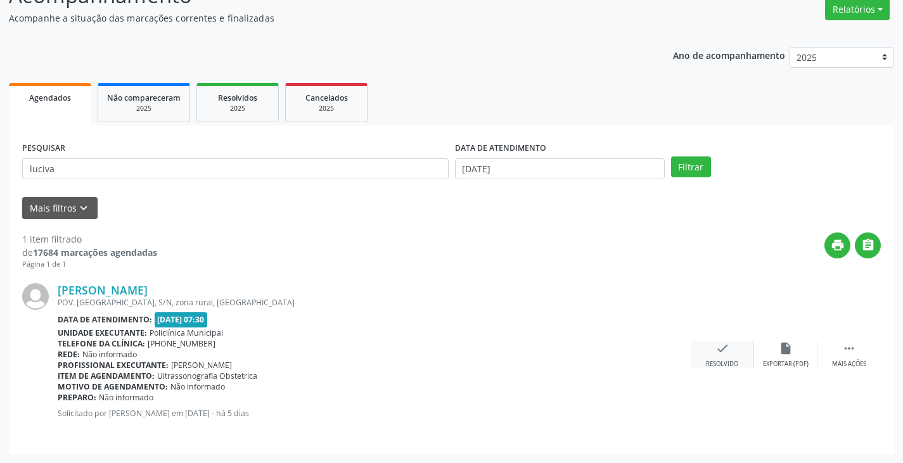
click at [719, 347] on icon "check" at bounding box center [722, 348] width 14 height 14
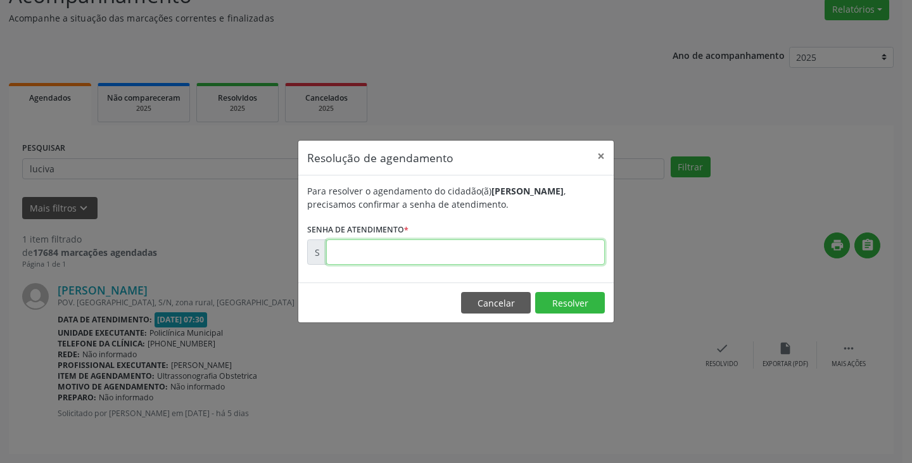
click at [547, 257] on input "text" at bounding box center [465, 251] width 279 height 25
type input "00174522"
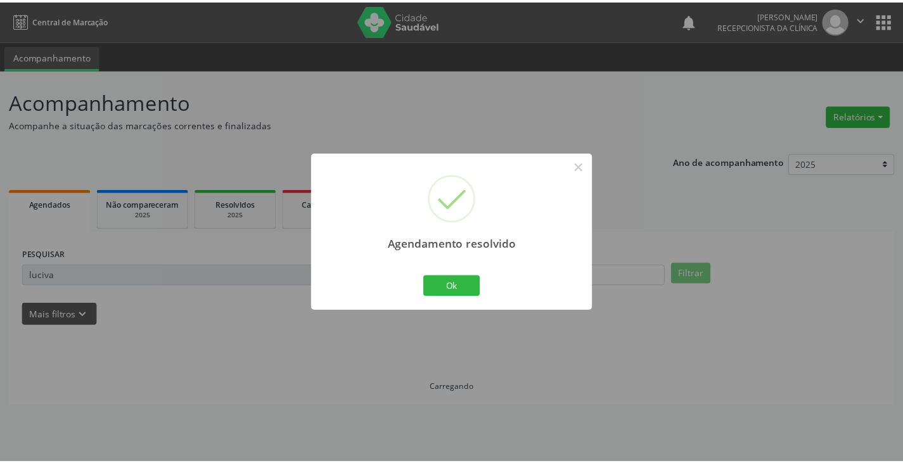
scroll to position [0, 0]
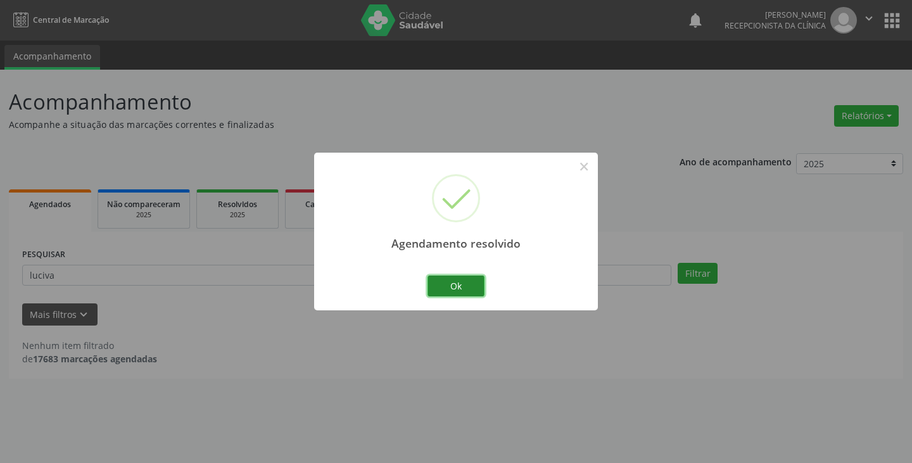
click at [451, 284] on button "Ok" at bounding box center [456, 287] width 57 height 22
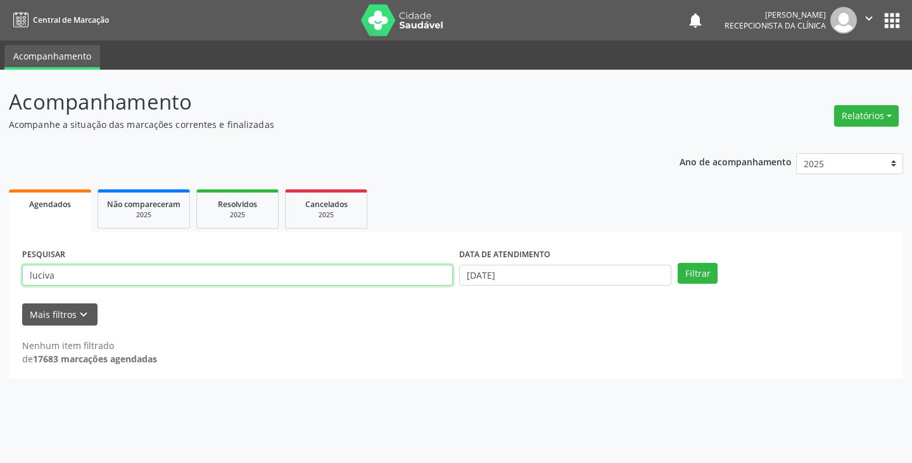
click at [362, 277] on input "luciva" at bounding box center [237, 276] width 431 height 22
type input "l"
type input "ivone"
click at [678, 263] on button "Filtrar" at bounding box center [698, 274] width 40 height 22
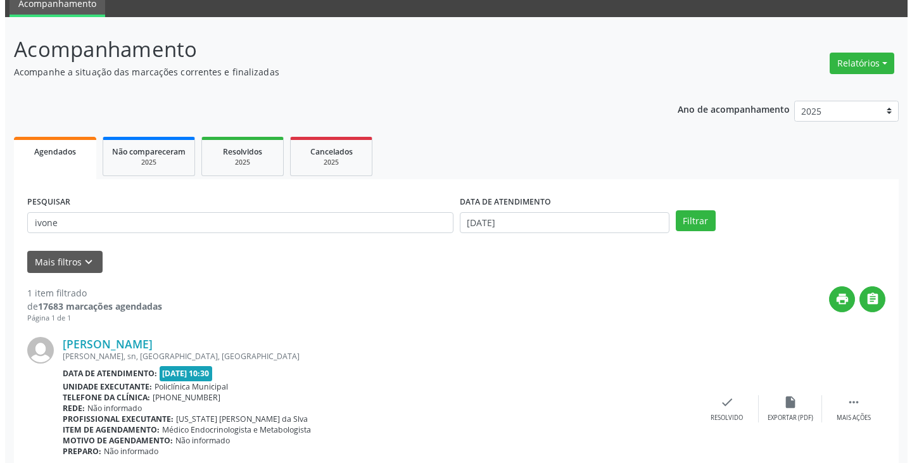
scroll to position [106, 0]
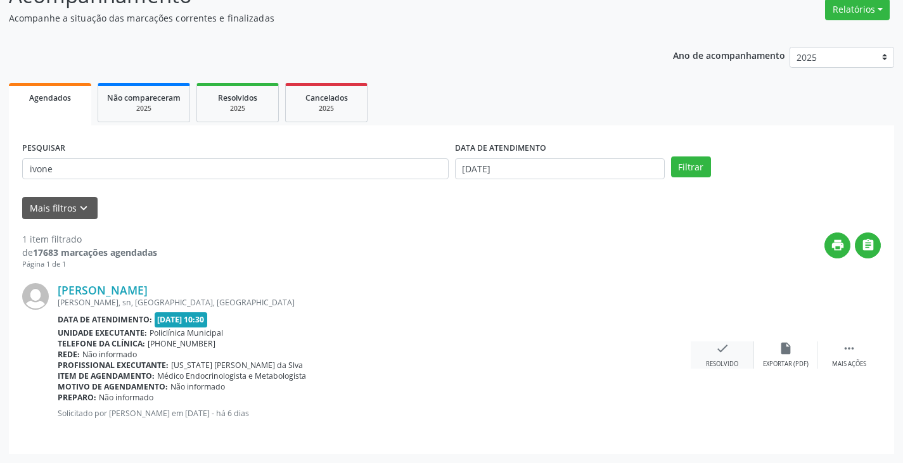
click at [721, 358] on div "check Resolvido" at bounding box center [721, 354] width 63 height 27
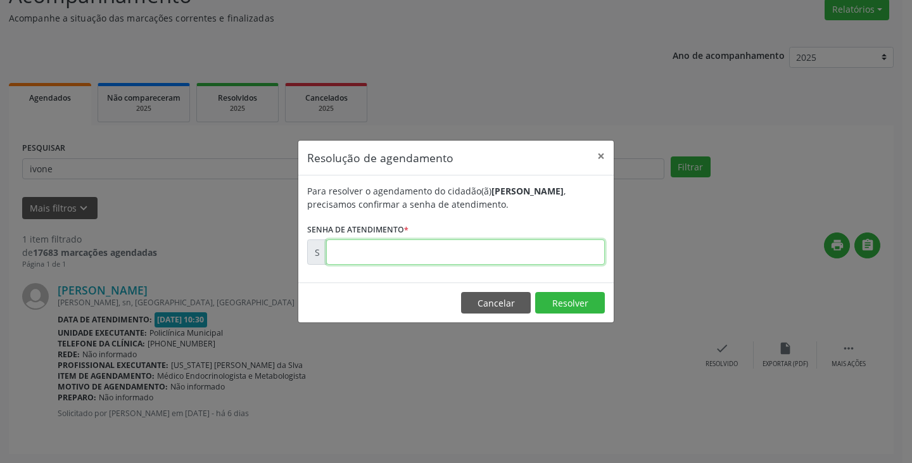
click at [484, 258] on input "text" at bounding box center [465, 251] width 279 height 25
type input "00174048"
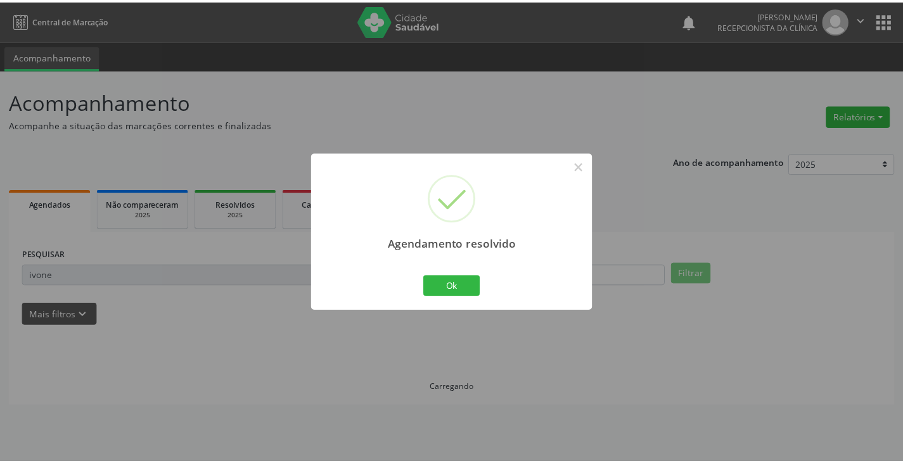
scroll to position [0, 0]
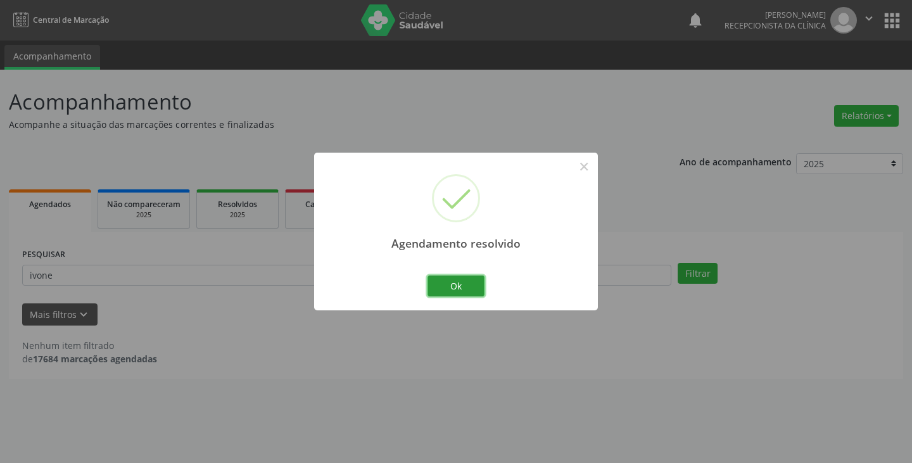
drag, startPoint x: 453, startPoint y: 293, endPoint x: 401, endPoint y: 278, distance: 53.9
click at [448, 292] on button "Ok" at bounding box center [456, 287] width 57 height 22
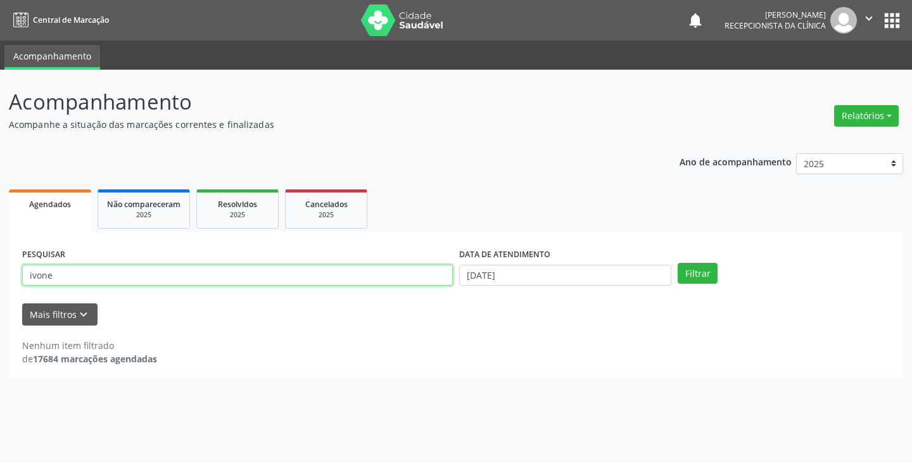
click at [397, 276] on input "ivone" at bounding box center [237, 276] width 431 height 22
type input "i"
type input "celina"
click at [678, 263] on button "Filtrar" at bounding box center [698, 274] width 40 height 22
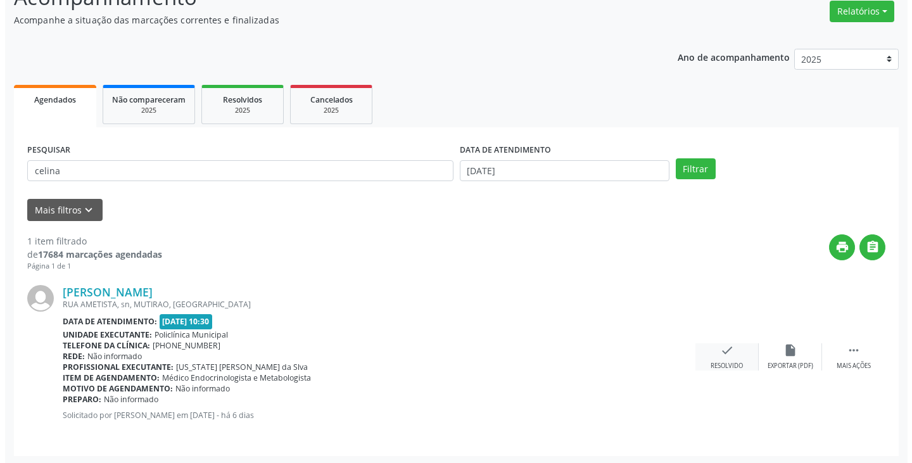
scroll to position [106, 0]
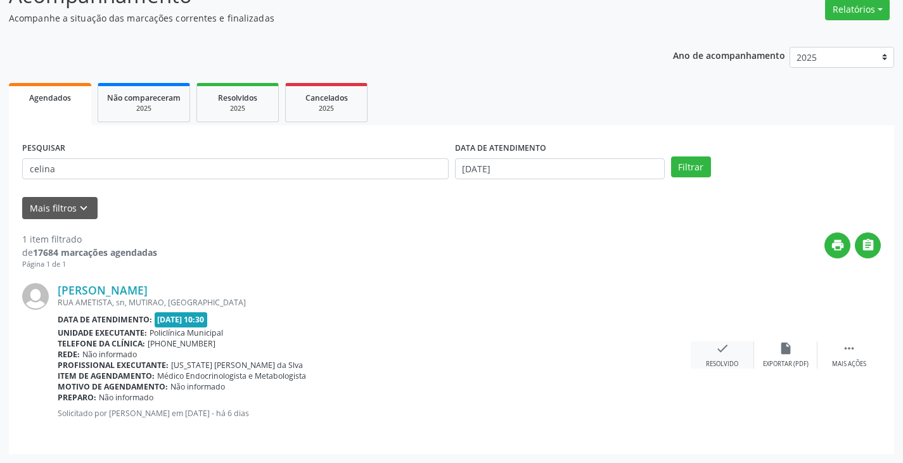
click at [724, 353] on icon "check" at bounding box center [722, 348] width 14 height 14
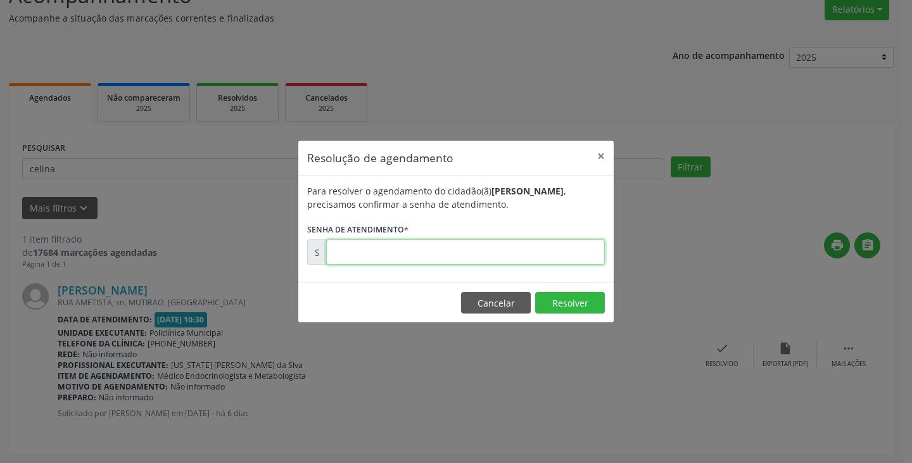
click at [490, 253] on input "text" at bounding box center [465, 251] width 279 height 25
type input "00174085"
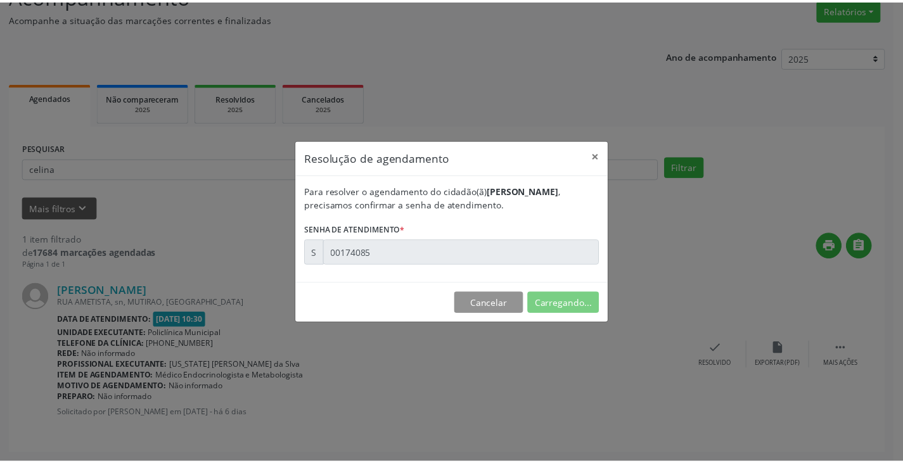
scroll to position [0, 0]
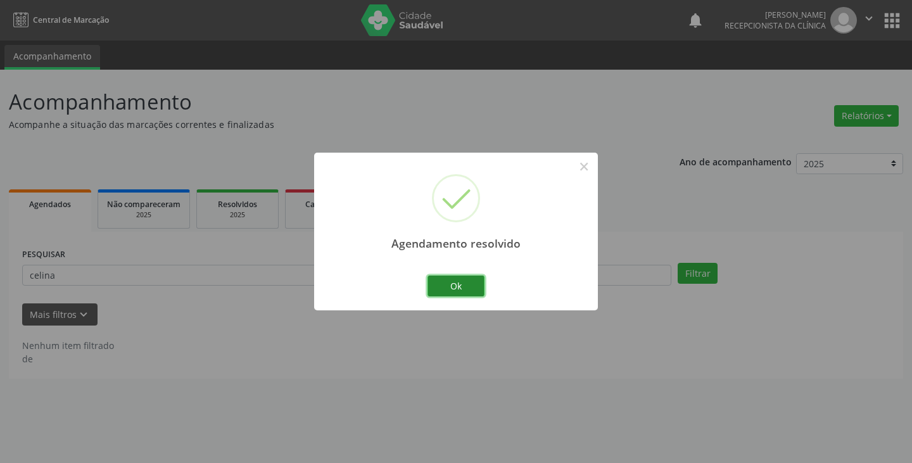
click at [460, 292] on button "Ok" at bounding box center [456, 287] width 57 height 22
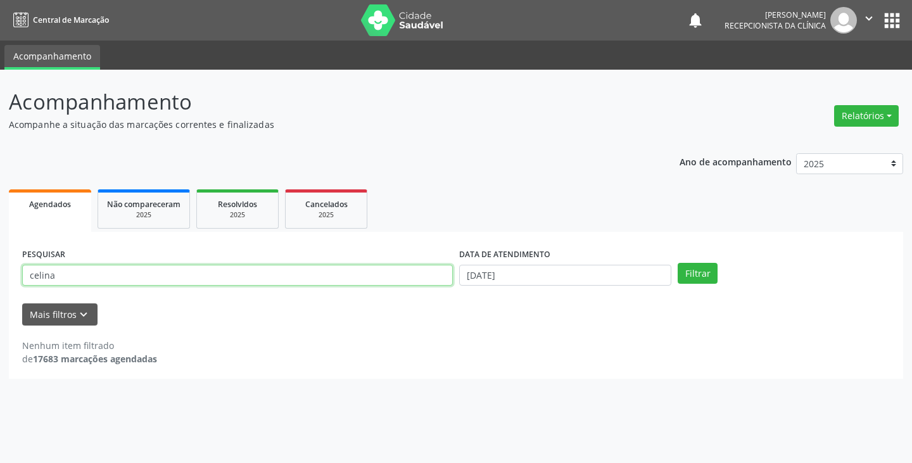
click at [357, 279] on input "celina" at bounding box center [237, 276] width 431 height 22
type input "c"
type input "[PERSON_NAME]"
click at [678, 263] on button "Filtrar" at bounding box center [698, 274] width 40 height 22
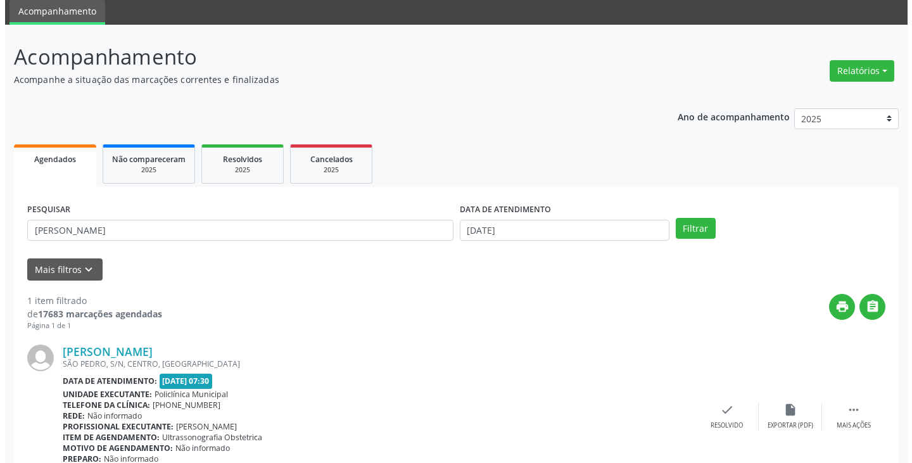
scroll to position [106, 0]
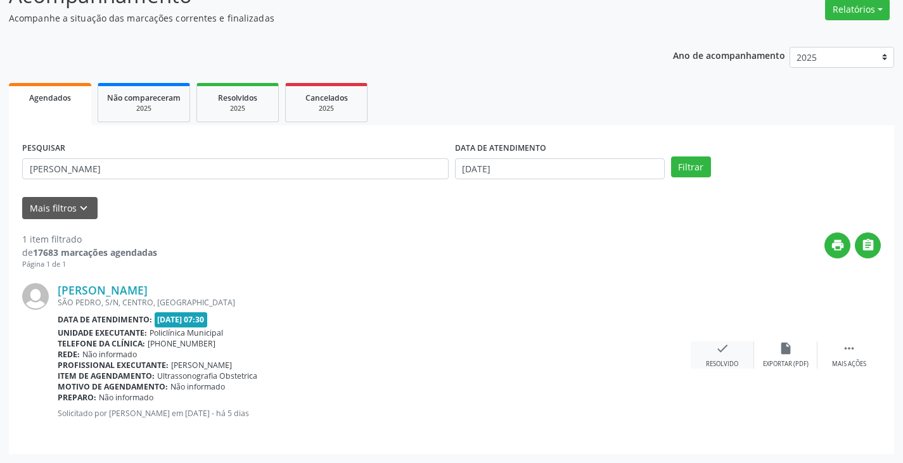
click at [725, 359] on div "check Resolvido" at bounding box center [721, 354] width 63 height 27
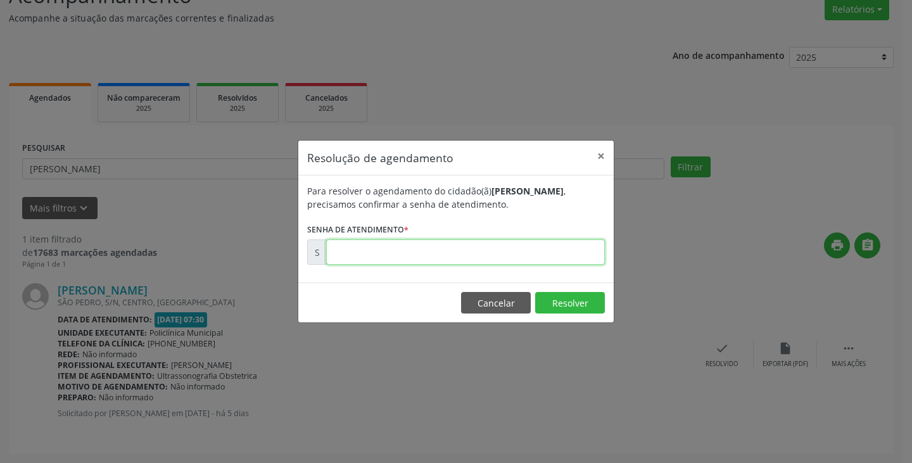
click at [542, 253] on input "text" at bounding box center [465, 251] width 279 height 25
type input "00174510"
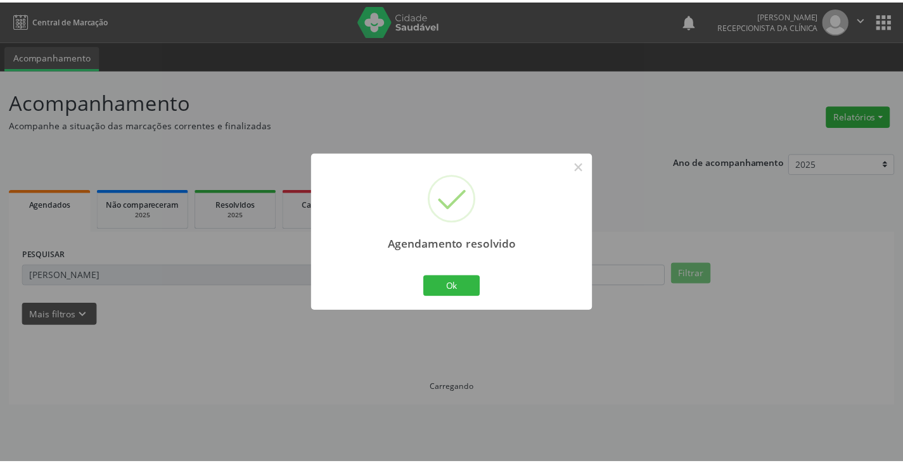
scroll to position [0, 0]
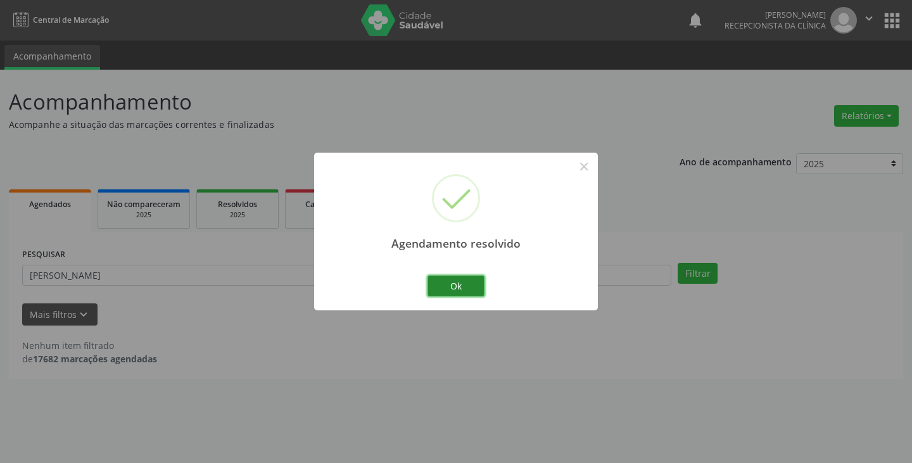
click at [450, 288] on button "Ok" at bounding box center [456, 287] width 57 height 22
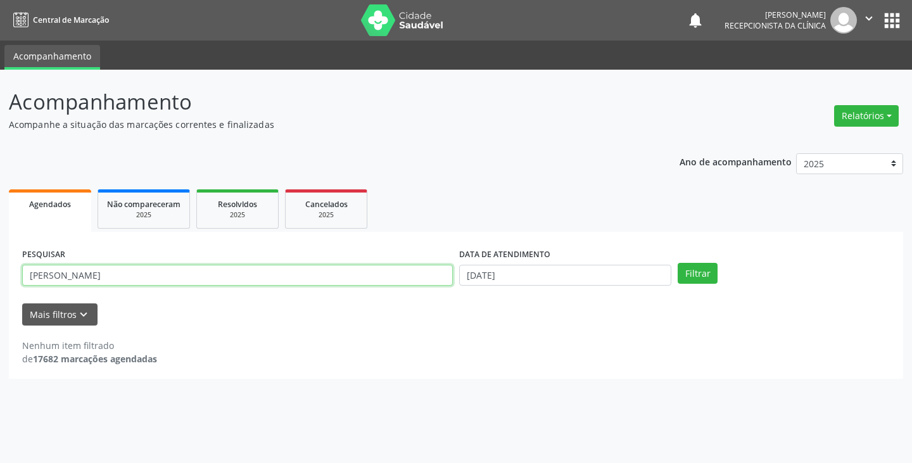
click at [372, 274] on input "[PERSON_NAME]" at bounding box center [237, 276] width 431 height 22
type input "m"
click at [350, 277] on input "text" at bounding box center [237, 276] width 431 height 22
type input "edi"
click at [678, 263] on button "Filtrar" at bounding box center [698, 274] width 40 height 22
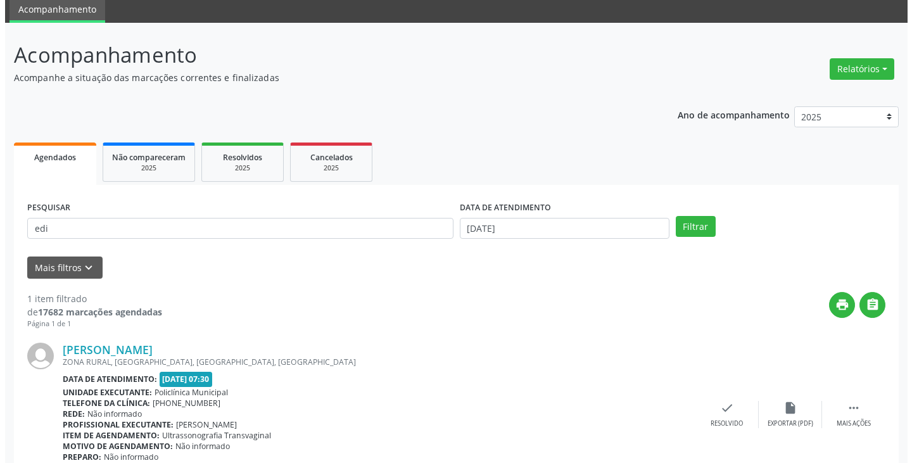
scroll to position [106, 0]
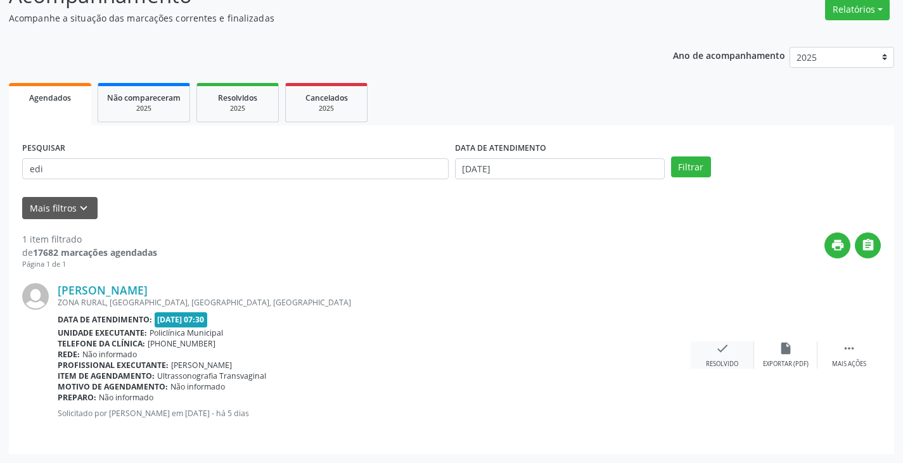
click at [710, 353] on div "check Resolvido" at bounding box center [721, 354] width 63 height 27
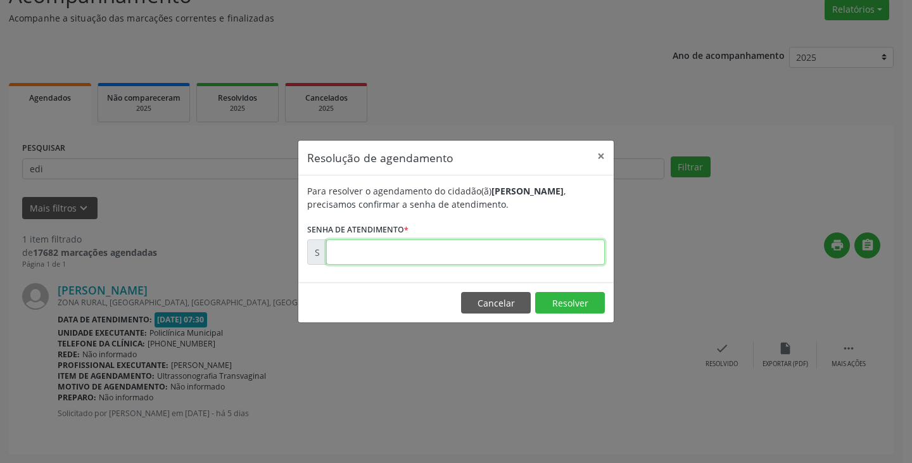
click at [512, 248] on input "text" at bounding box center [465, 251] width 279 height 25
type input "00174526"
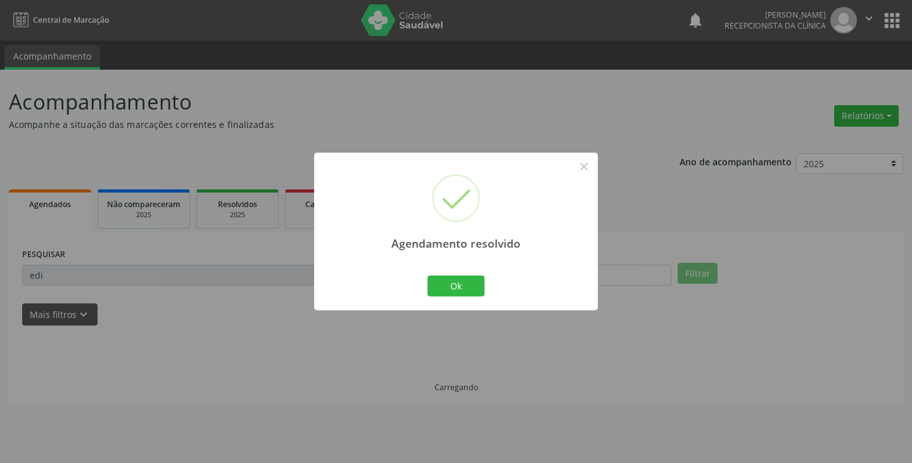
scroll to position [0, 0]
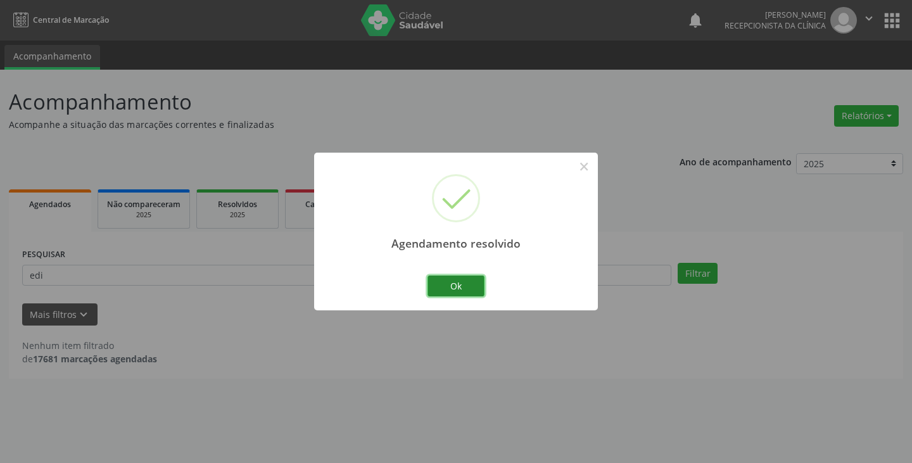
click at [453, 291] on button "Ok" at bounding box center [456, 287] width 57 height 22
